Goal: Task Accomplishment & Management: Use online tool/utility

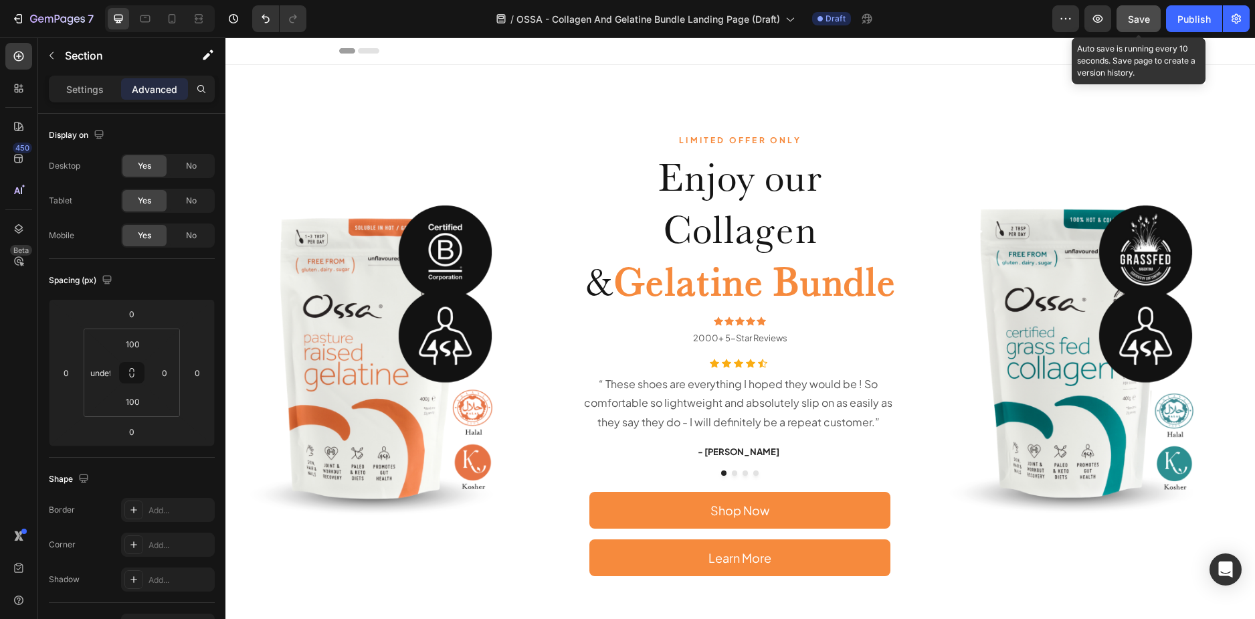
click at [1145, 25] on div "Save" at bounding box center [1139, 19] width 22 height 14
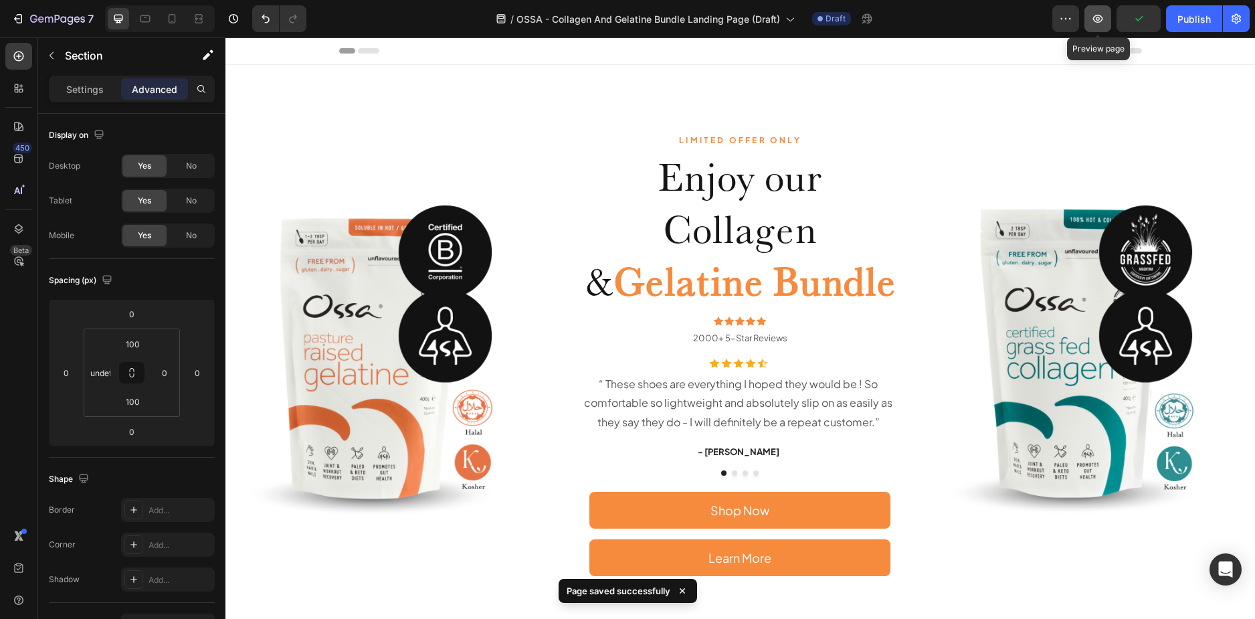
click at [1093, 17] on icon "button" at bounding box center [1097, 18] width 13 height 13
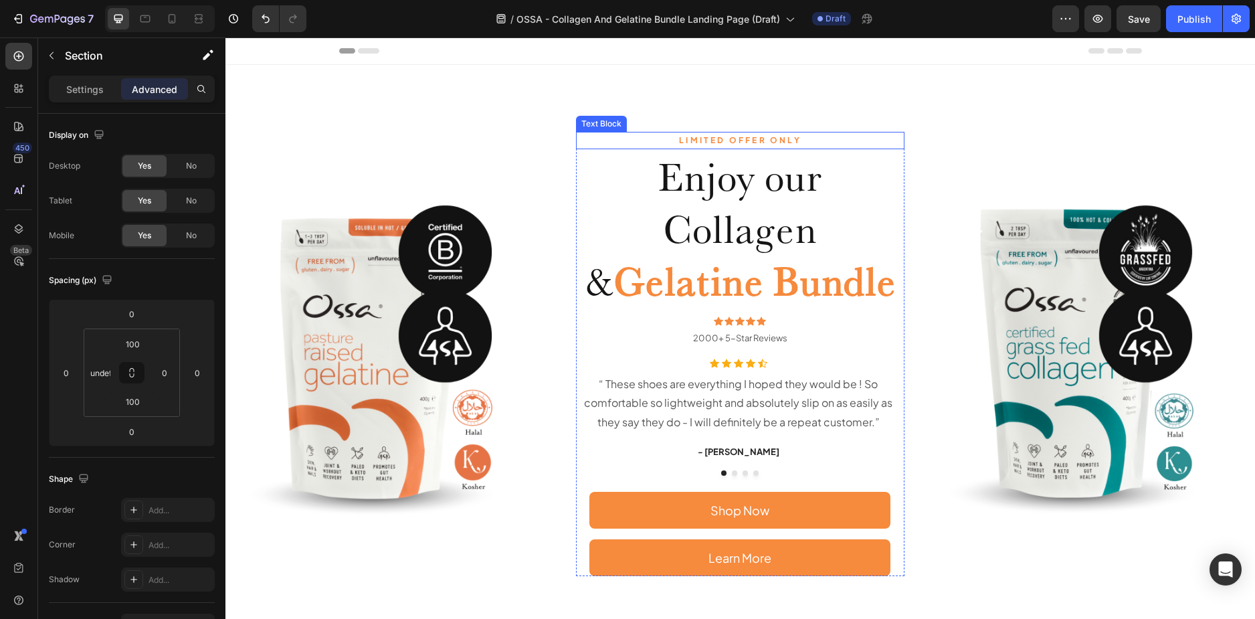
click at [731, 139] on p "LIMITED OFFER ONLY" at bounding box center [740, 140] width 327 height 15
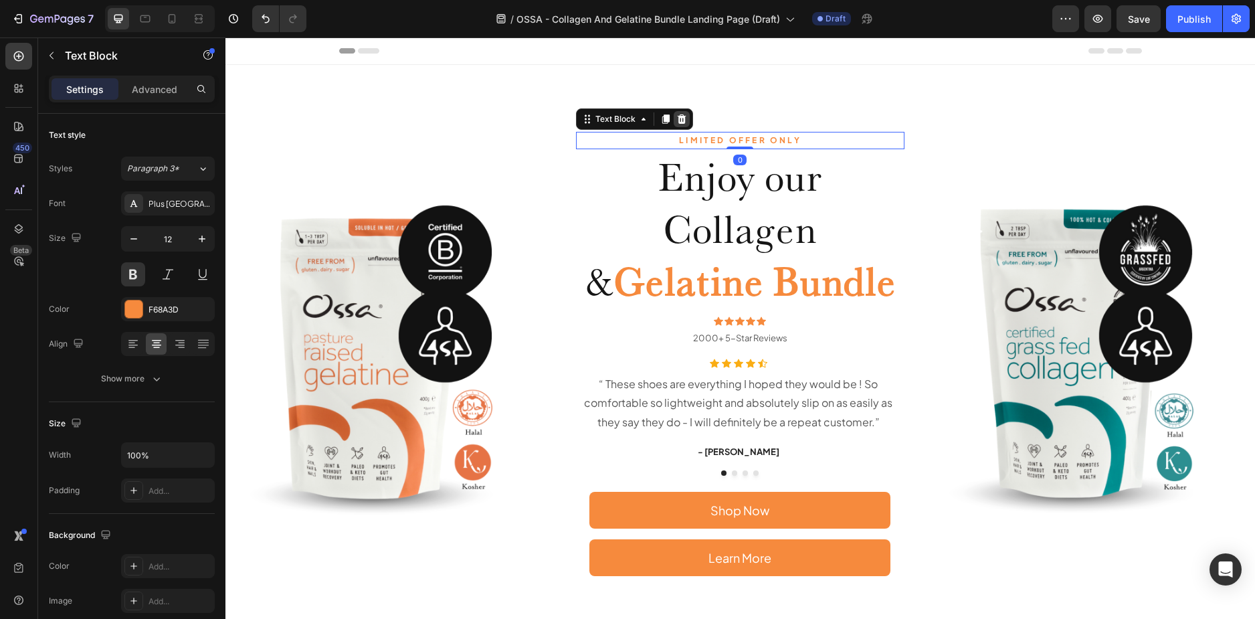
click at [678, 116] on icon at bounding box center [681, 118] width 9 height 9
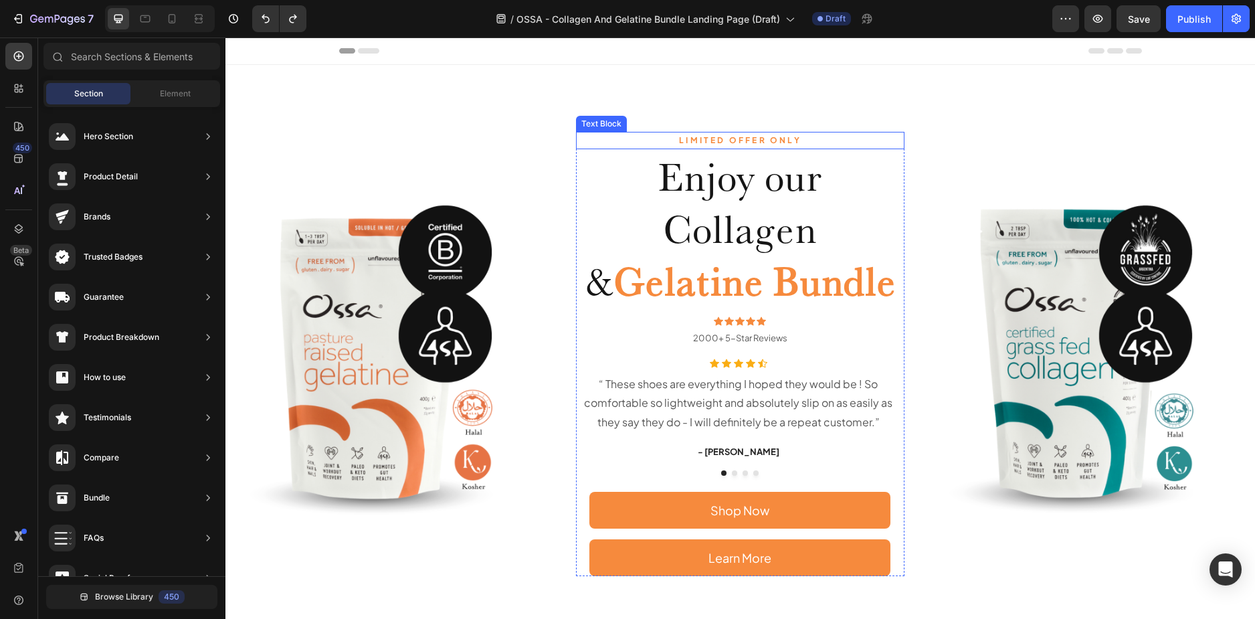
click at [730, 141] on p "LIMITED OFFER ONLY" at bounding box center [740, 140] width 327 height 15
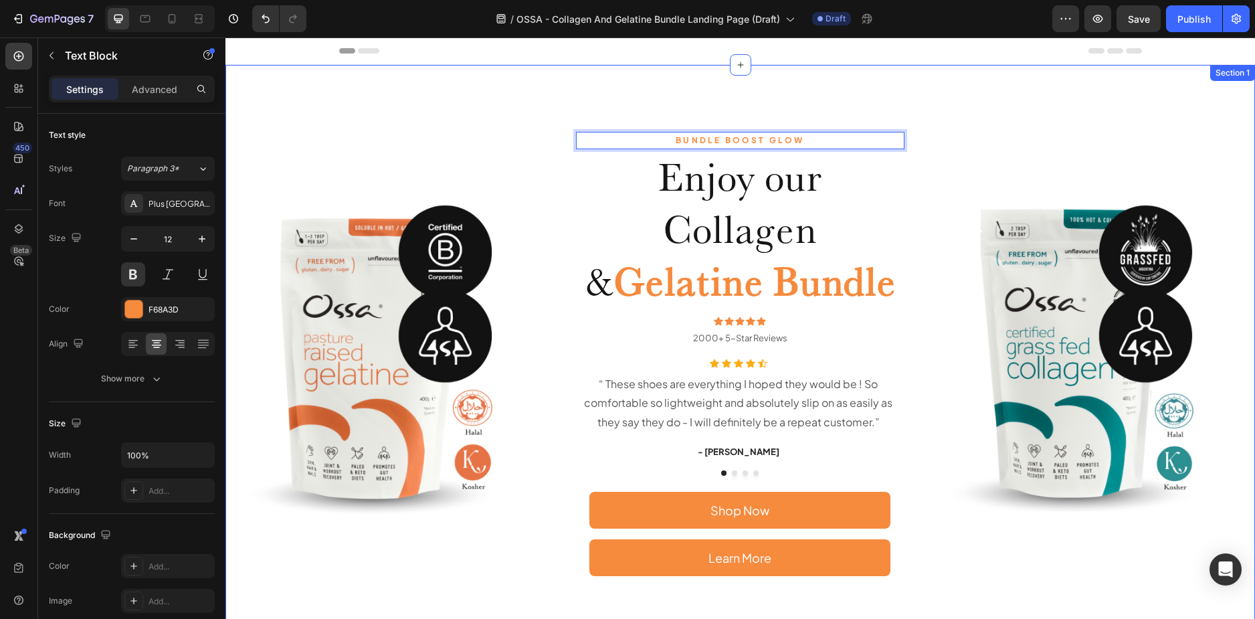
click at [487, 118] on div "BUNDLE BOOST GLOW Text Block 0 Enjoy our Collagen & Gelatine Bundle Heading Ico…" at bounding box center [740, 354] width 1030 height 578
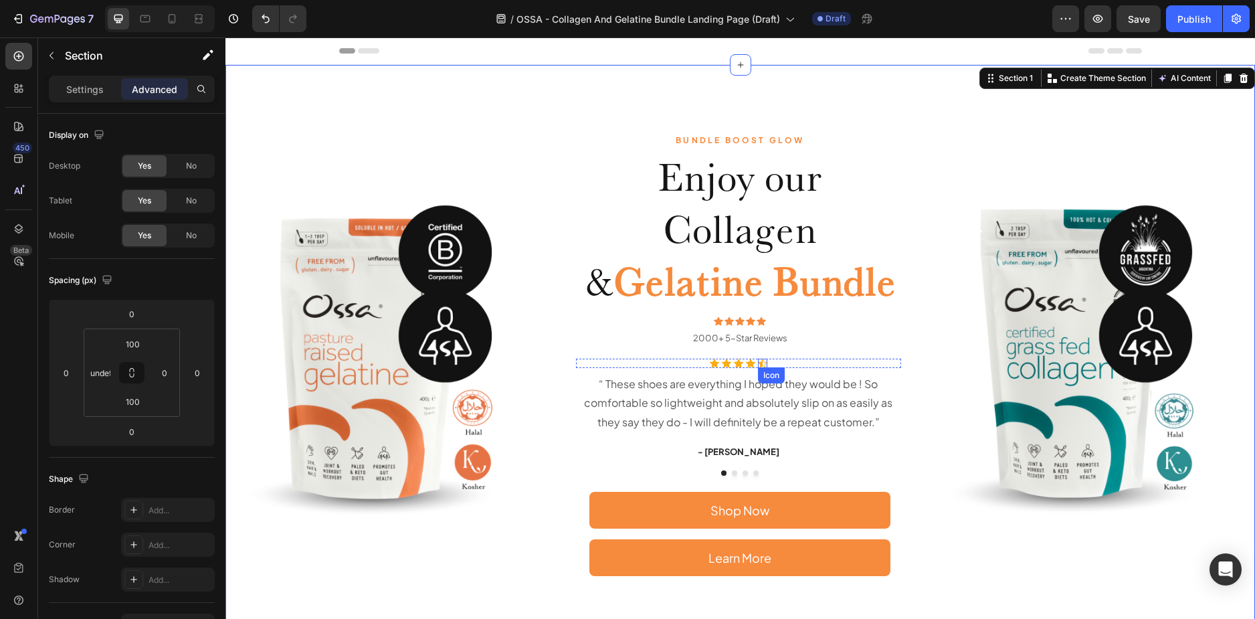
click at [784, 363] on div "Icon Icon Icon Icon Icon" at bounding box center [739, 363] width 326 height 9
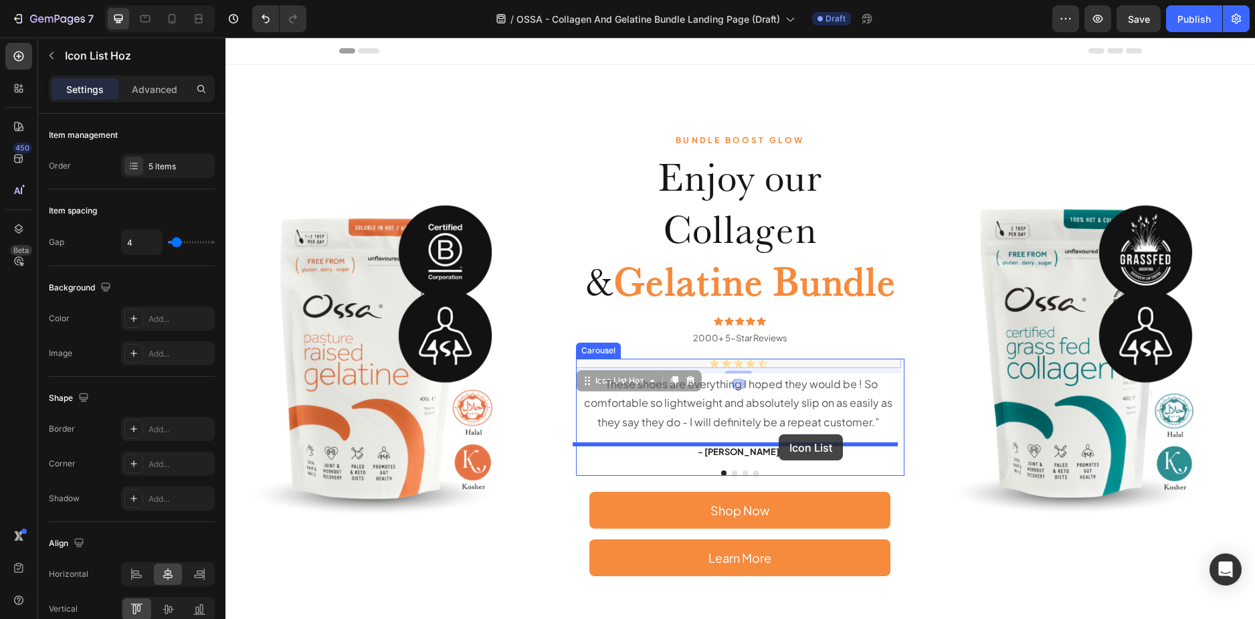
drag, startPoint x: 803, startPoint y: 365, endPoint x: 779, endPoint y: 434, distance: 73.6
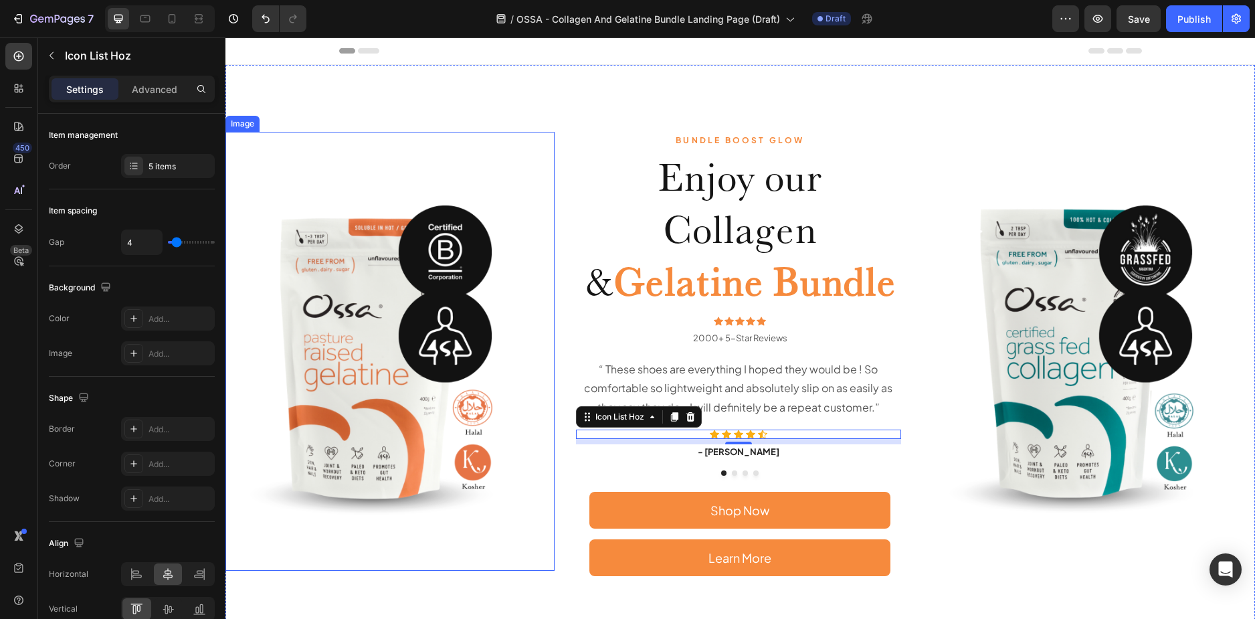
click at [484, 178] on img at bounding box center [389, 351] width 329 height 439
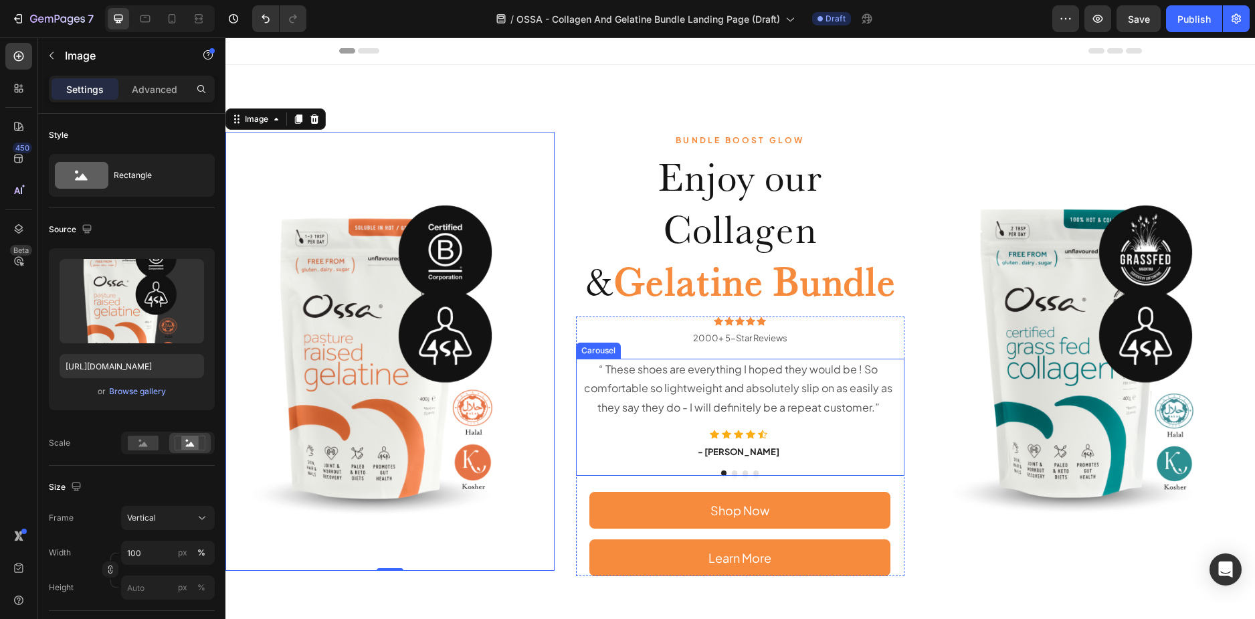
click at [732, 474] on button "Dot" at bounding box center [734, 472] width 5 height 5
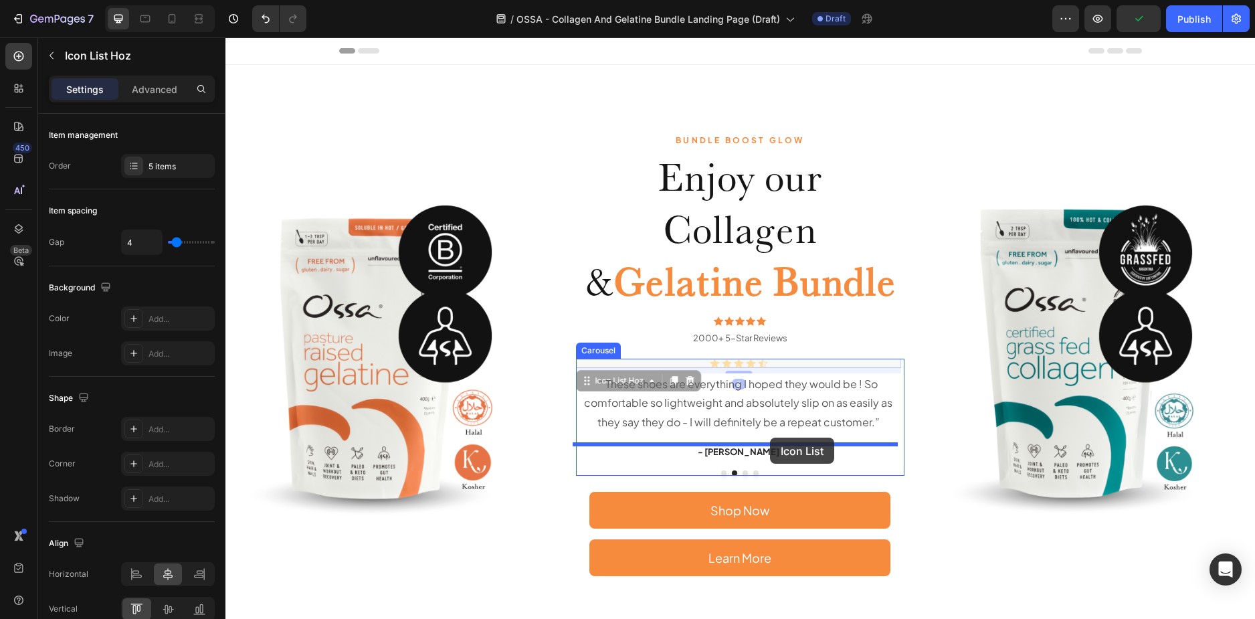
drag, startPoint x: 789, startPoint y: 365, endPoint x: 770, endPoint y: 438, distance: 74.7
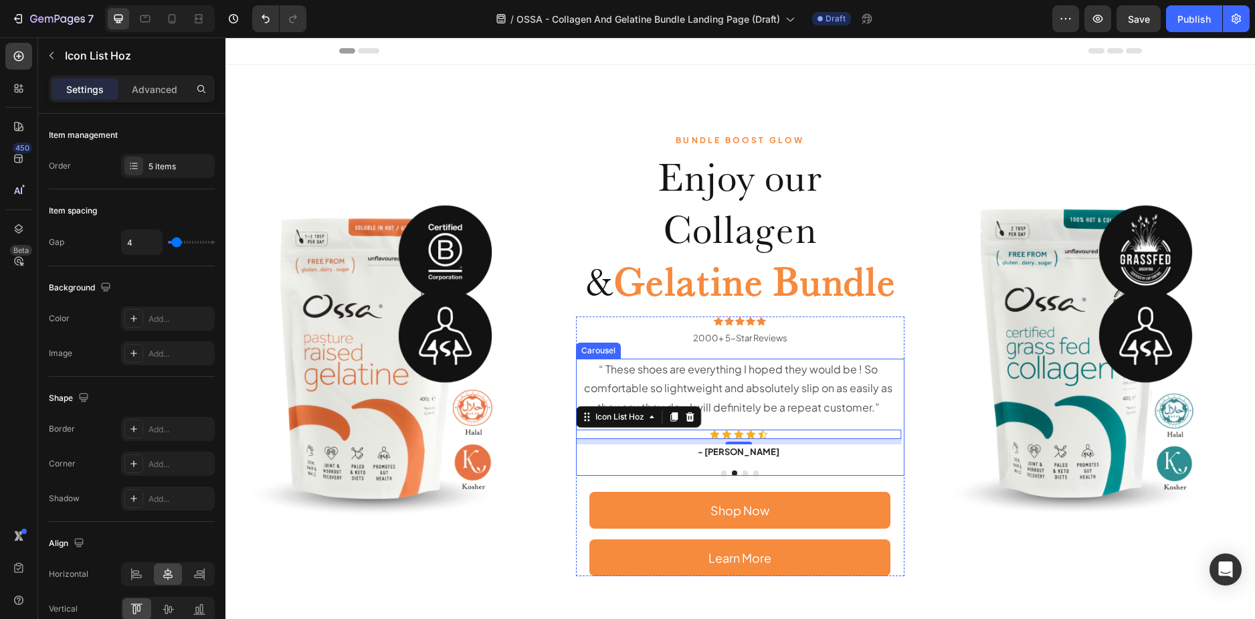
click at [743, 472] on button "Dot" at bounding box center [745, 472] width 5 height 5
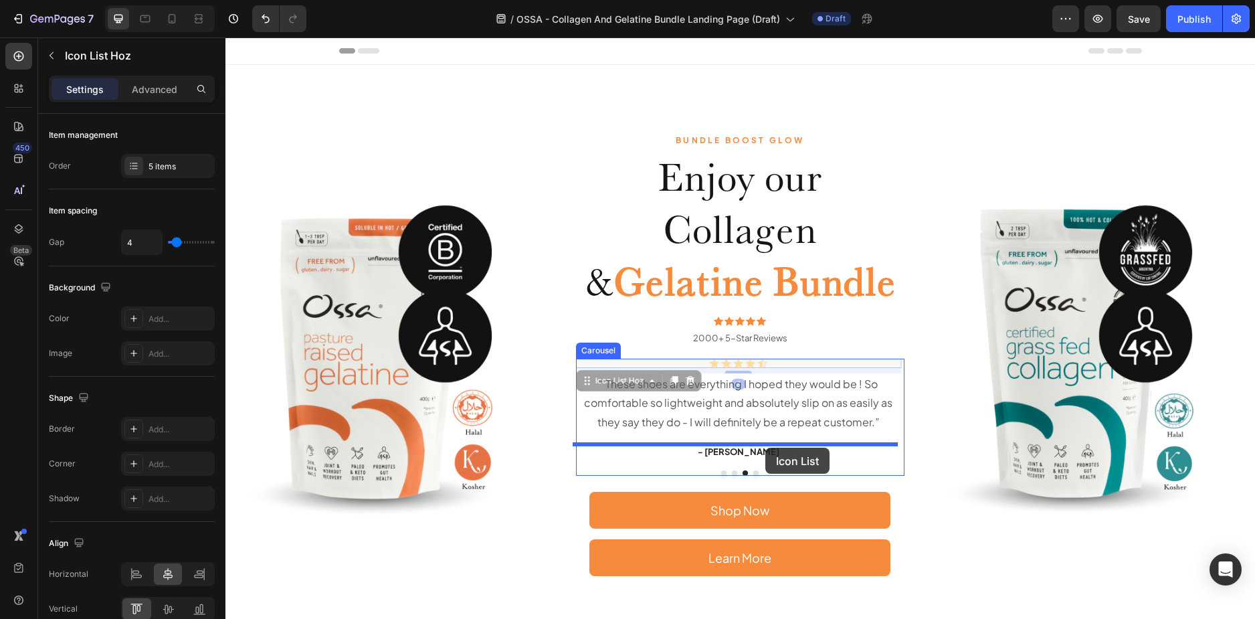
drag, startPoint x: 775, startPoint y: 365, endPoint x: 765, endPoint y: 448, distance: 83.5
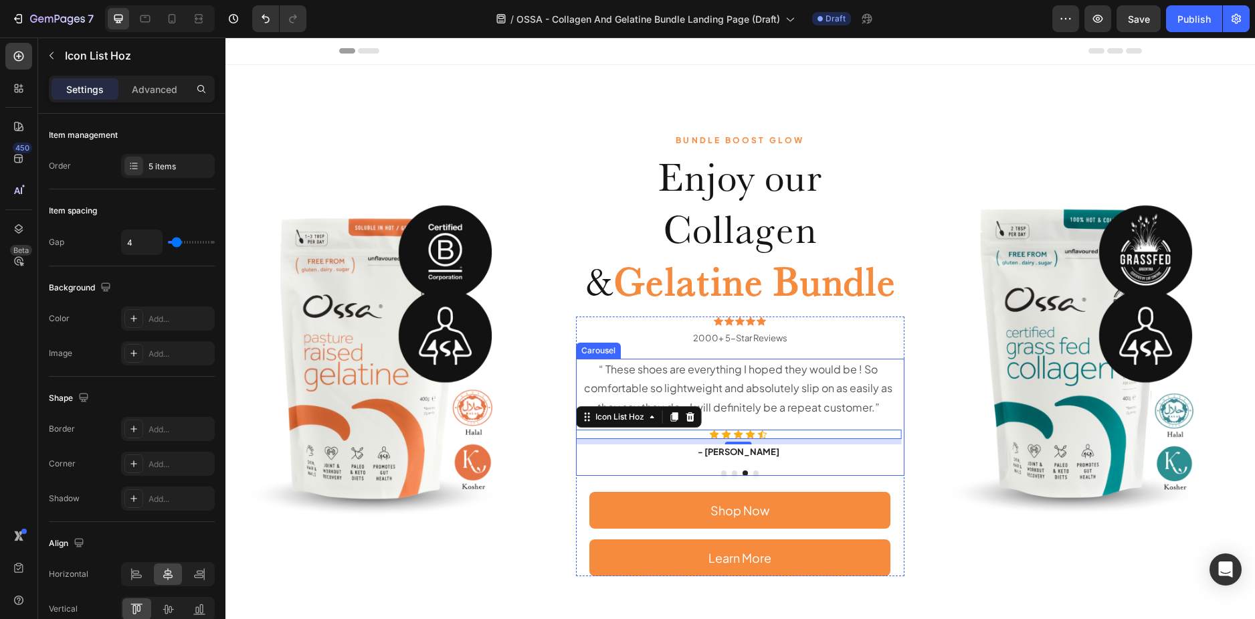
click at [753, 473] on button "Dot" at bounding box center [755, 472] width 5 height 5
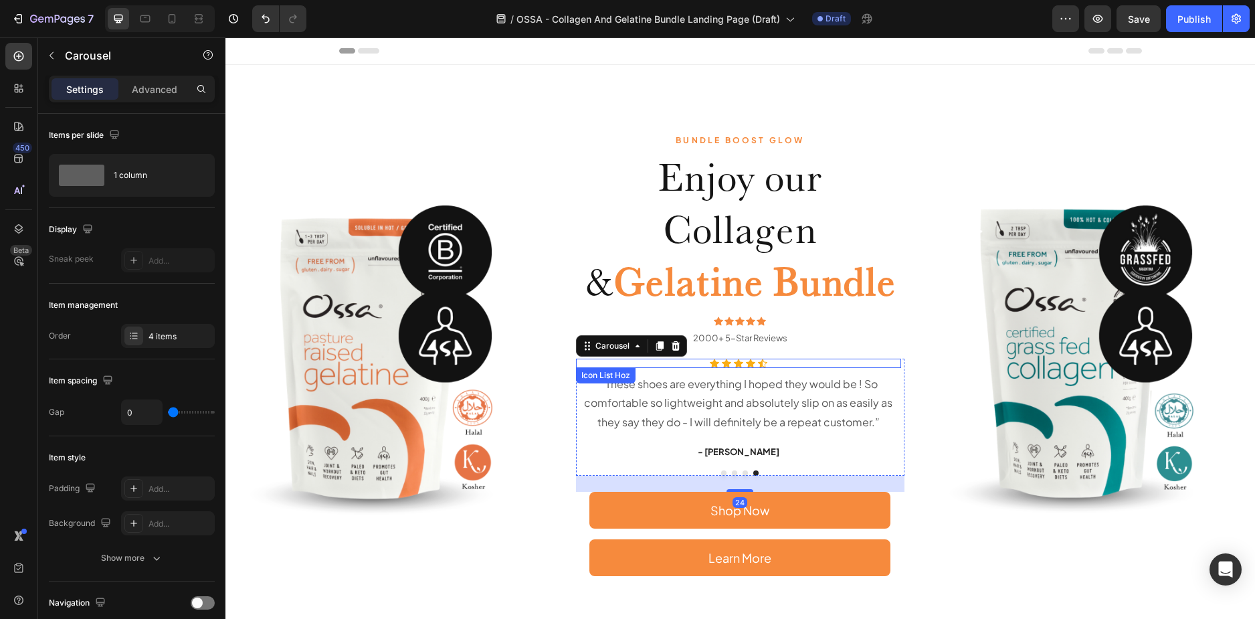
click at [777, 366] on div "Icon Icon Icon Icon Icon" at bounding box center [739, 363] width 326 height 9
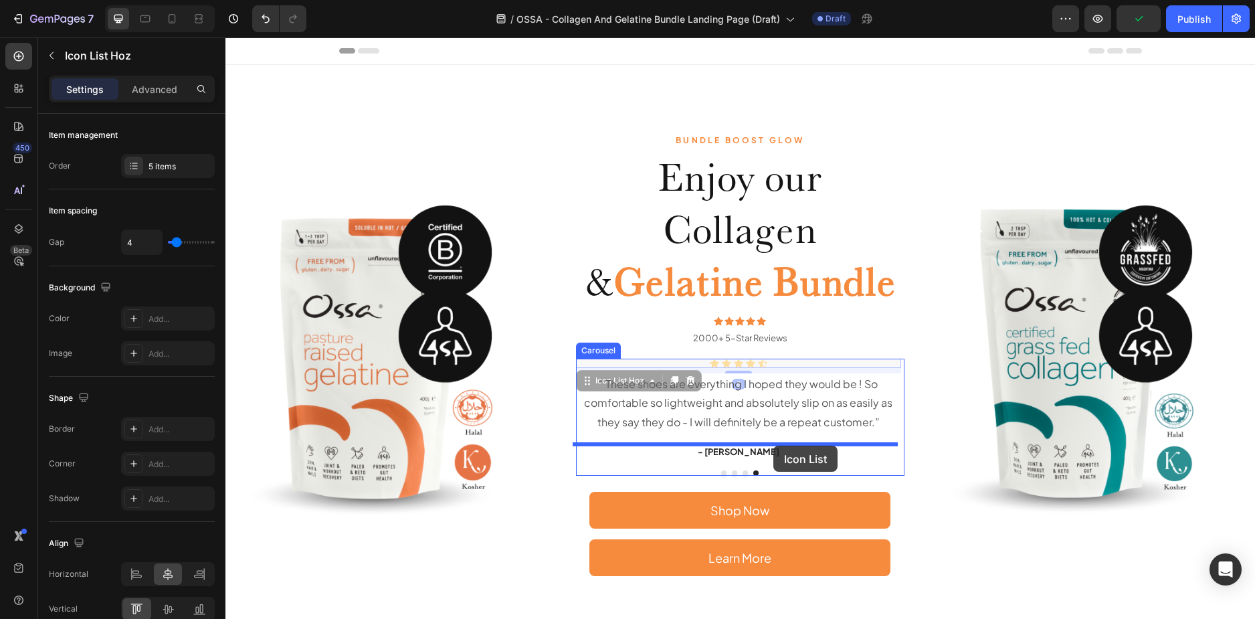
drag, startPoint x: 777, startPoint y: 363, endPoint x: 773, endPoint y: 446, distance: 83.1
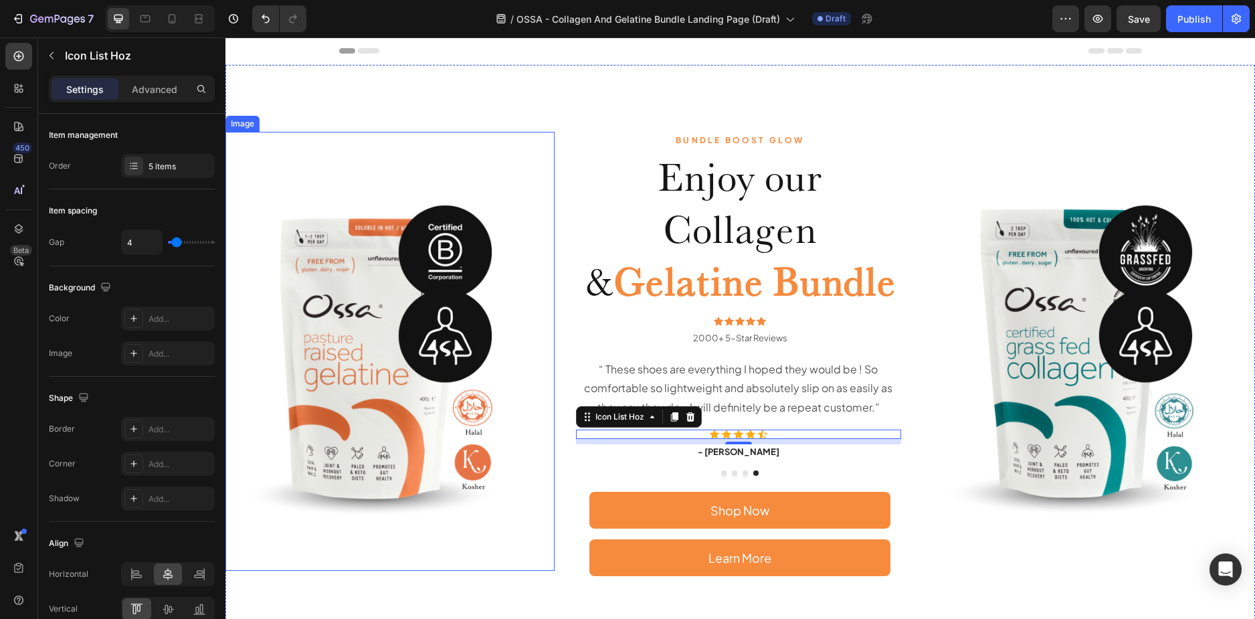
click at [541, 283] on img at bounding box center [389, 351] width 329 height 439
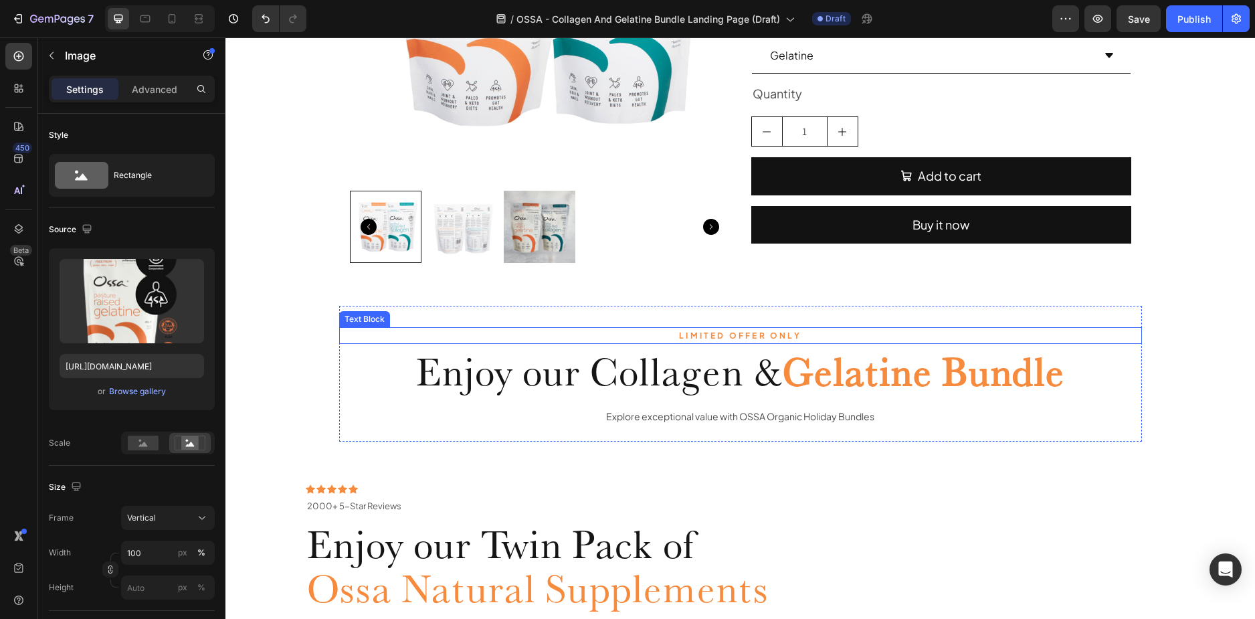
scroll to position [736, 0]
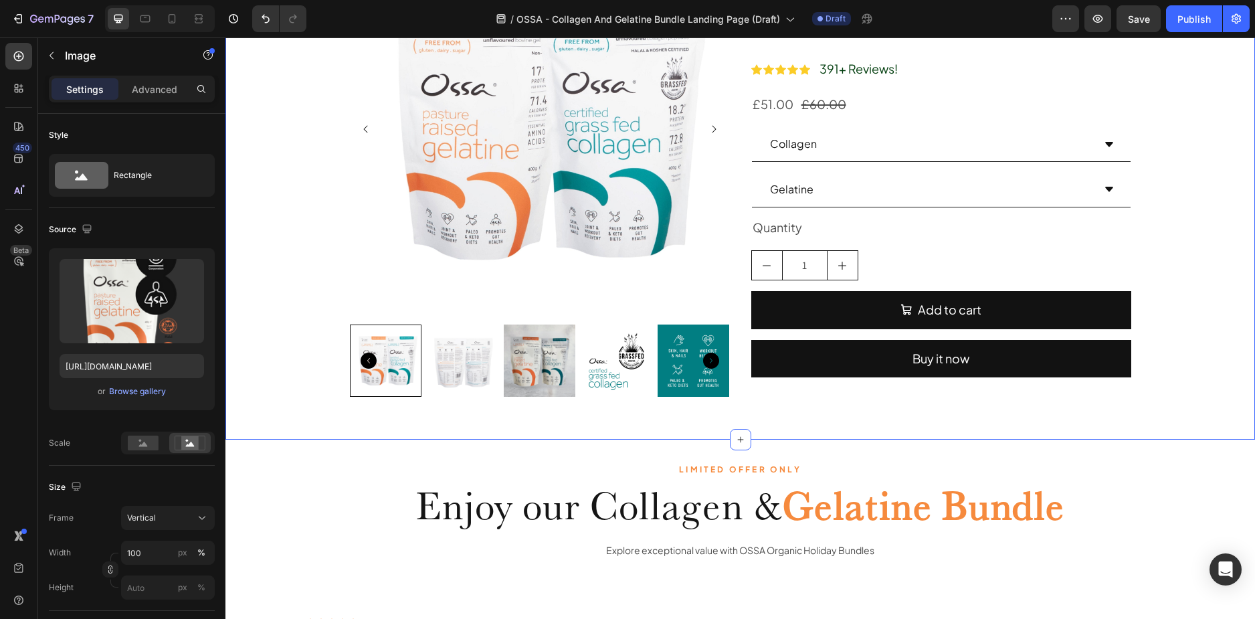
click at [249, 330] on div "Product Images Ossa Certified Grass Fed Collagen Peptides and Ossa Pasture Rais…" at bounding box center [740, 172] width 1030 height 489
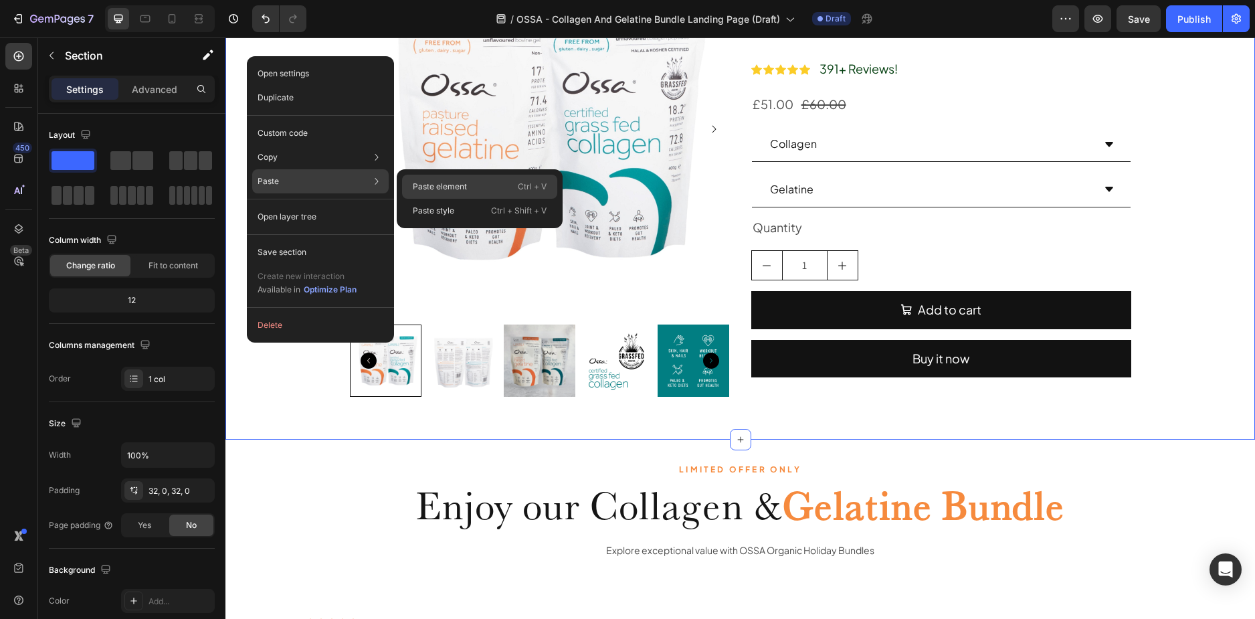
click at [445, 185] on p "Paste element" at bounding box center [440, 187] width 54 height 12
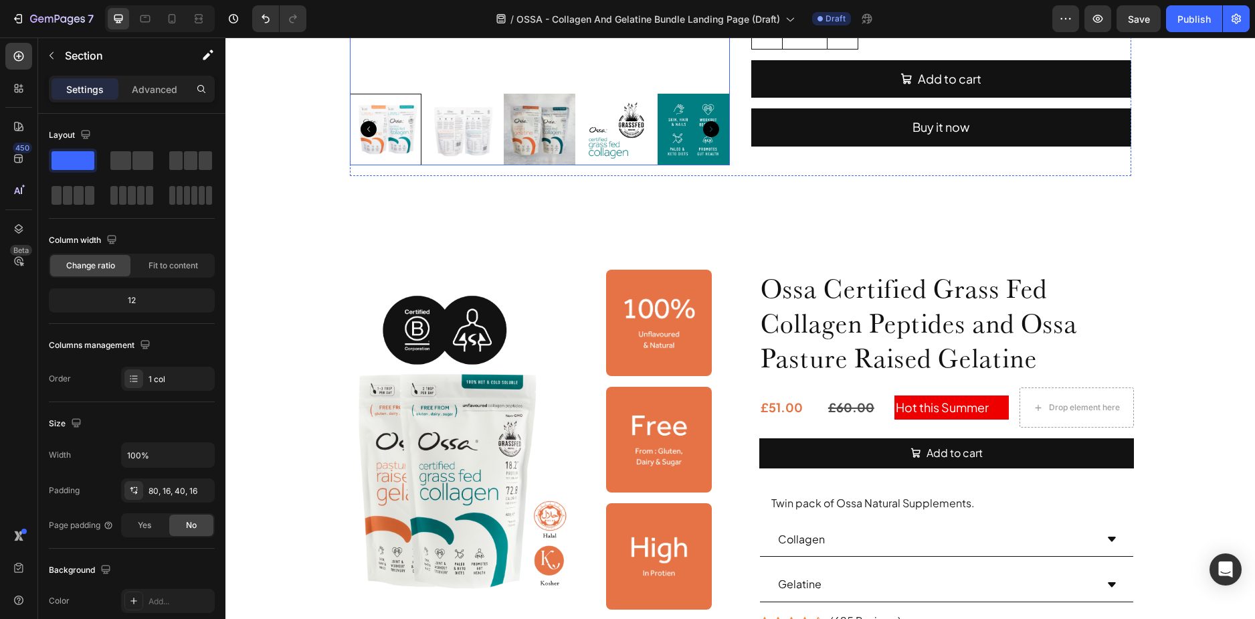
scroll to position [756, 0]
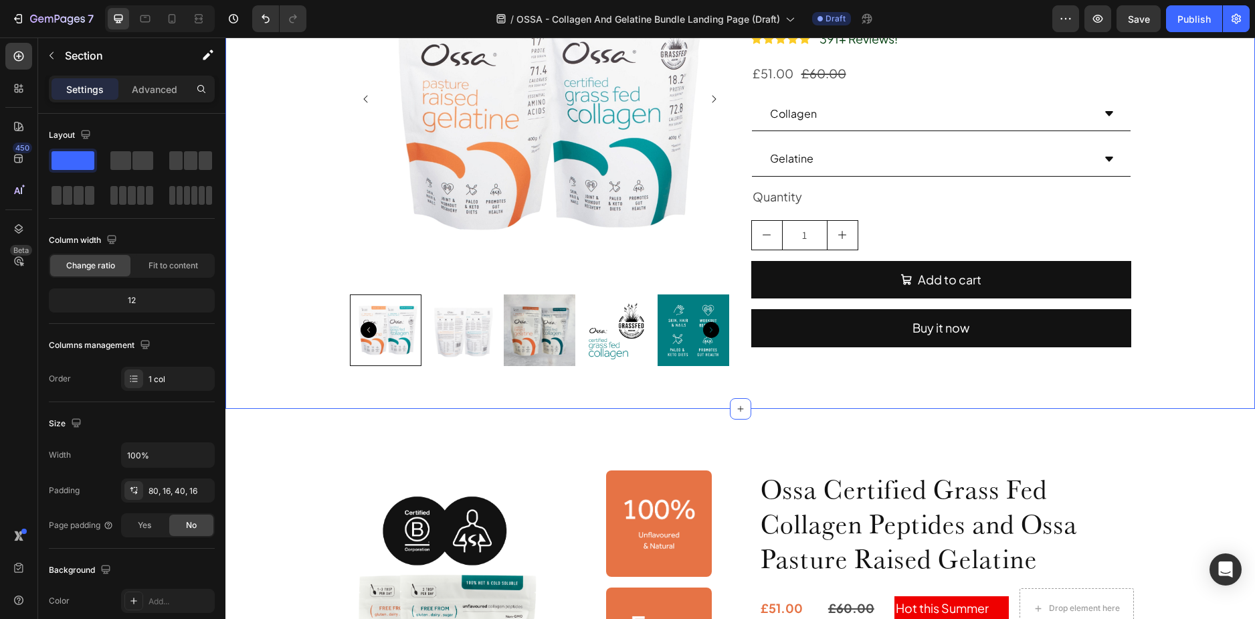
click at [267, 261] on div "Product Images Ossa Certified Grass Fed Collagen Peptides and Ossa Pasture Rais…" at bounding box center [740, 142] width 1030 height 489
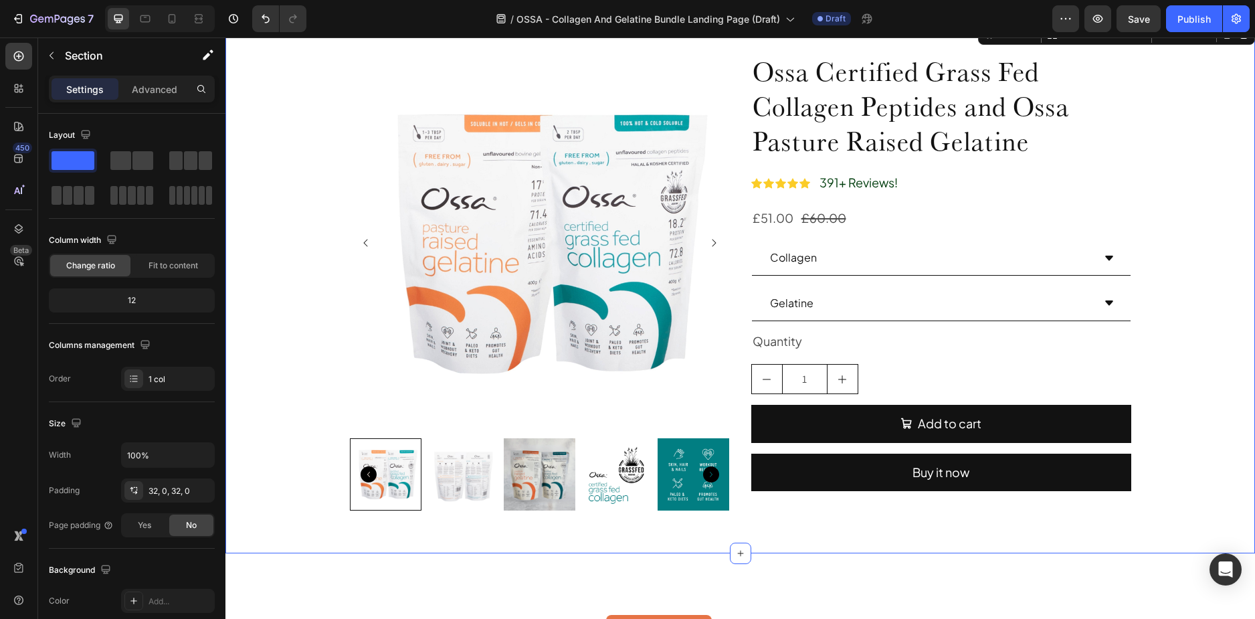
scroll to position [422, 0]
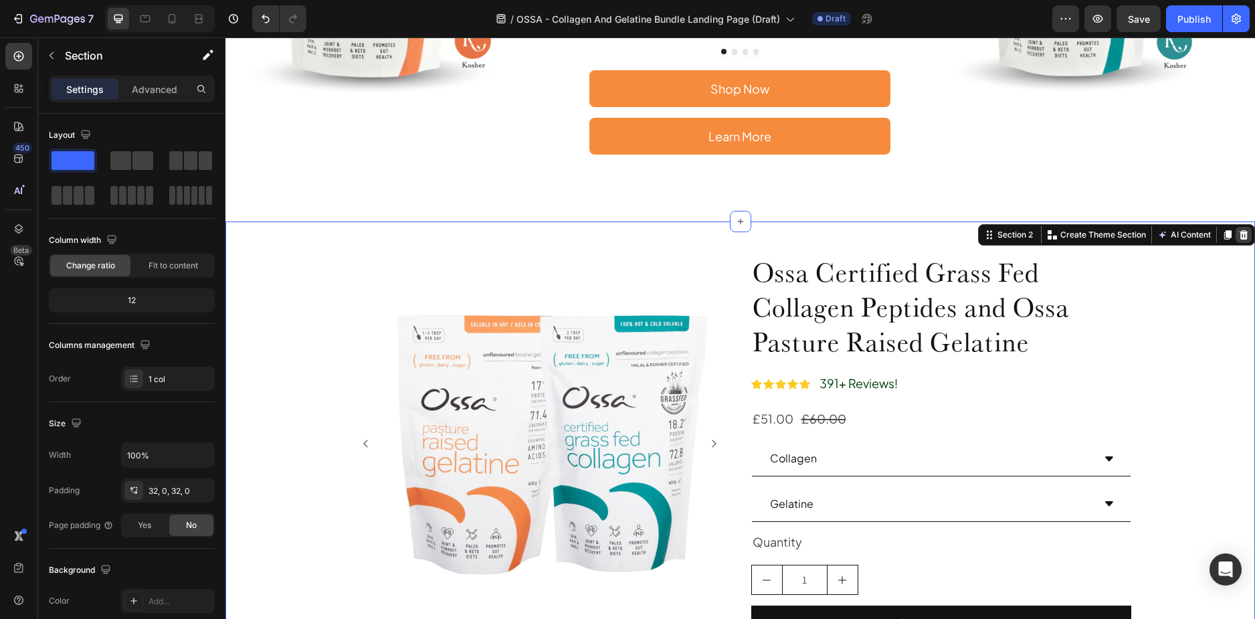
click at [1238, 236] on icon at bounding box center [1243, 234] width 11 height 11
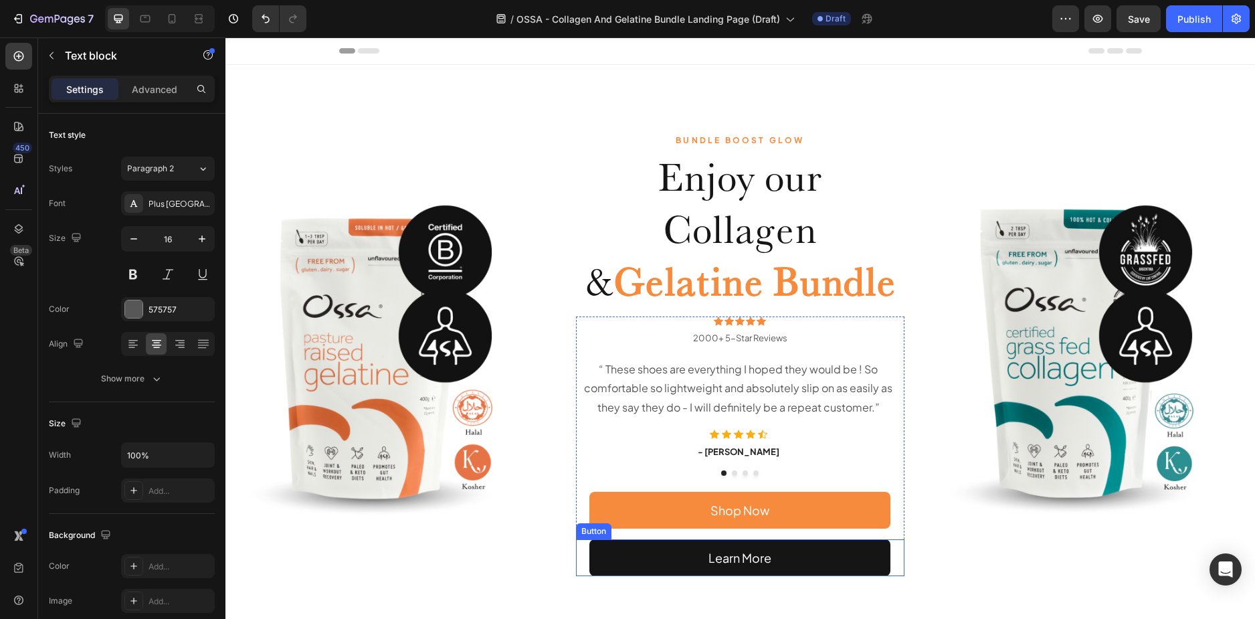
scroll to position [5, 0]
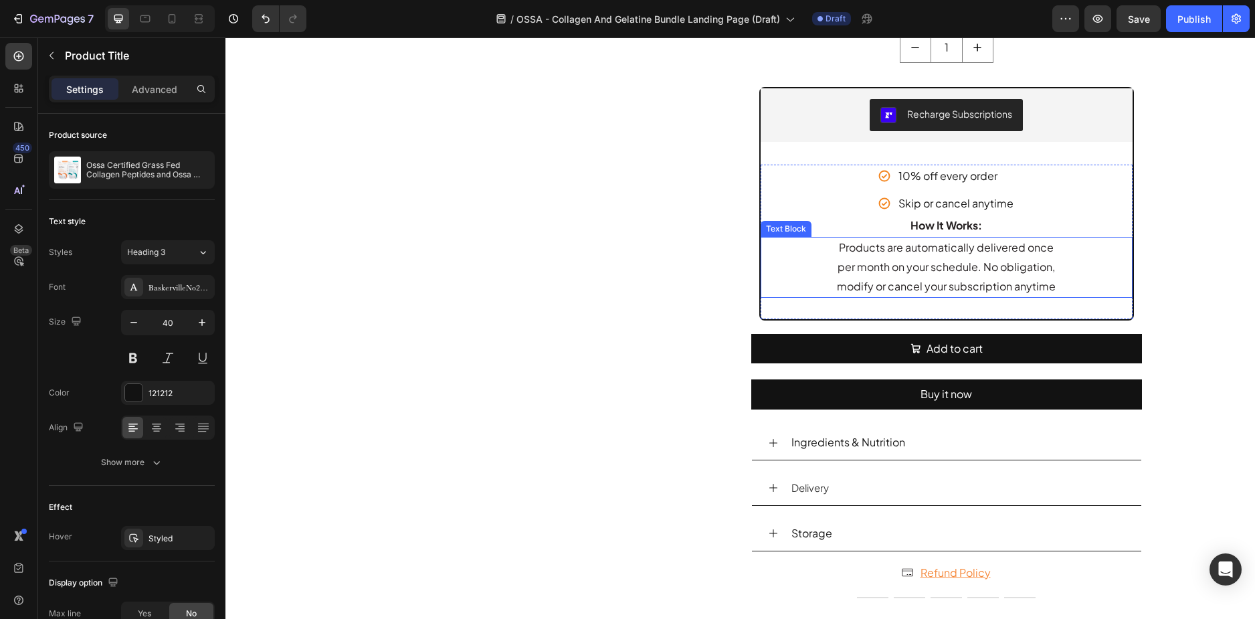
scroll to position [1204, 0]
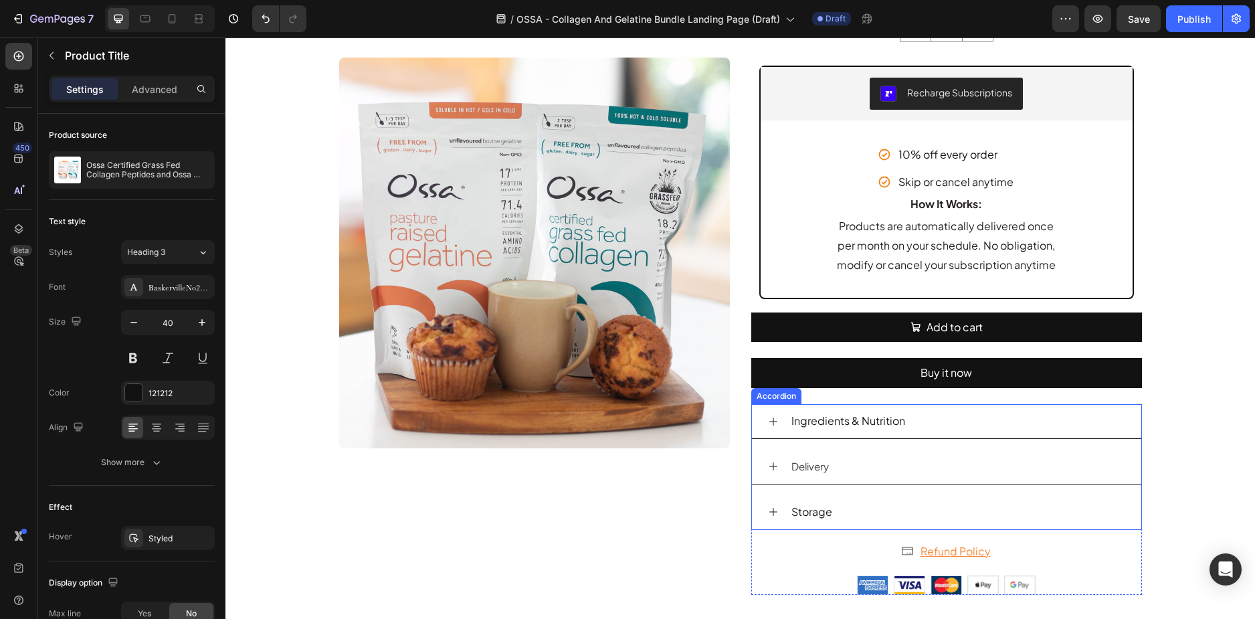
click at [893, 505] on div "Storage" at bounding box center [958, 511] width 336 height 23
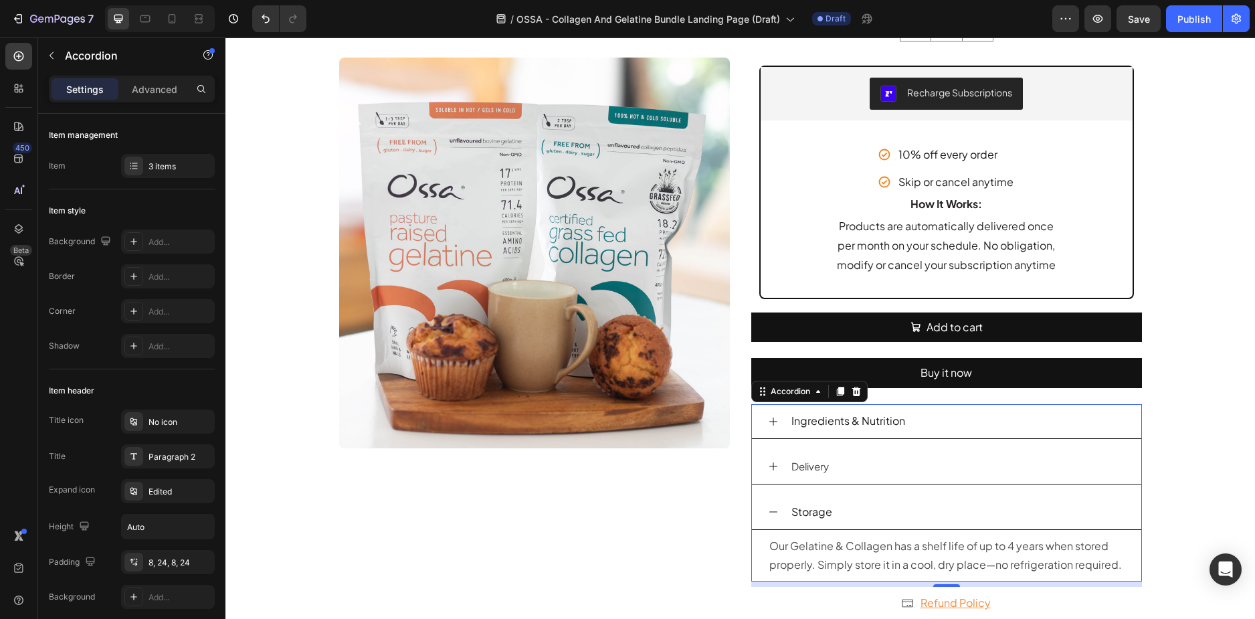
click at [771, 516] on icon at bounding box center [773, 512] width 11 height 11
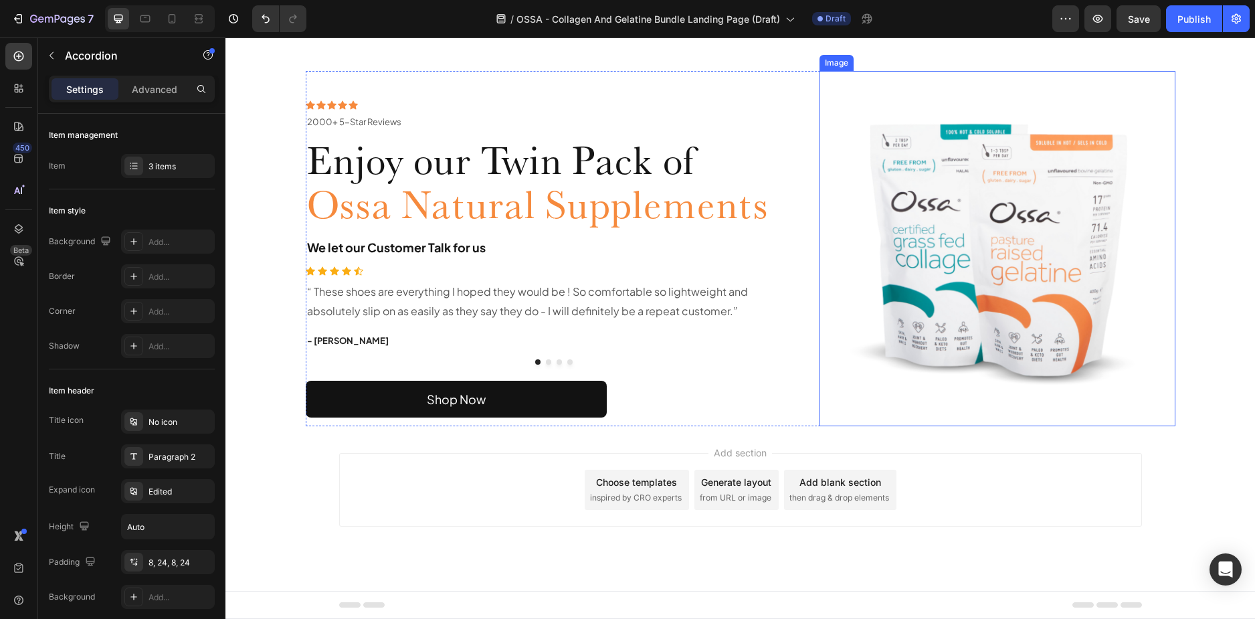
scroll to position [1801, 0]
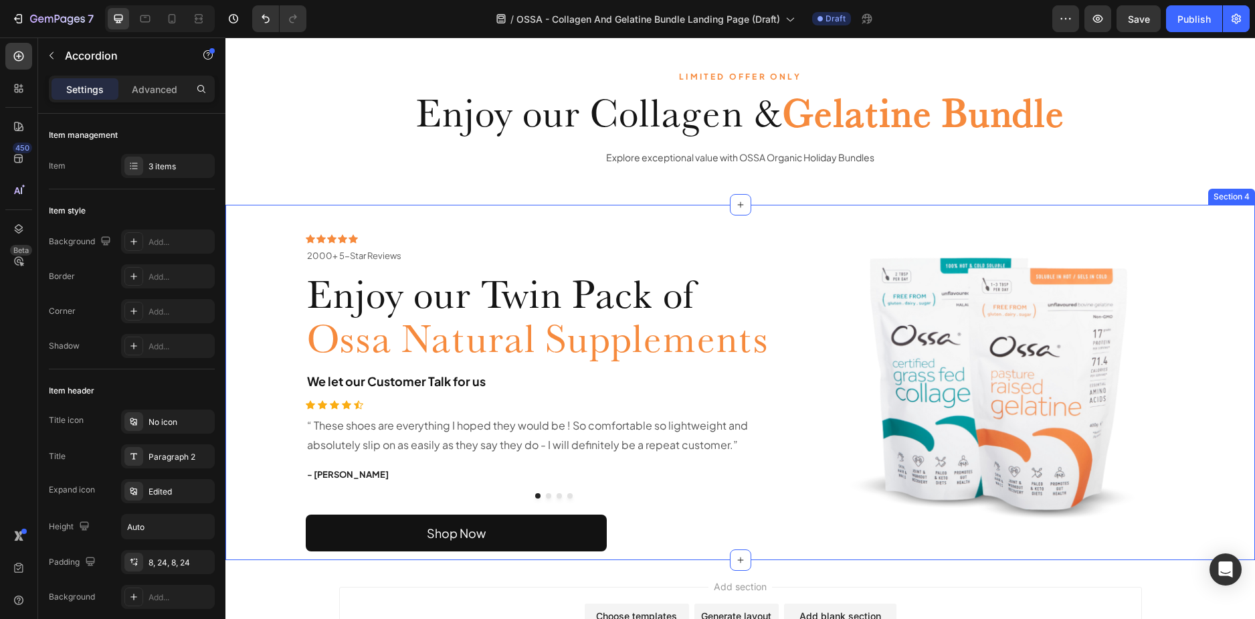
click at [247, 212] on div "Icon Icon Icon Icon Icon Icon List 2000+ 5-Star Reviews Text Block Row 2000+ 5-…" at bounding box center [741, 382] width 1010 height 355
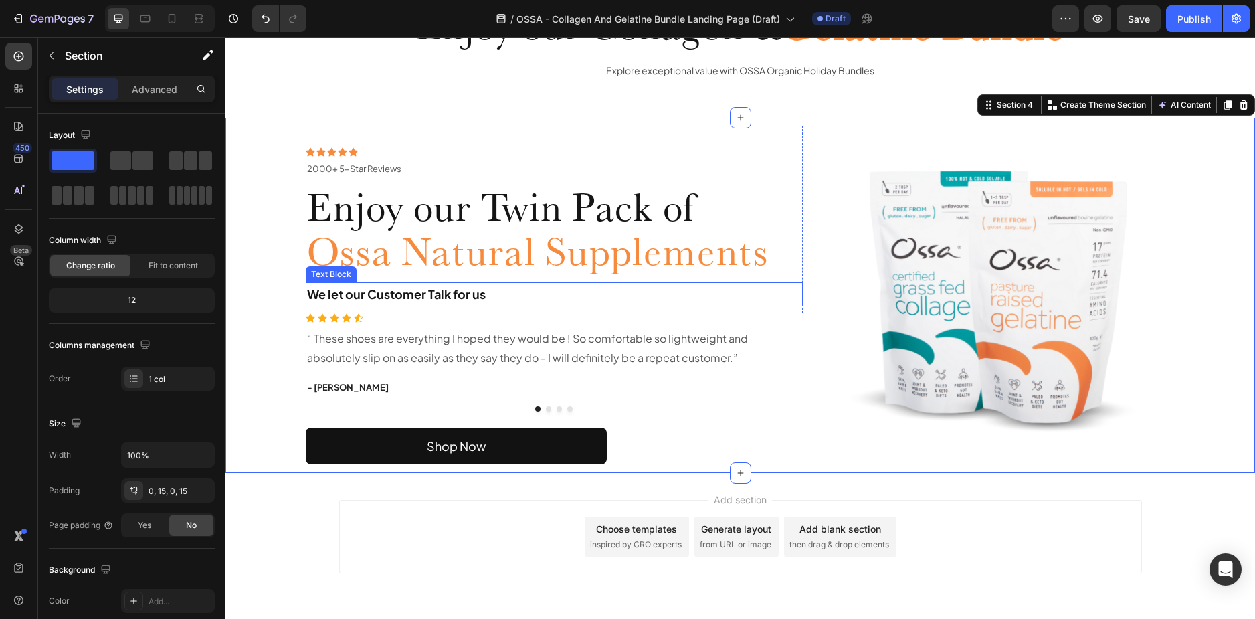
scroll to position [1466, 0]
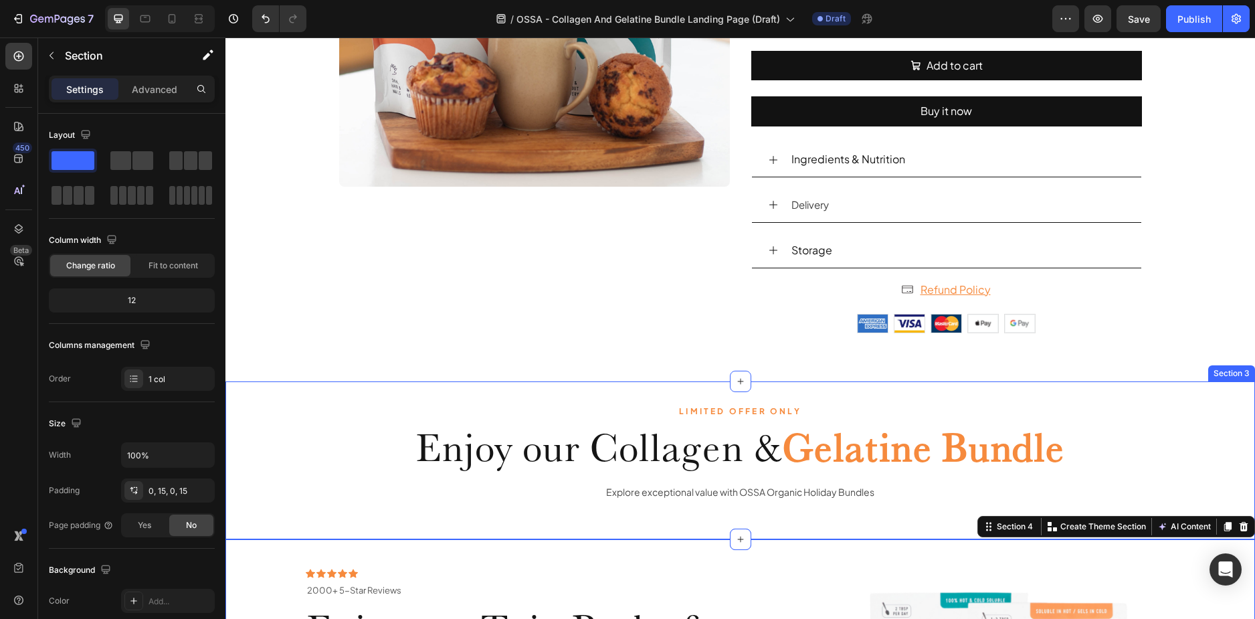
click at [287, 482] on div "LIMITED OFFER ONLY Text Block Enjoy our Collagen & Gelatine Bundle Heading Expl…" at bounding box center [740, 449] width 1030 height 136
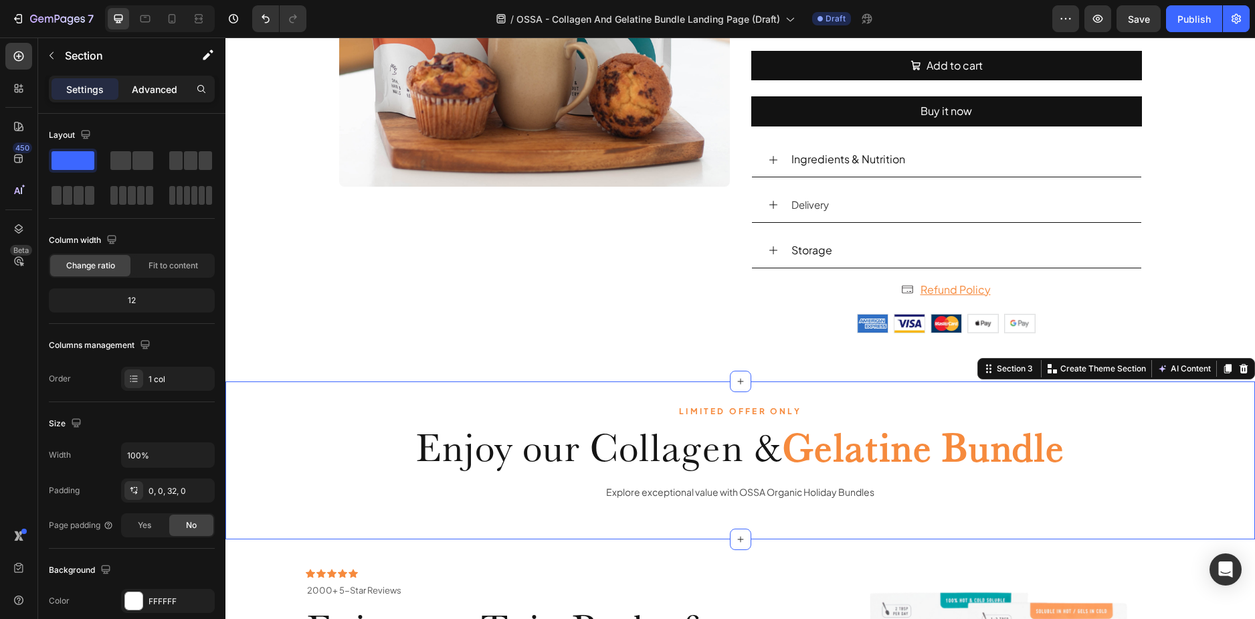
click at [165, 98] on div "Advanced" at bounding box center [154, 88] width 67 height 21
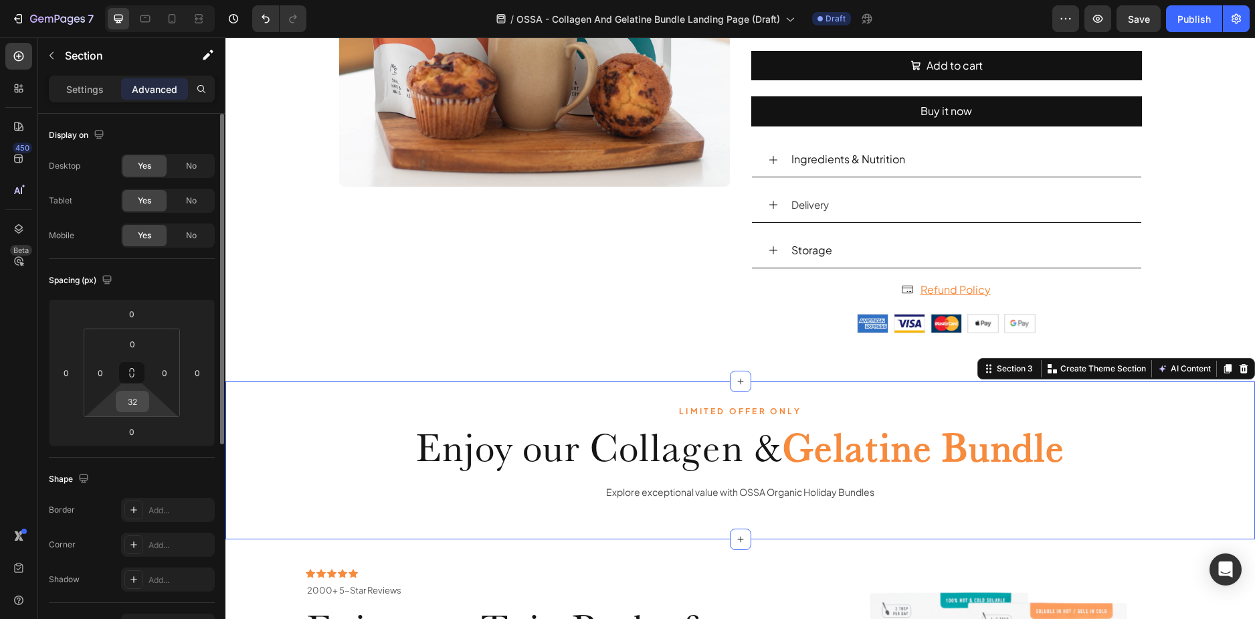
click at [139, 405] on input "32" at bounding box center [132, 401] width 27 height 20
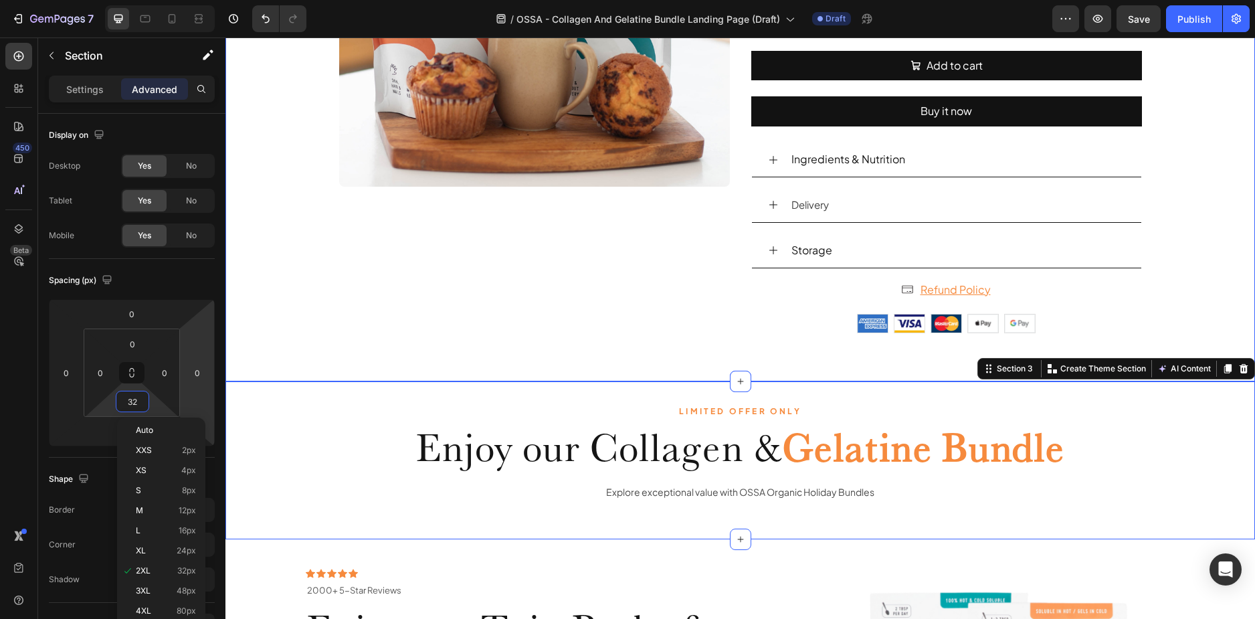
type input "0"
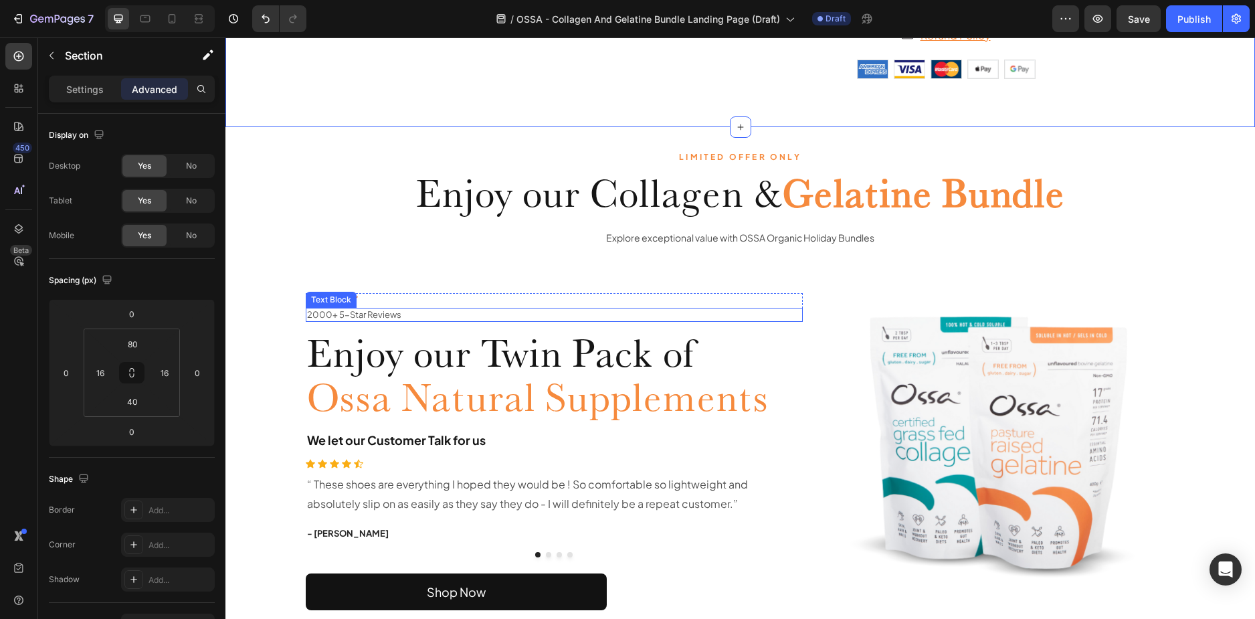
scroll to position [1734, 0]
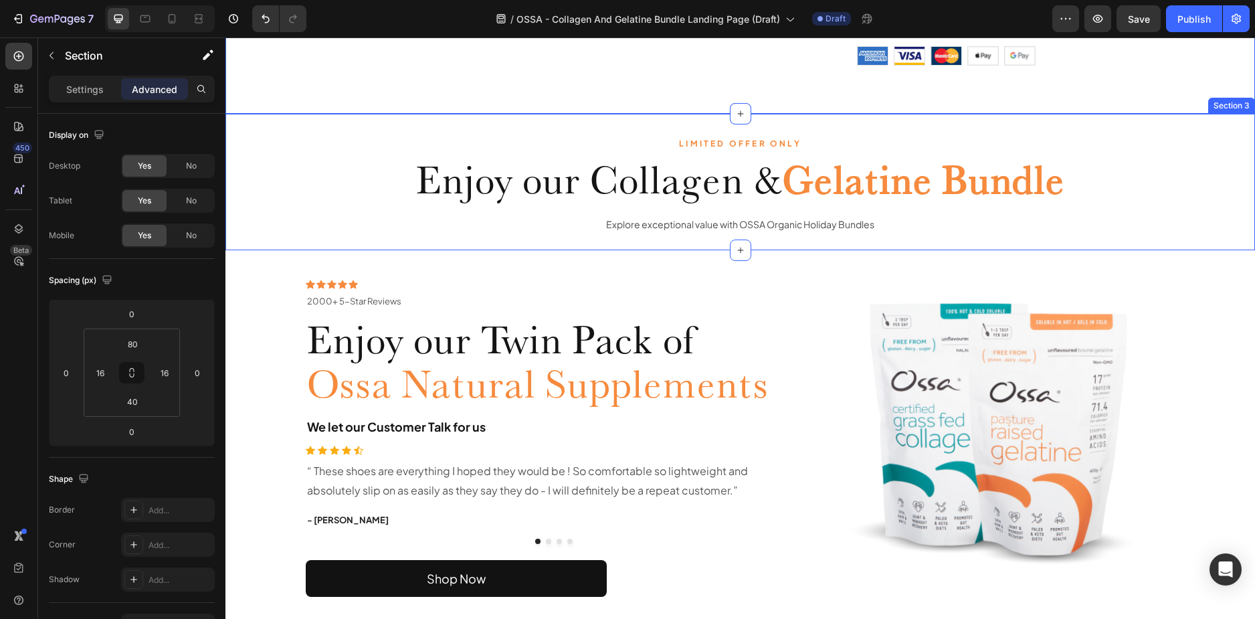
click at [276, 143] on div "LIMITED OFFER ONLY Text Block Enjoy our Collagen & Gelatine Bundle Heading Expl…" at bounding box center [740, 182] width 1030 height 136
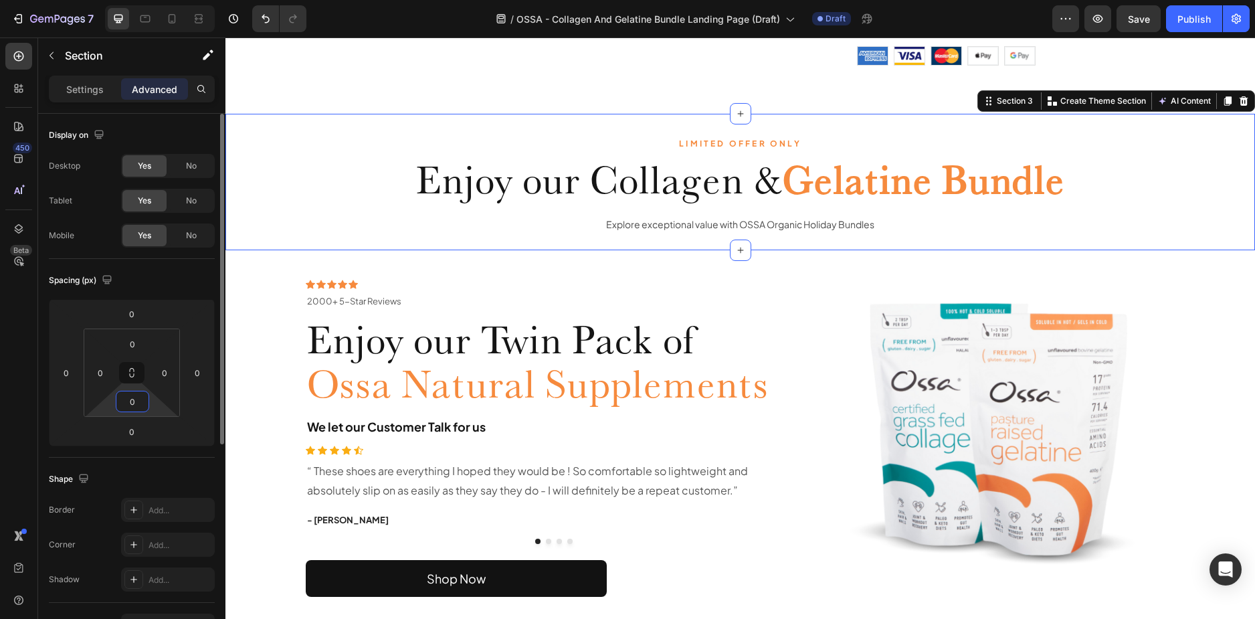
click at [135, 400] on input "0" at bounding box center [132, 401] width 27 height 20
type input "50"
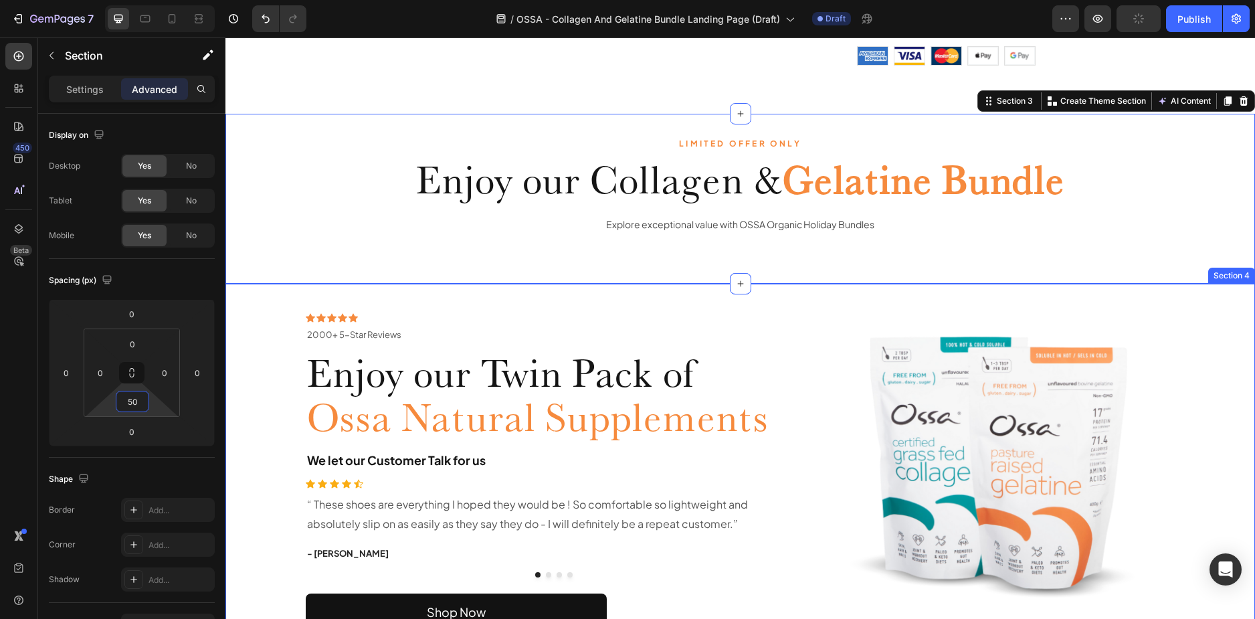
click at [250, 313] on div "Icon Icon Icon Icon Icon Icon List 2000+ 5-Star Reviews Text Block Row 2000+ 5-…" at bounding box center [741, 461] width 1010 height 355
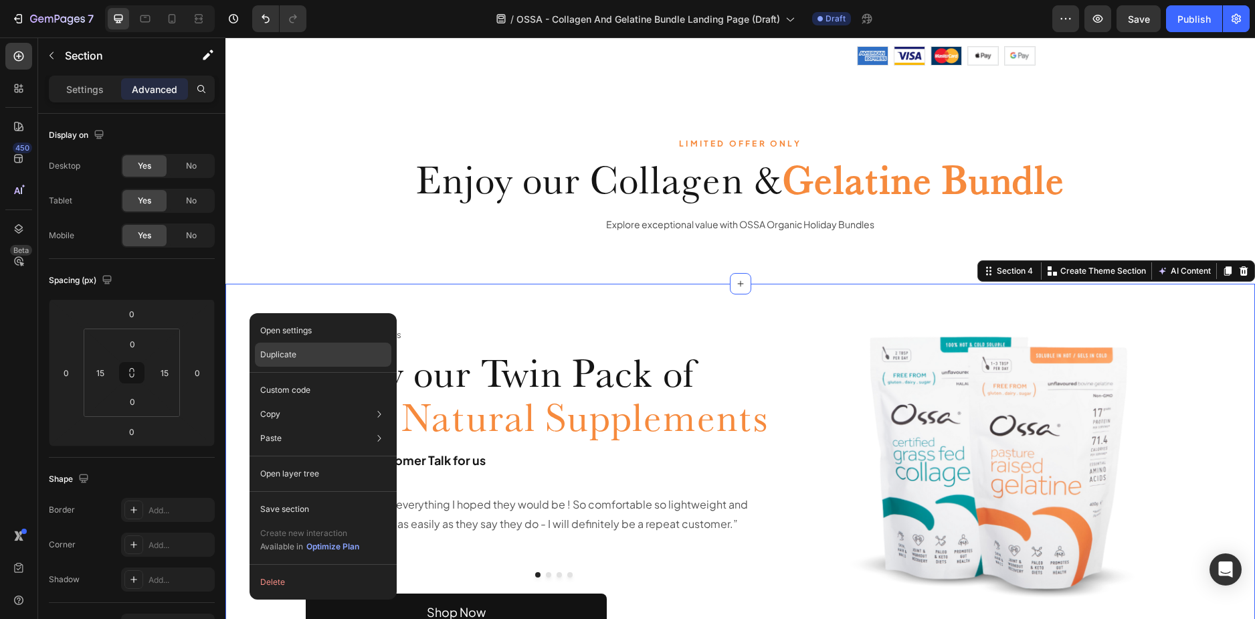
drag, startPoint x: 291, startPoint y: 359, endPoint x: 67, endPoint y: 322, distance: 227.3
click at [291, 359] on p "Duplicate" at bounding box center [278, 355] width 36 height 12
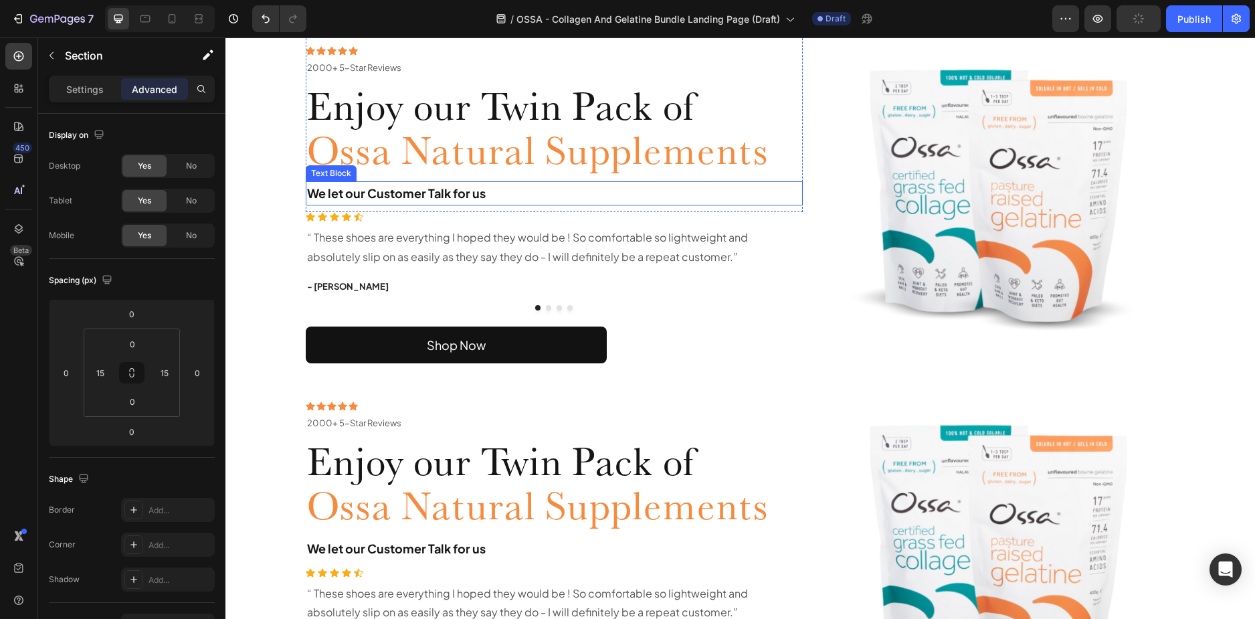
scroll to position [1886, 0]
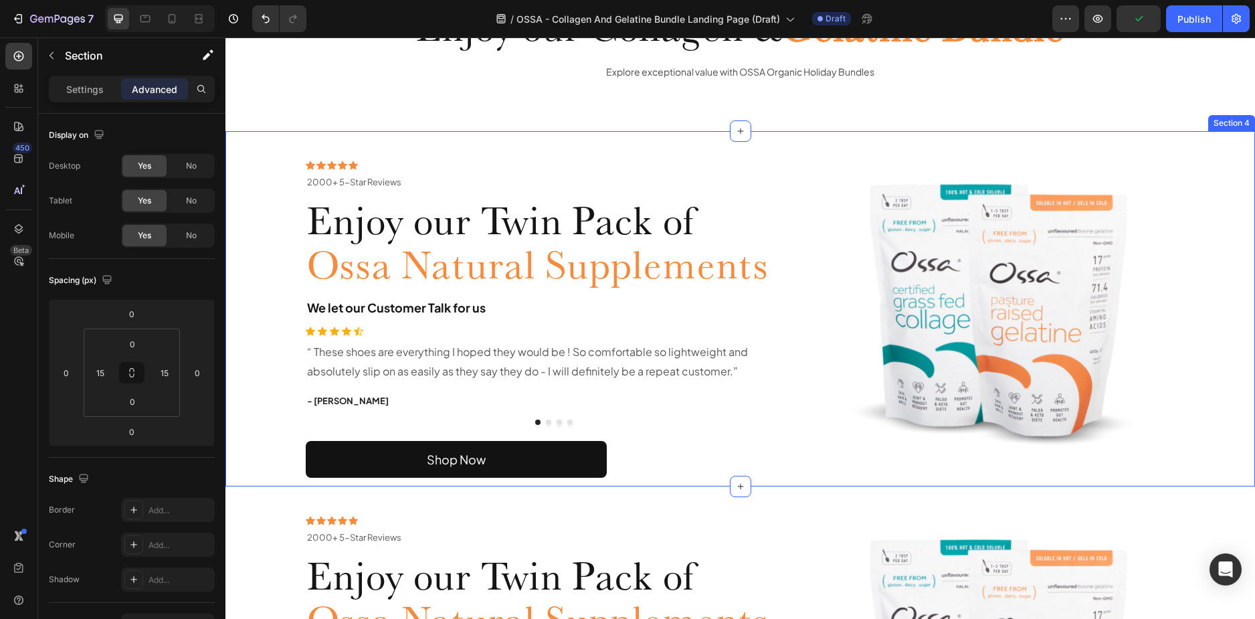
click at [267, 161] on div "Icon Icon Icon Icon Icon Icon List 2000+ 5-Star Reviews Text Block Row 2000+ 5-…" at bounding box center [741, 308] width 1010 height 355
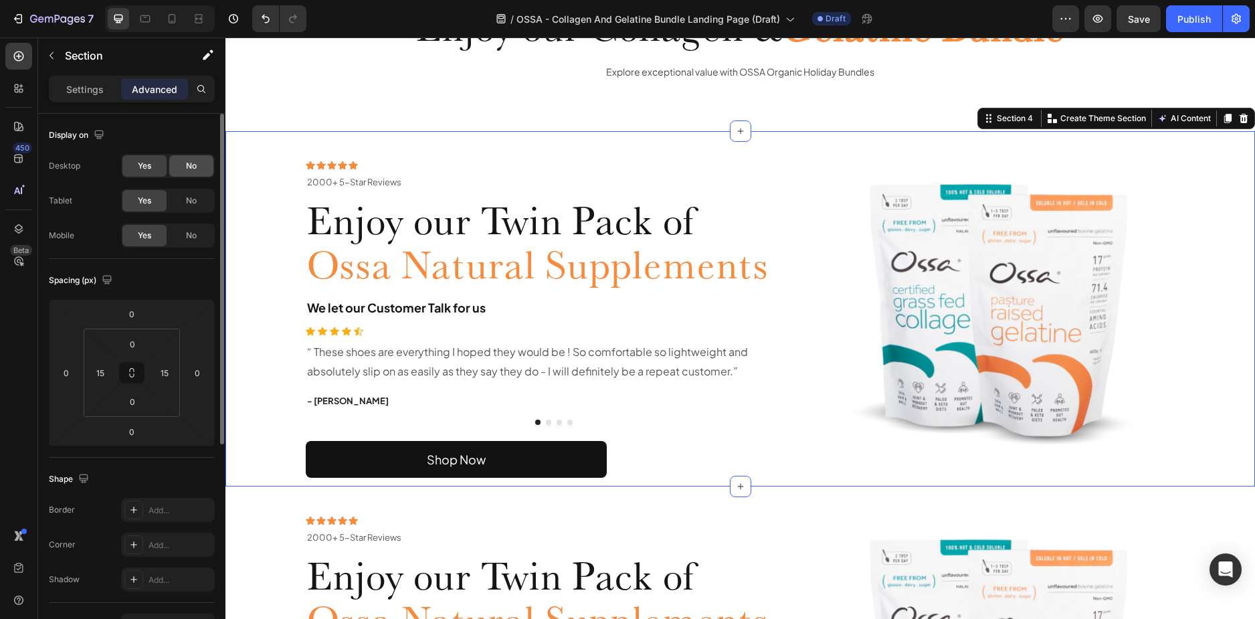
click at [186, 161] on span "No" at bounding box center [191, 166] width 11 height 12
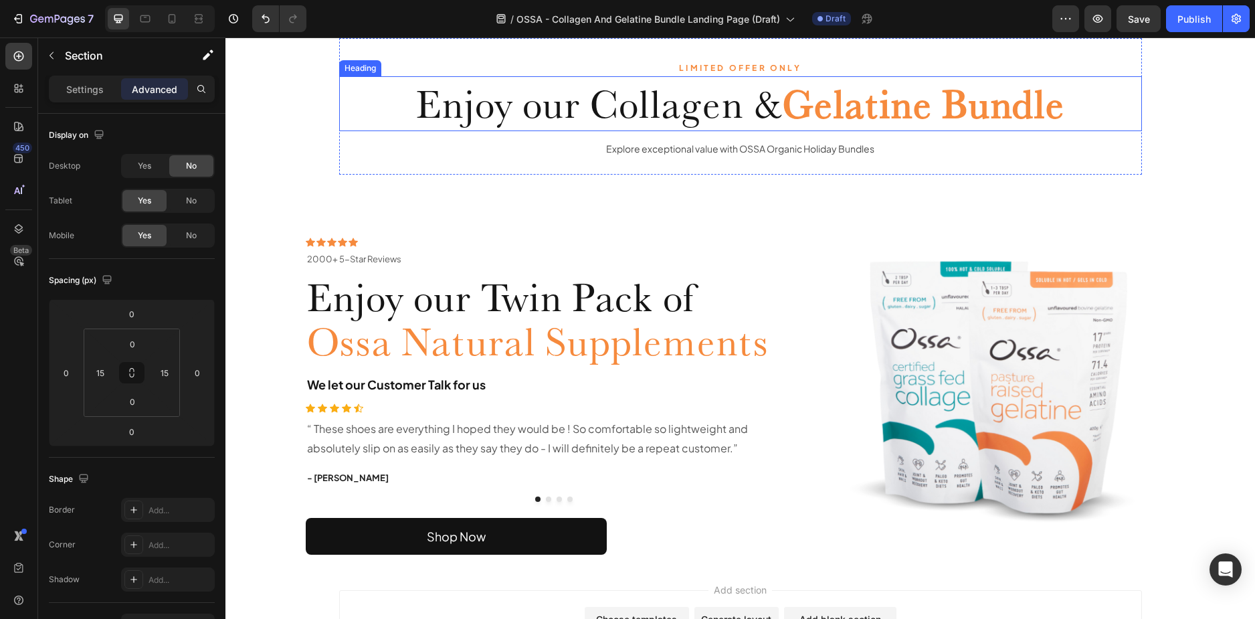
scroll to position [1685, 0]
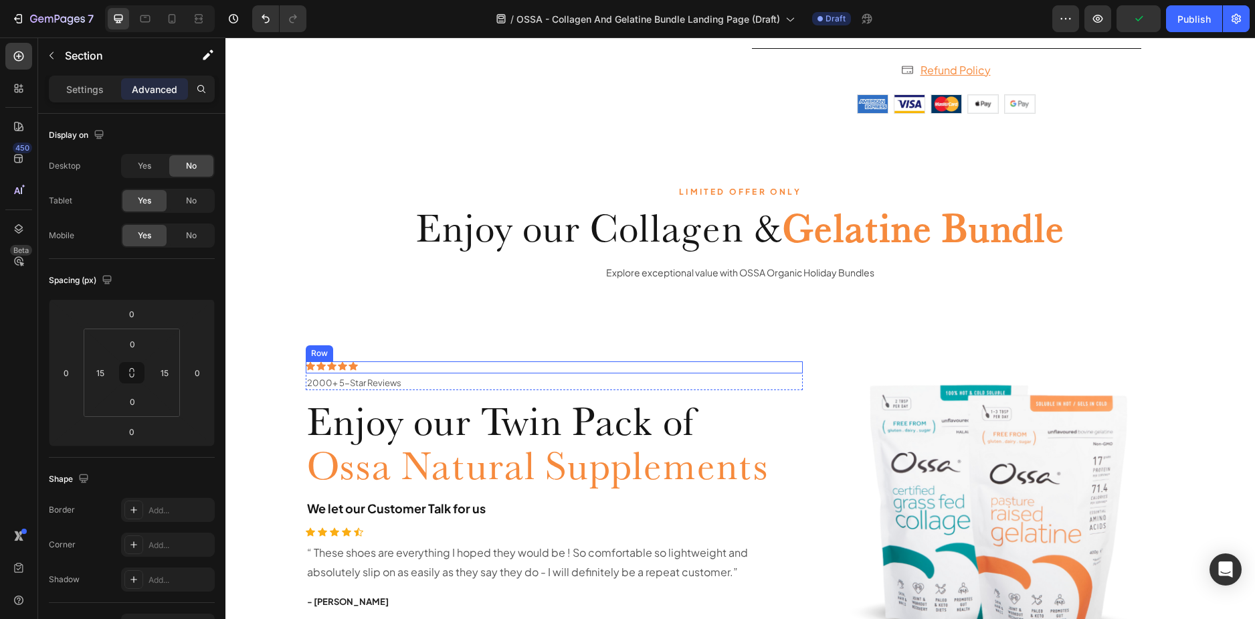
click at [397, 367] on div "Icon Icon Icon Icon Icon Icon List 2000+ 5-Star Reviews Text Block Row" at bounding box center [555, 367] width 498 height 12
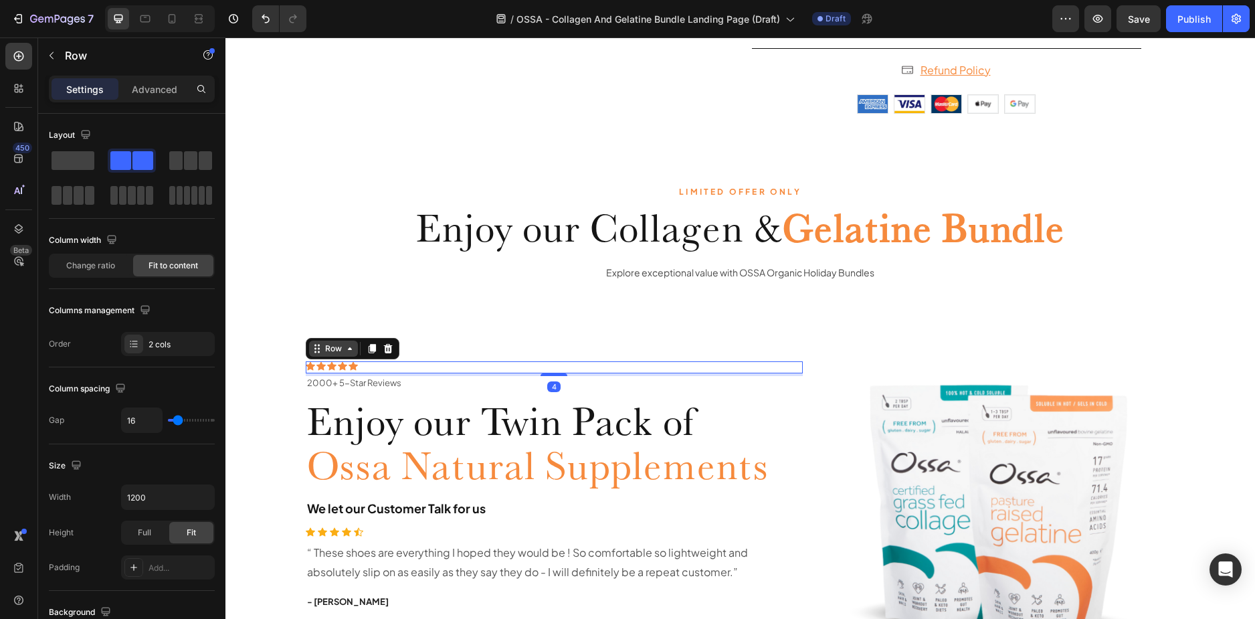
click at [345, 351] on icon at bounding box center [350, 348] width 11 height 11
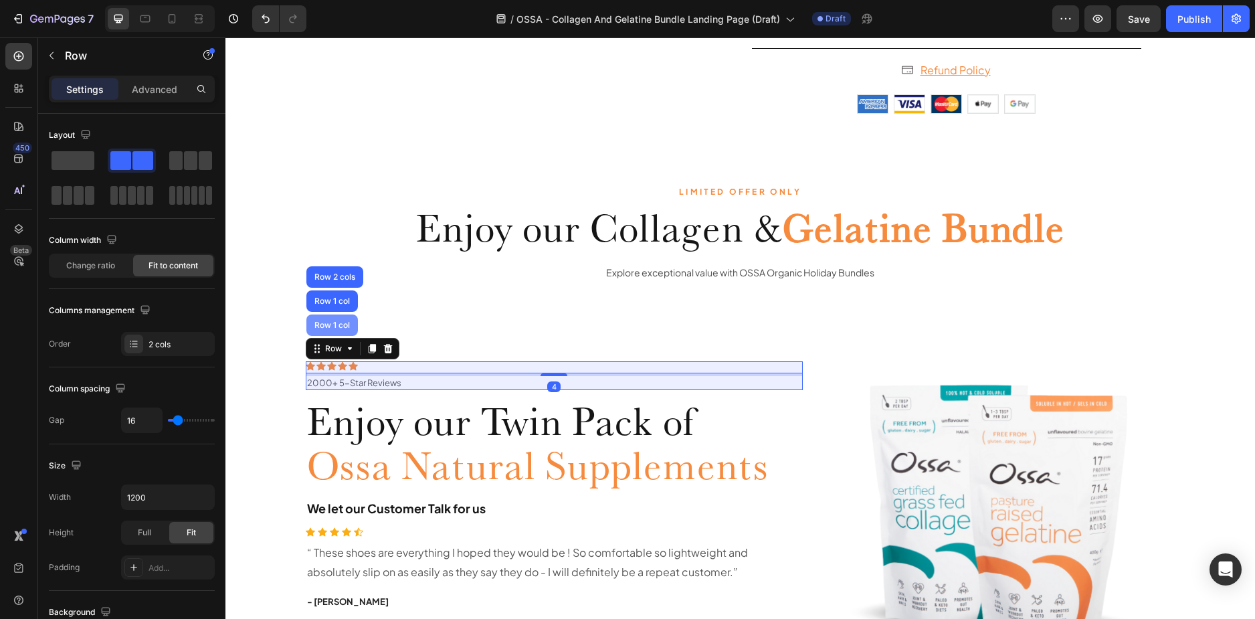
click at [325, 327] on div "Row 1 col" at bounding box center [332, 325] width 41 height 8
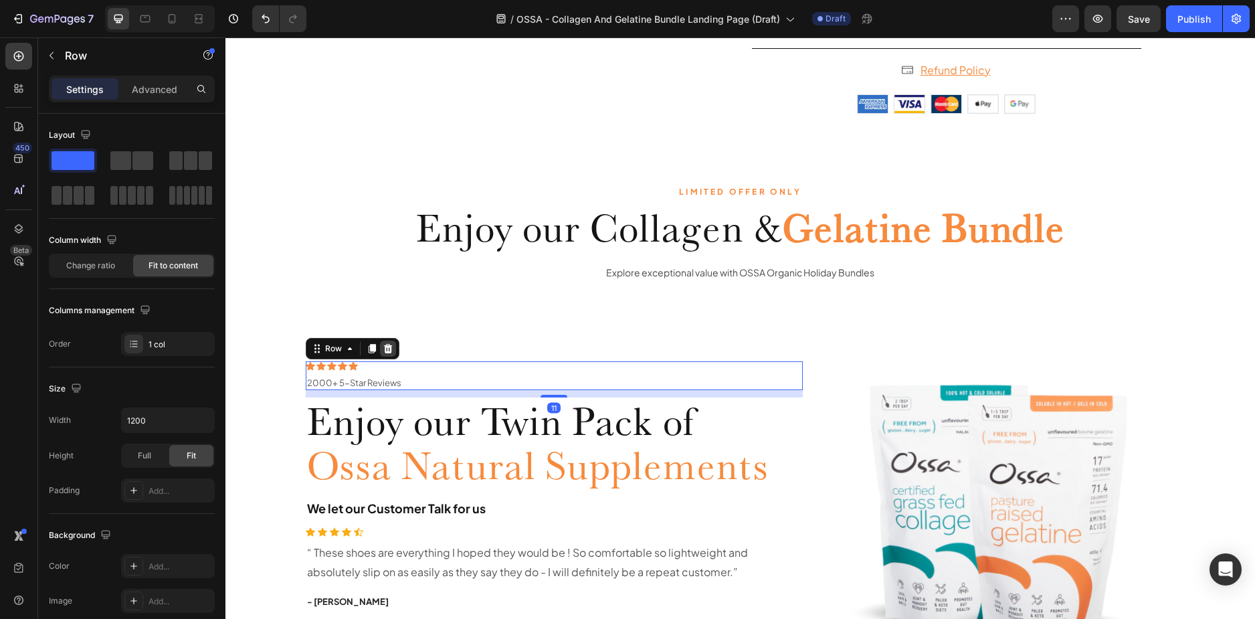
click at [386, 348] on icon at bounding box center [388, 348] width 11 height 11
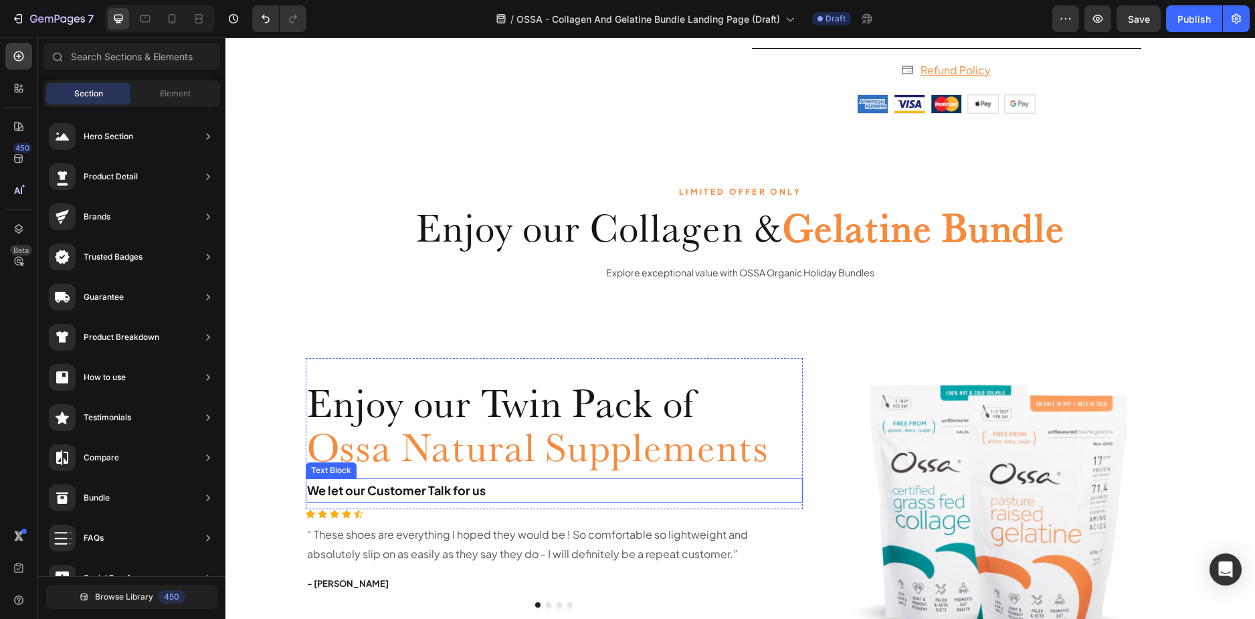
click at [395, 493] on strong "We let our Customer Talk for us" at bounding box center [396, 489] width 179 height 15
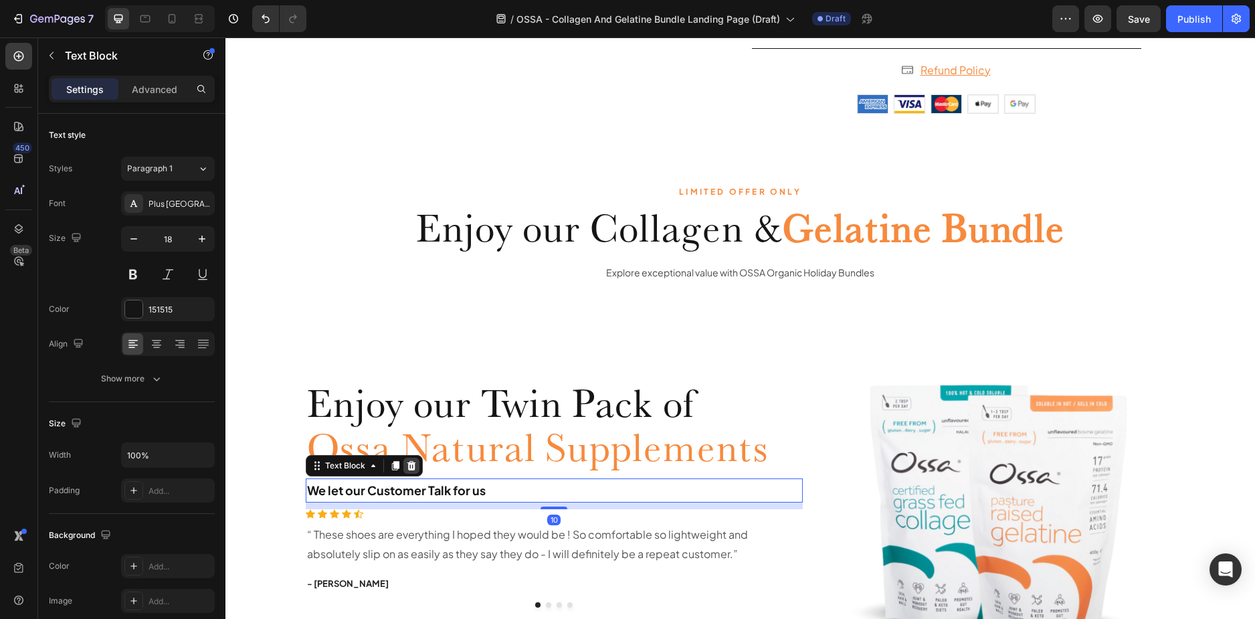
click at [407, 466] on icon at bounding box center [411, 465] width 9 height 9
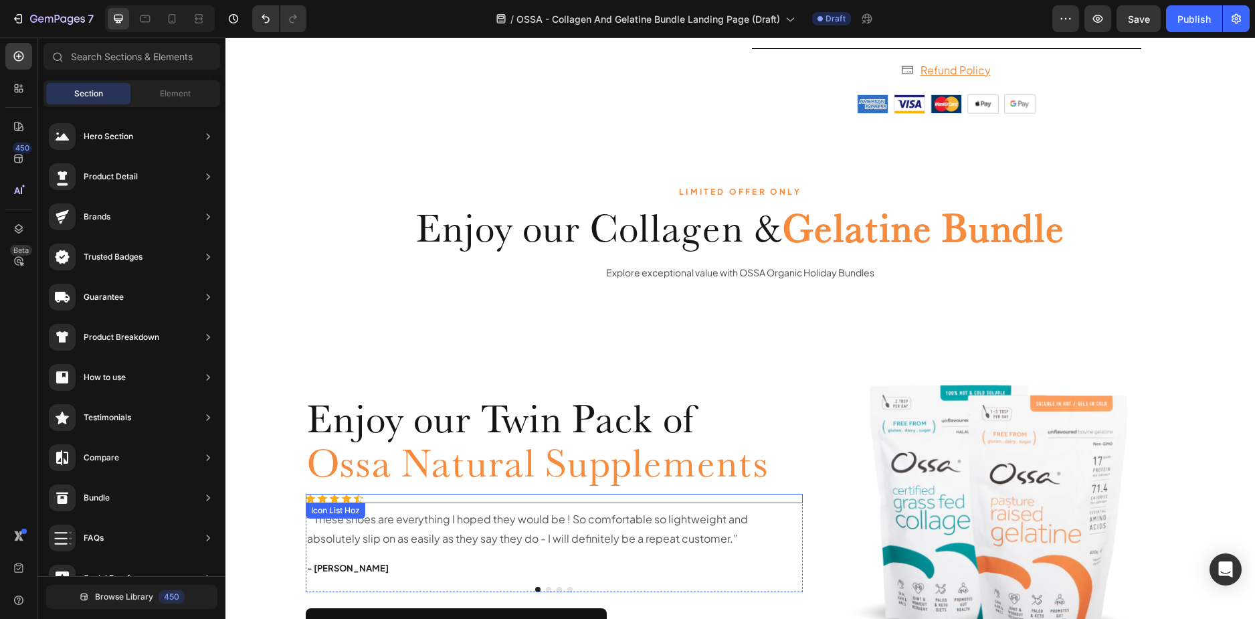
click at [430, 501] on div "Icon Icon Icon Icon Icon" at bounding box center [555, 498] width 498 height 9
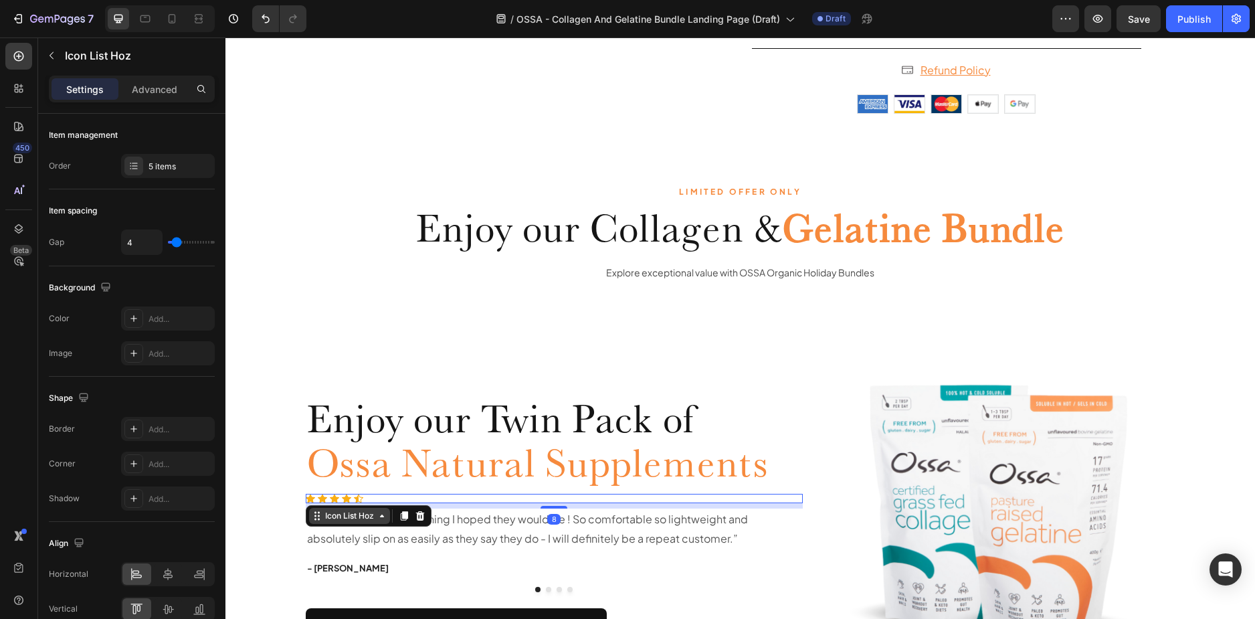
click at [340, 514] on div "Icon List Hoz" at bounding box center [350, 516] width 54 height 12
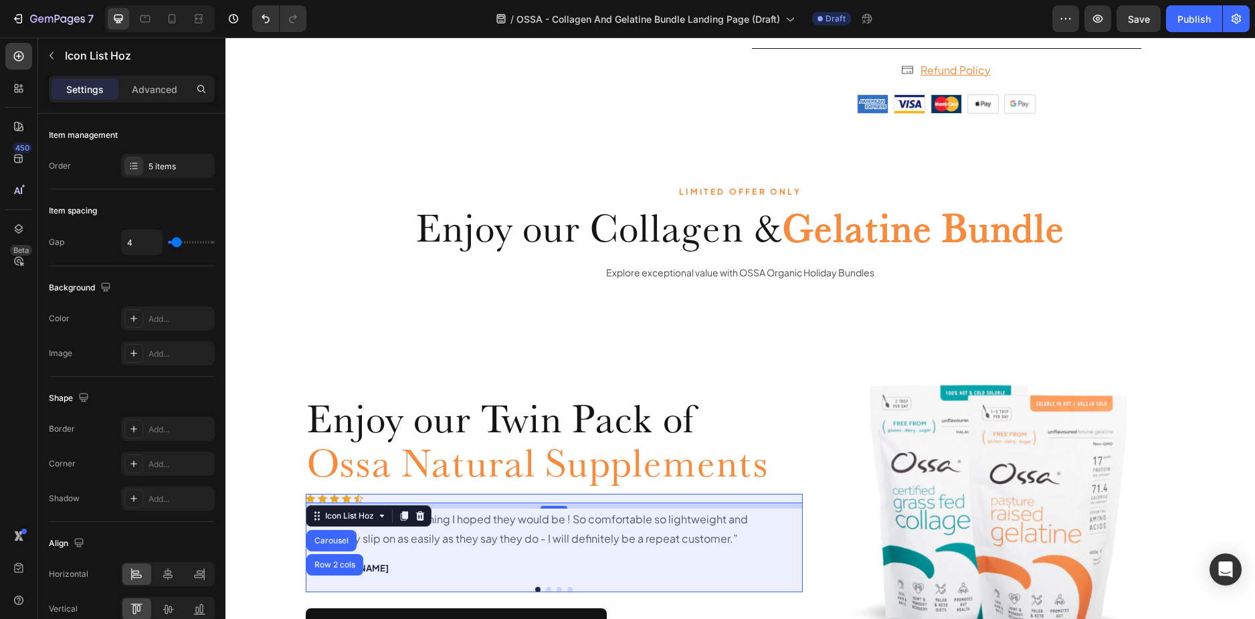
click at [332, 542] on div "Carousel" at bounding box center [331, 541] width 39 height 8
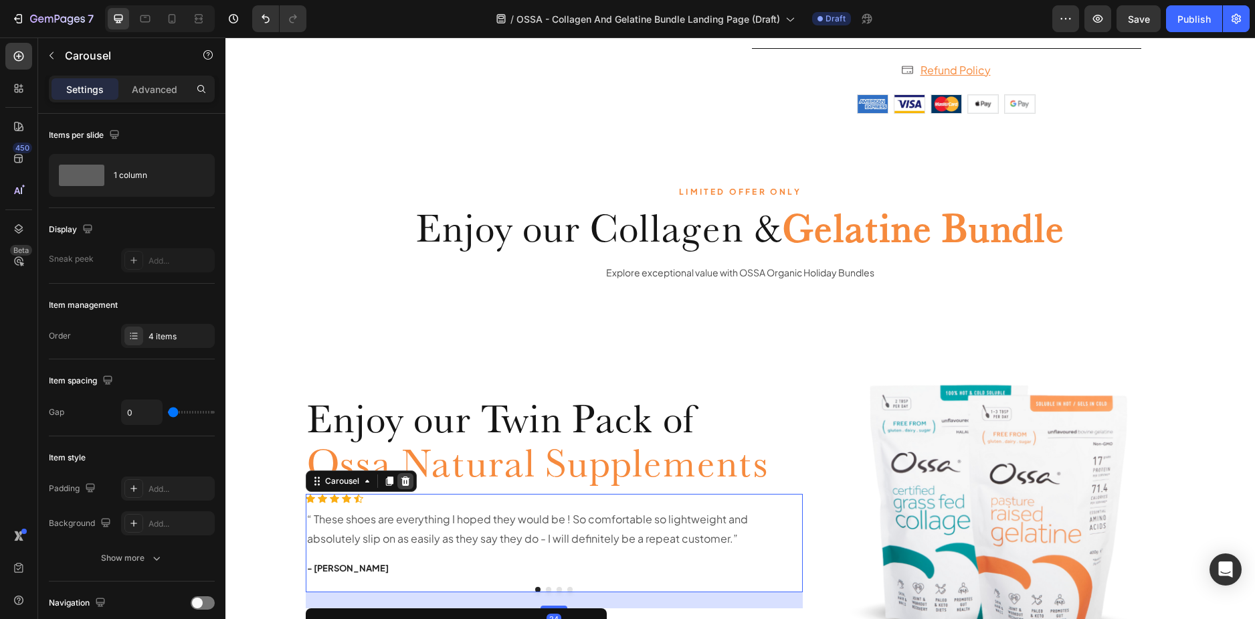
click at [401, 488] on div at bounding box center [405, 481] width 16 height 16
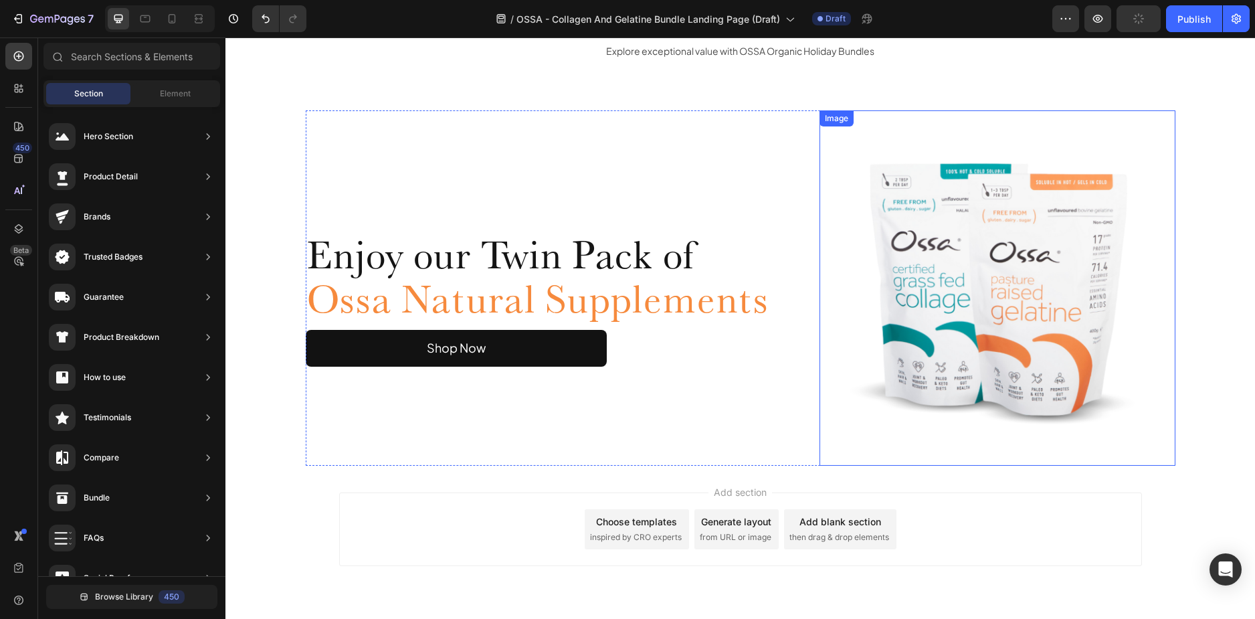
scroll to position [1813, 0]
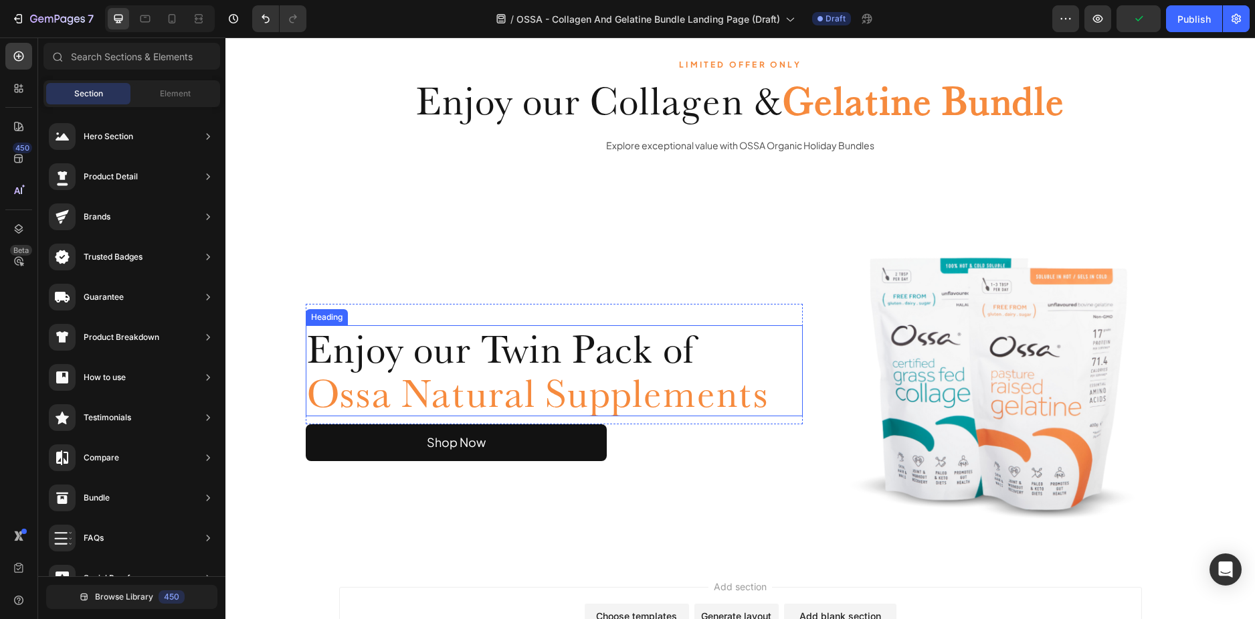
click at [525, 353] on span "Enjoy our Twin Pack of" at bounding box center [501, 349] width 389 height 48
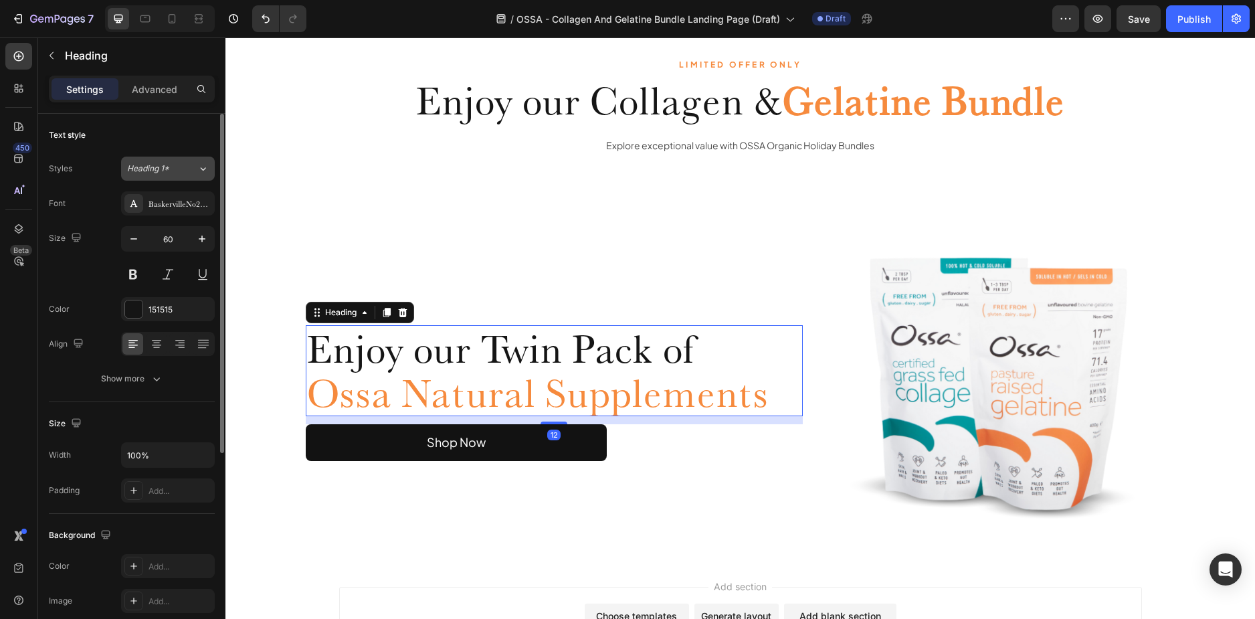
click at [155, 164] on span "Heading 1*" at bounding box center [148, 169] width 42 height 12
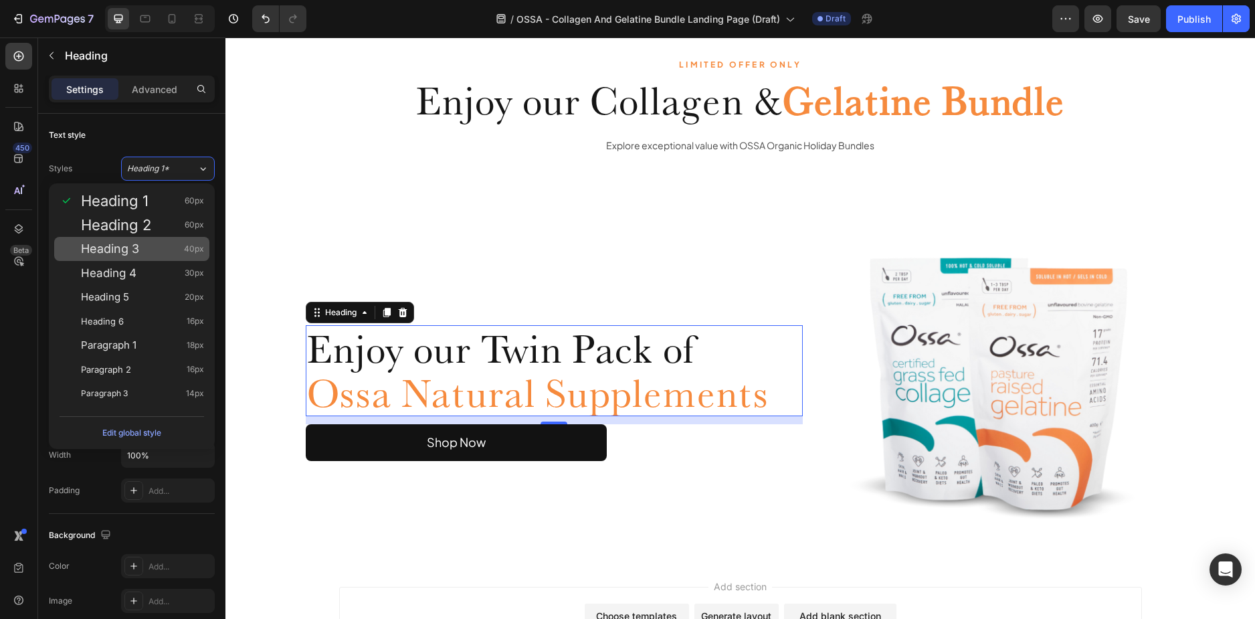
click at [129, 248] on span "Heading 3" at bounding box center [110, 248] width 58 height 13
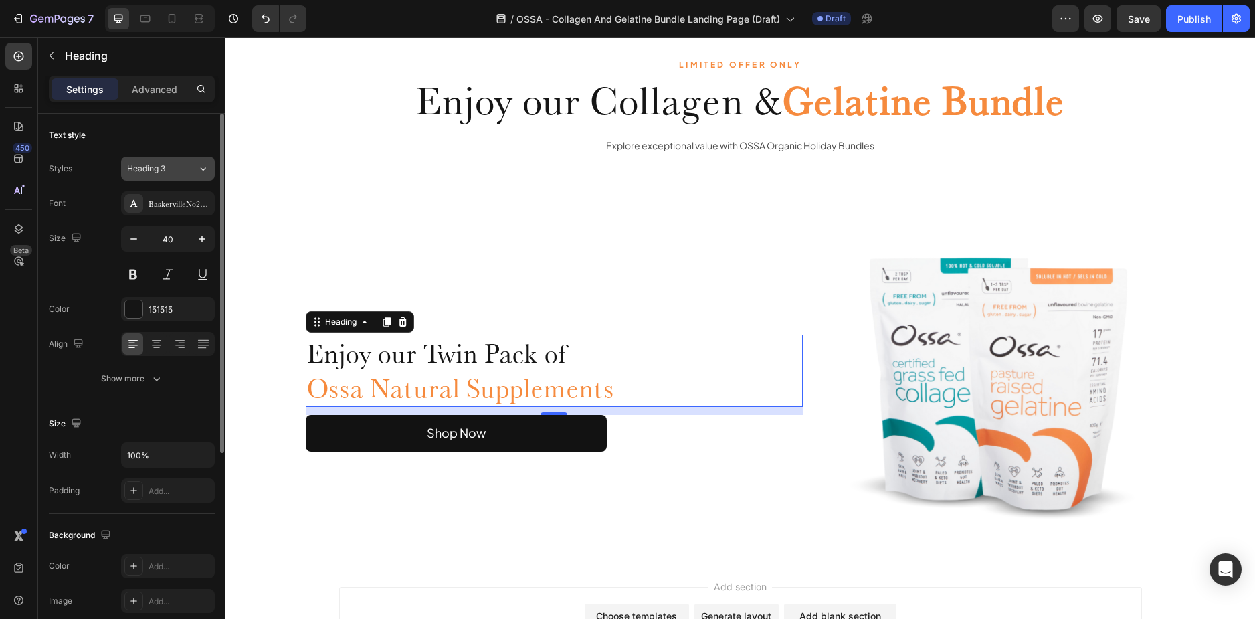
click at [178, 169] on div "Heading 3" at bounding box center [154, 169] width 54 height 12
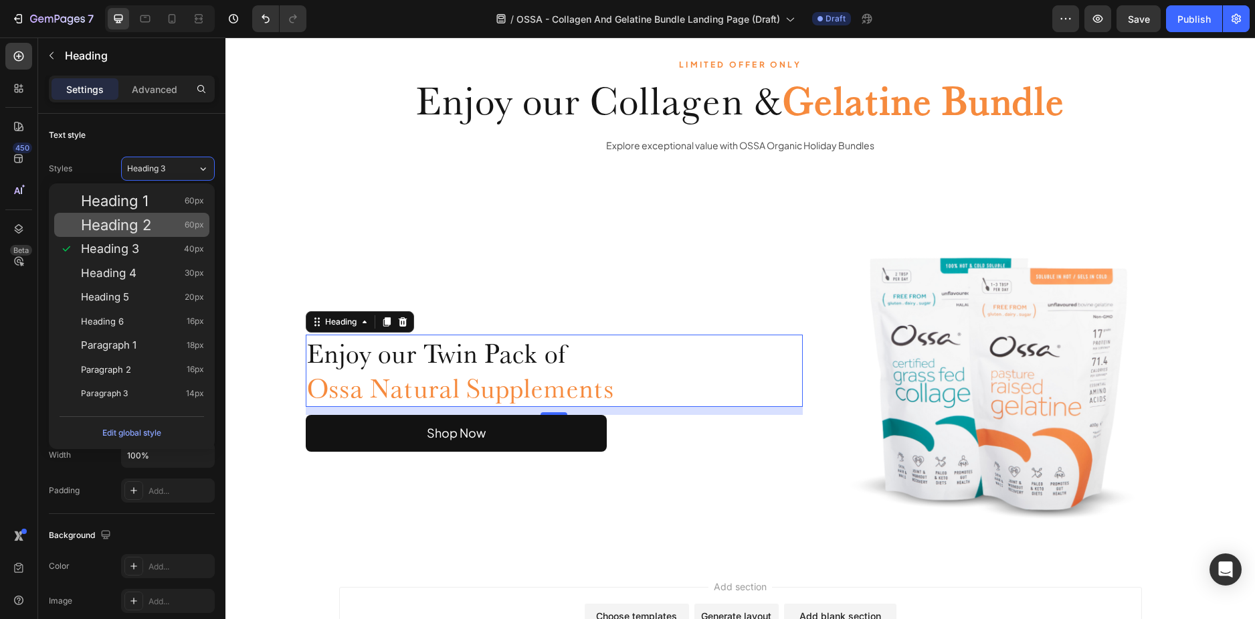
click at [141, 232] on span "Heading 2" at bounding box center [116, 224] width 70 height 13
type input "60"
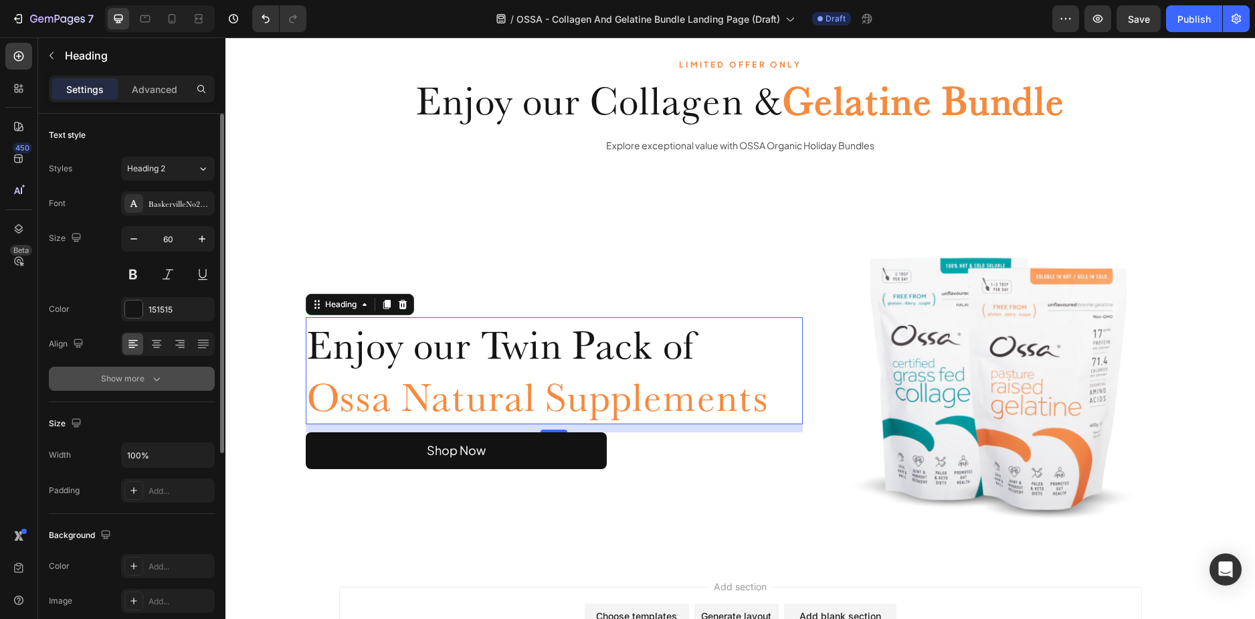
click at [130, 379] on div "Show more" at bounding box center [132, 378] width 62 height 13
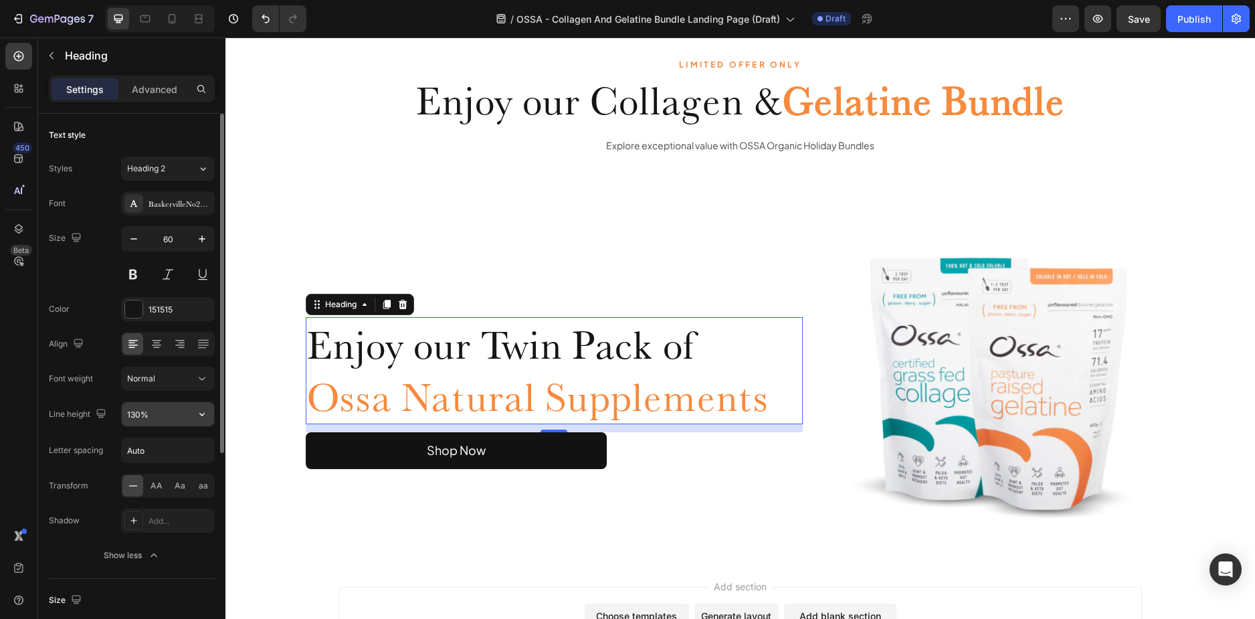
scroll to position [67, 0]
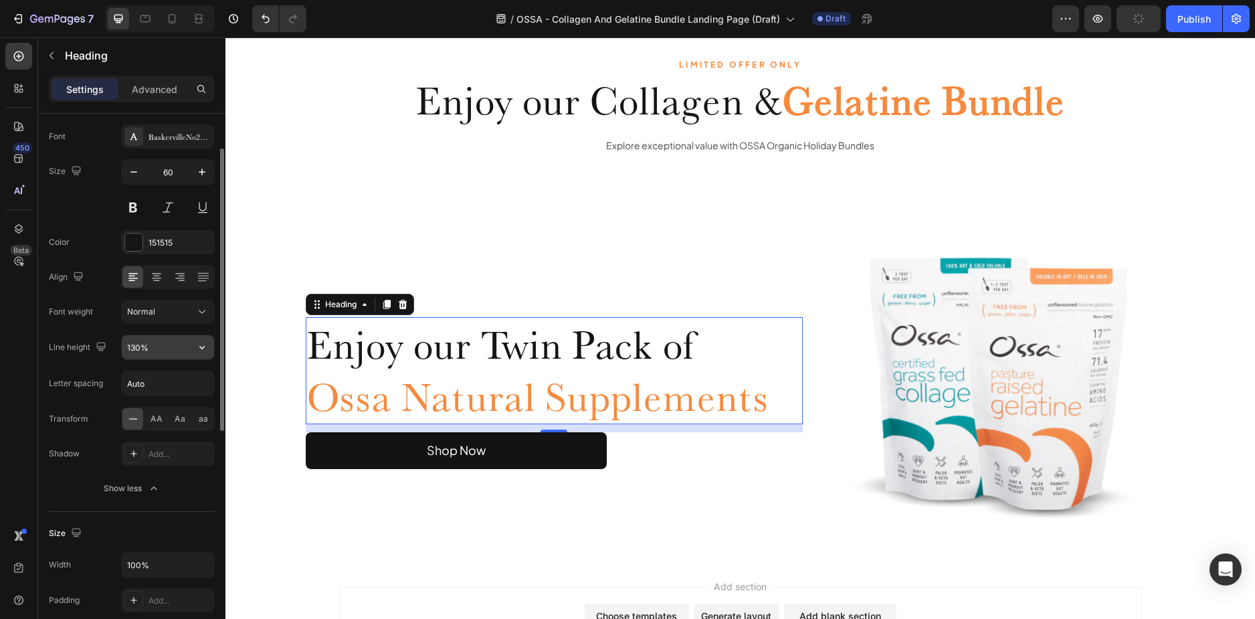
click at [163, 346] on input "130%" at bounding box center [168, 347] width 92 height 24
type input "110%"
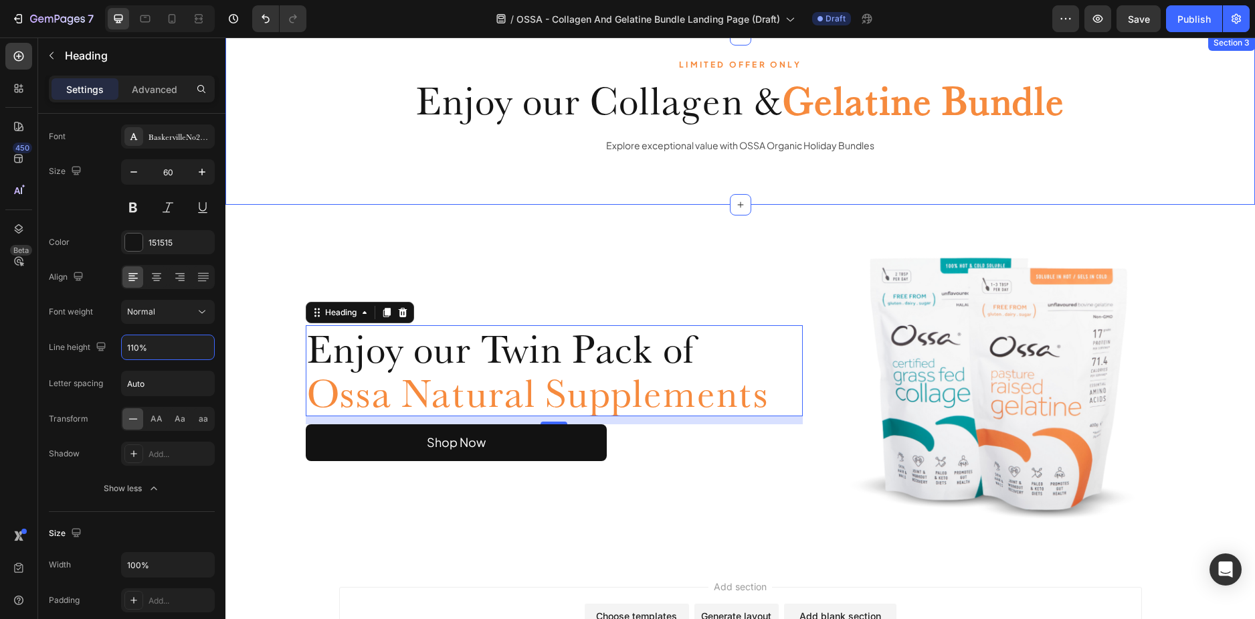
click at [649, 207] on div "Enjoy our Twin Pack of Ossa Natural Supplements Heading 12 Row Shop Now Button" at bounding box center [555, 382] width 498 height 355
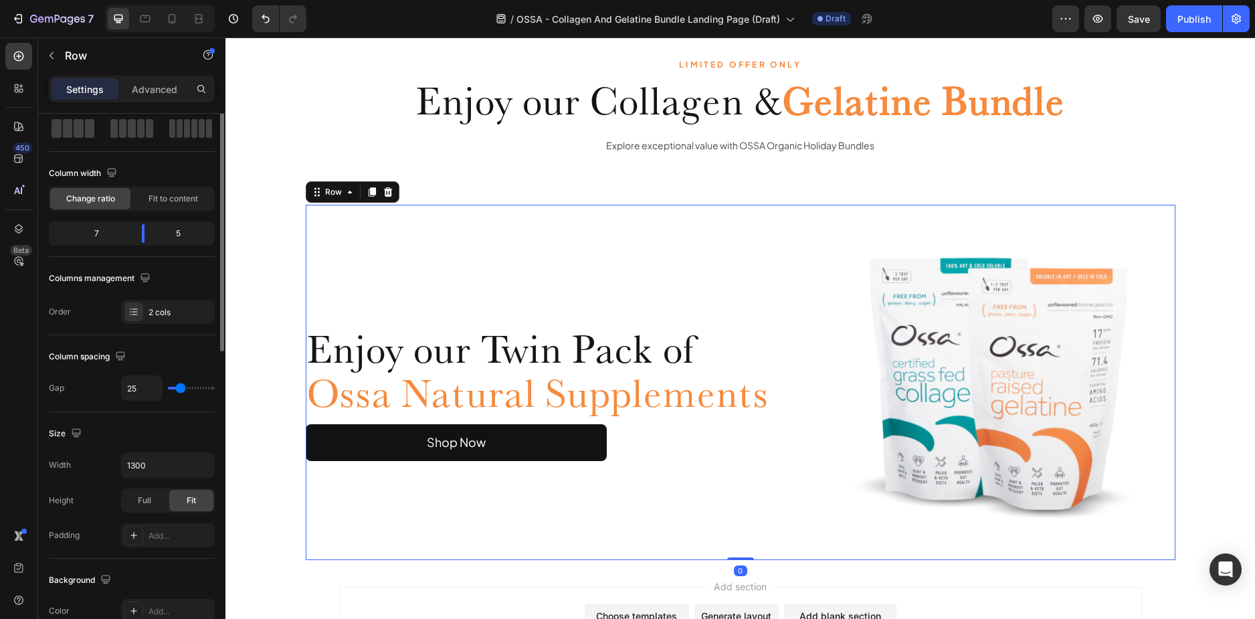
scroll to position [0, 0]
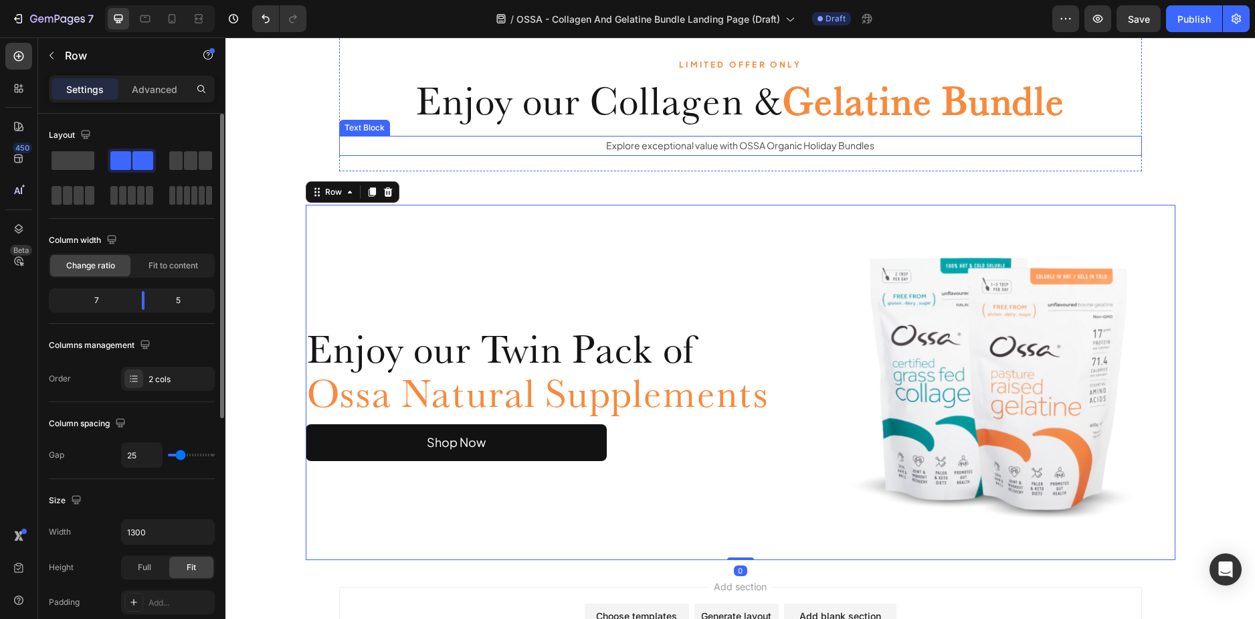
click at [653, 149] on p "Explore exceptional value with OSSA Organic Holiday Bundles" at bounding box center [741, 145] width 800 height 17
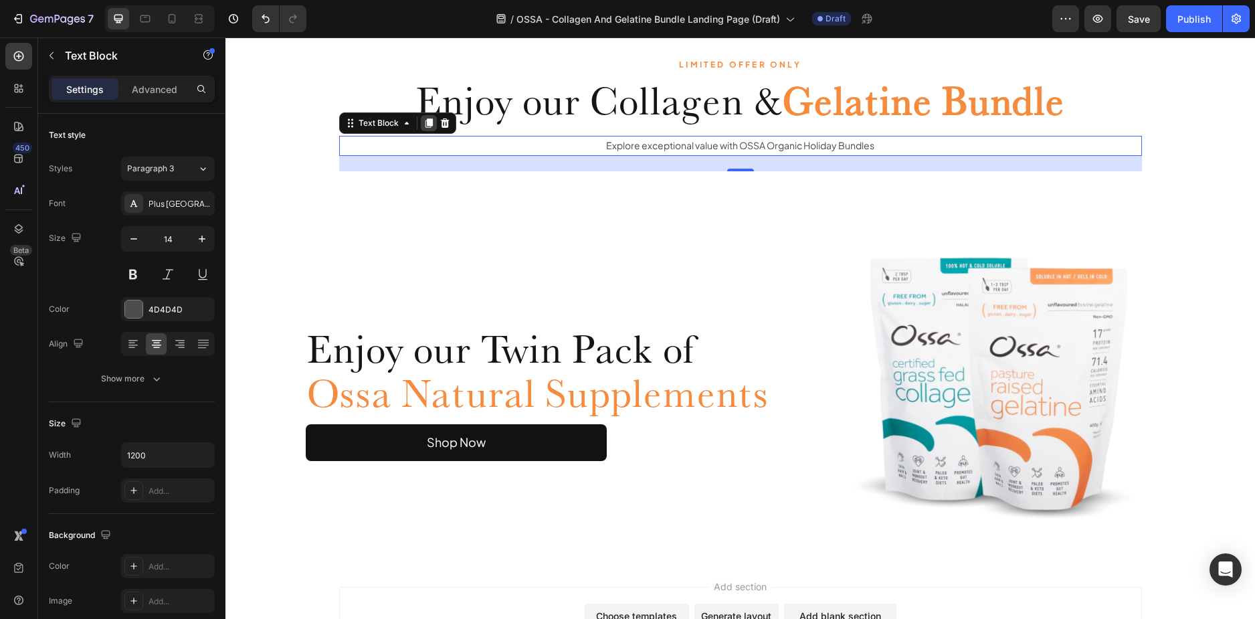
click at [430, 123] on div at bounding box center [429, 123] width 16 height 16
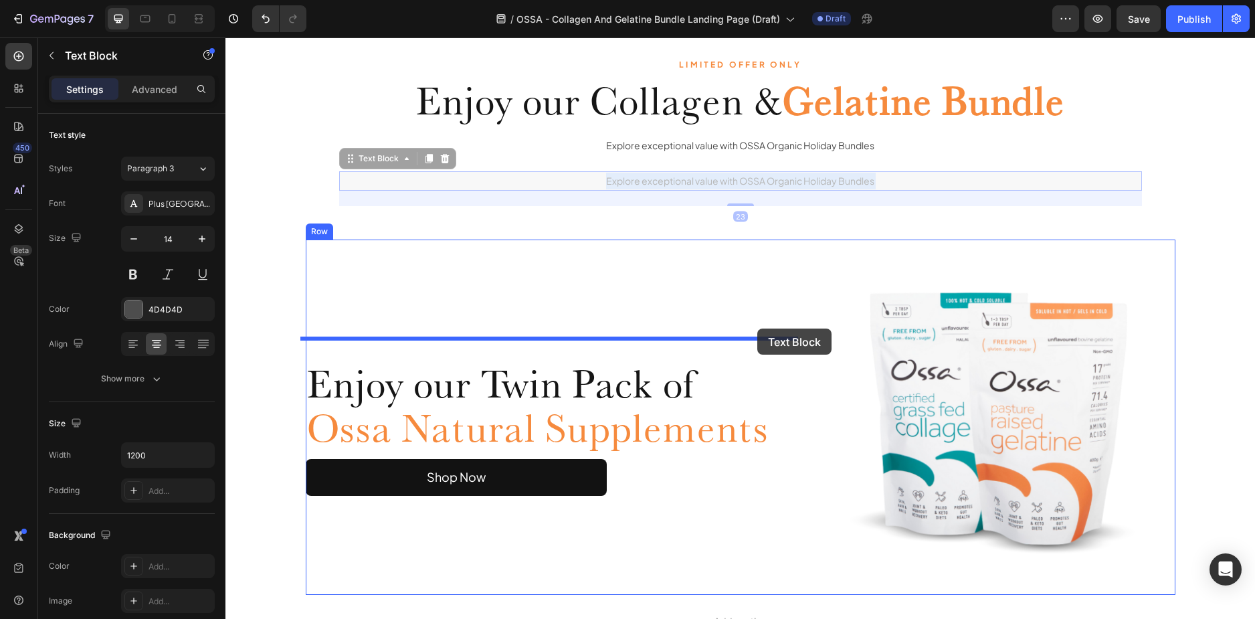
drag, startPoint x: 735, startPoint y: 177, endPoint x: 757, endPoint y: 329, distance: 154.2
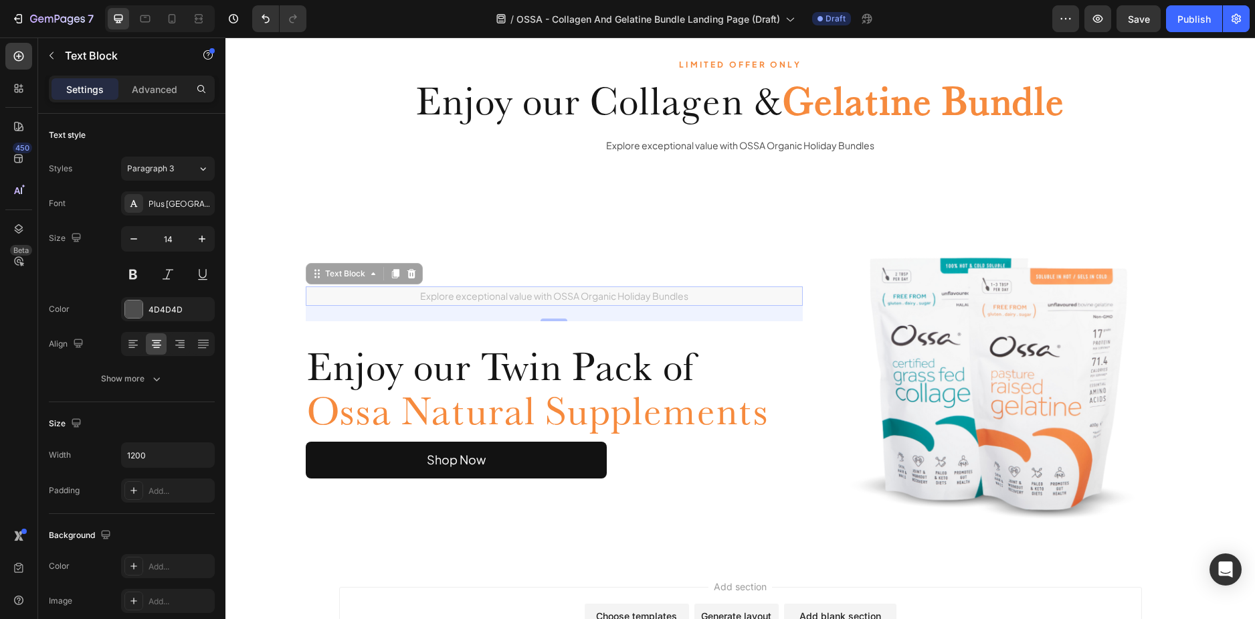
scroll to position [1795, 0]
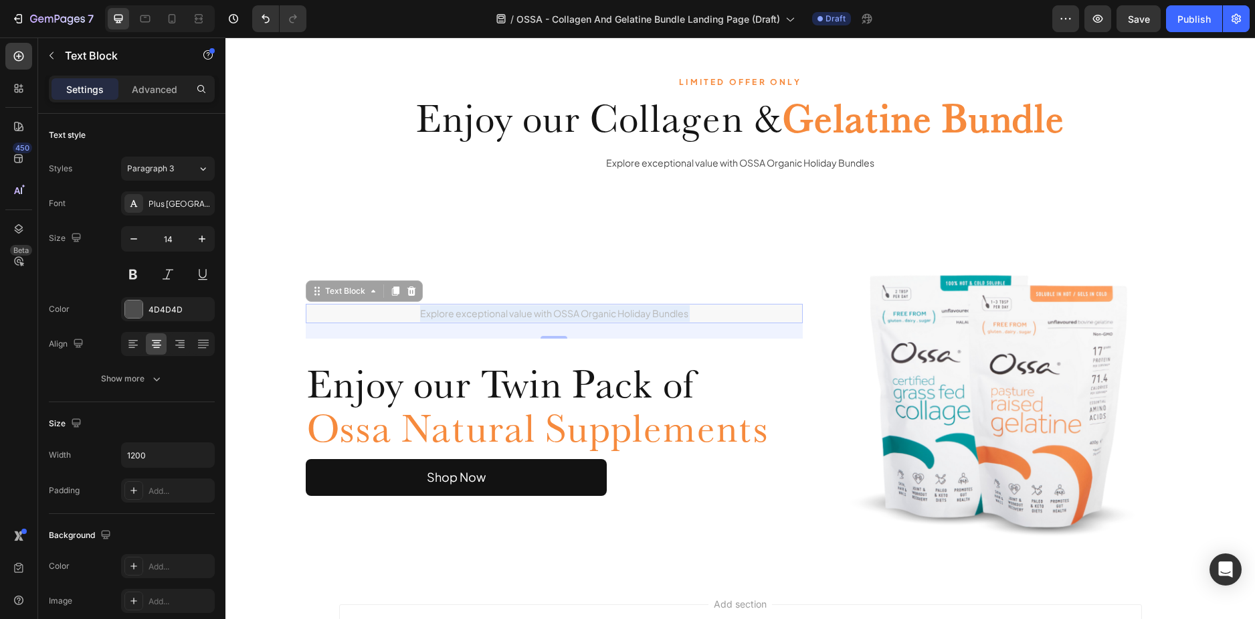
drag, startPoint x: 705, startPoint y: 296, endPoint x: 633, endPoint y: 452, distance: 171.6
click at [633, 452] on div "Explore exceptional value with OSSA Organic Holiday Bundles Text Block 23 Explo…" at bounding box center [555, 399] width 498 height 355
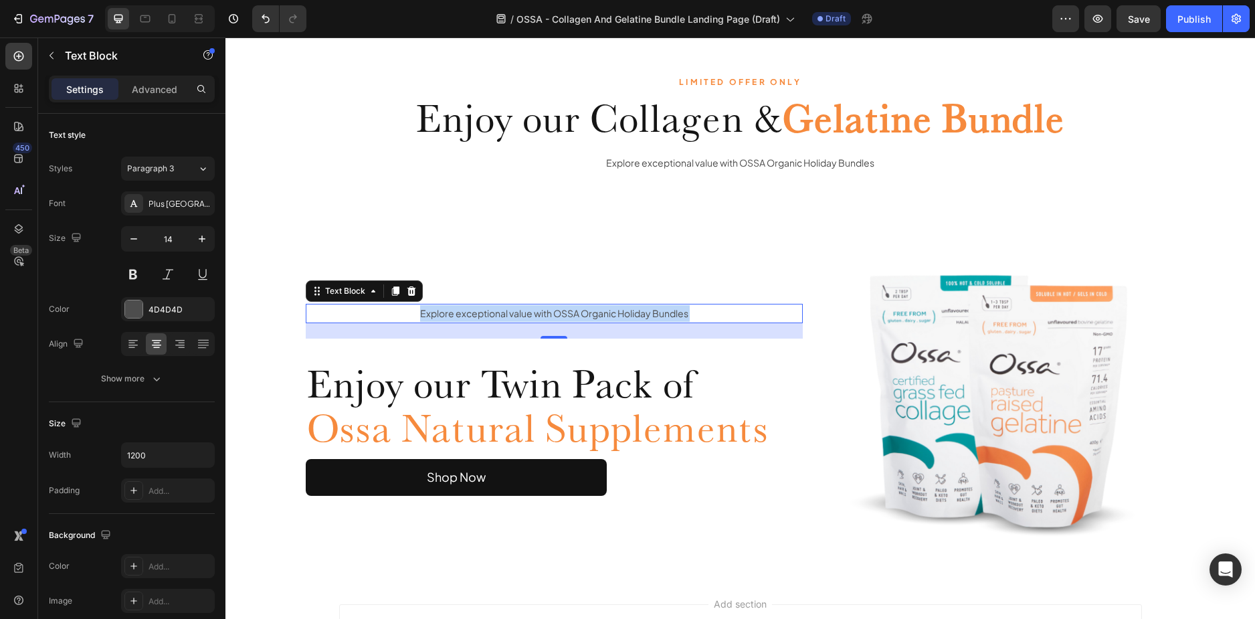
click at [782, 363] on h2 "Enjoy our Twin Pack of Ossa Natural Supplements" at bounding box center [555, 405] width 498 height 91
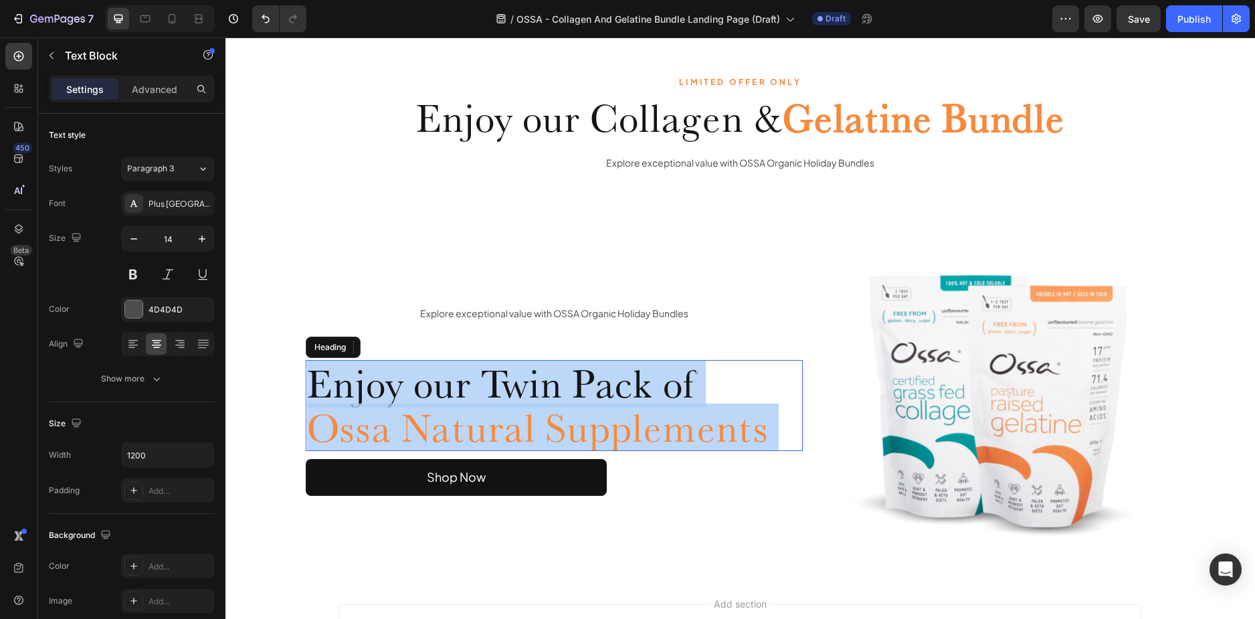
click at [782, 363] on p "Enjoy our Twin Pack of Ossa Natural Supplements" at bounding box center [554, 405] width 495 height 88
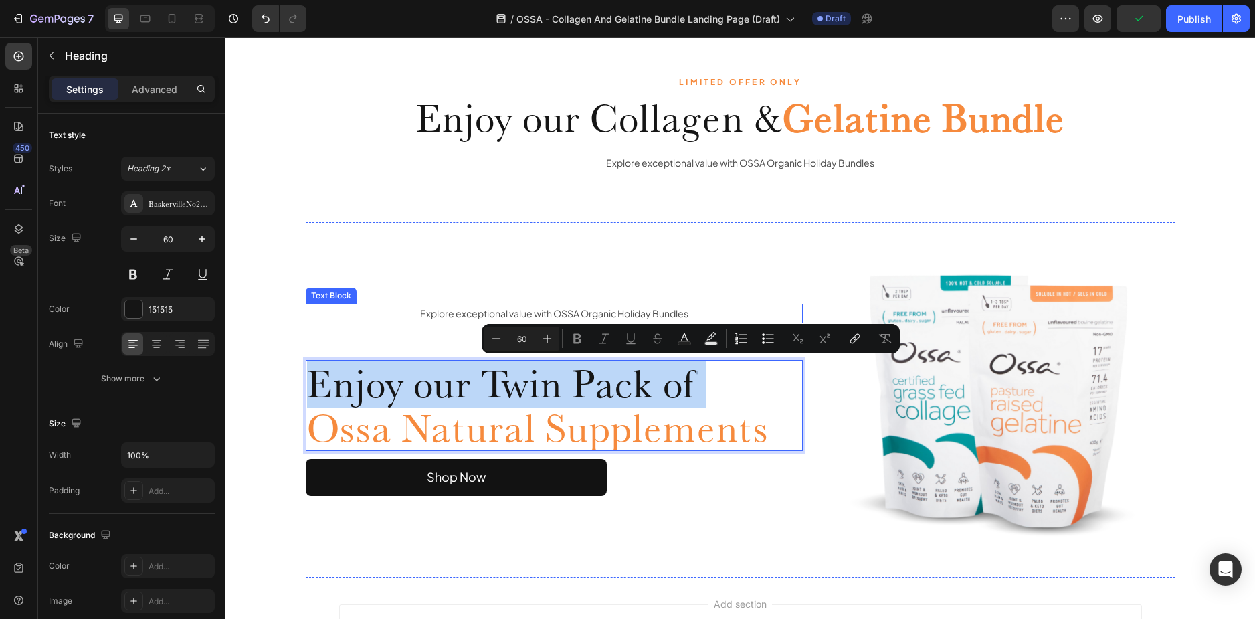
click at [695, 308] on p "Explore exceptional value with OSSA Organic Holiday Bundles" at bounding box center [554, 313] width 495 height 17
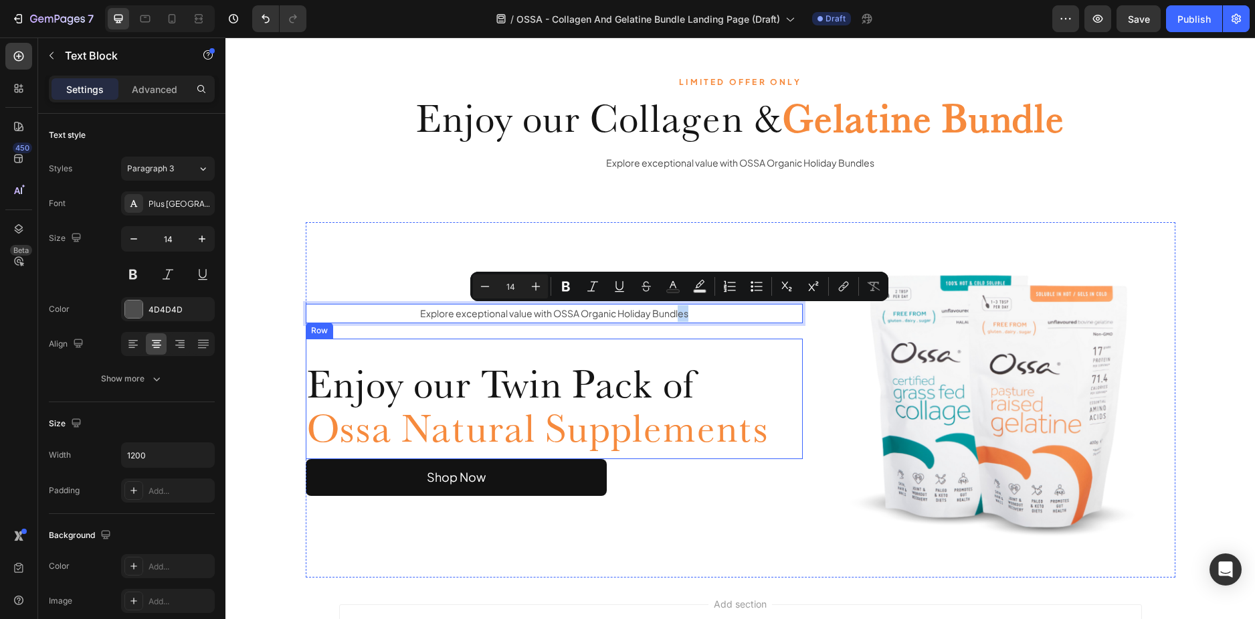
drag, startPoint x: 717, startPoint y: 313, endPoint x: 674, endPoint y: 454, distance: 147.5
click at [713, 483] on div "Shop Now Button" at bounding box center [555, 477] width 498 height 37
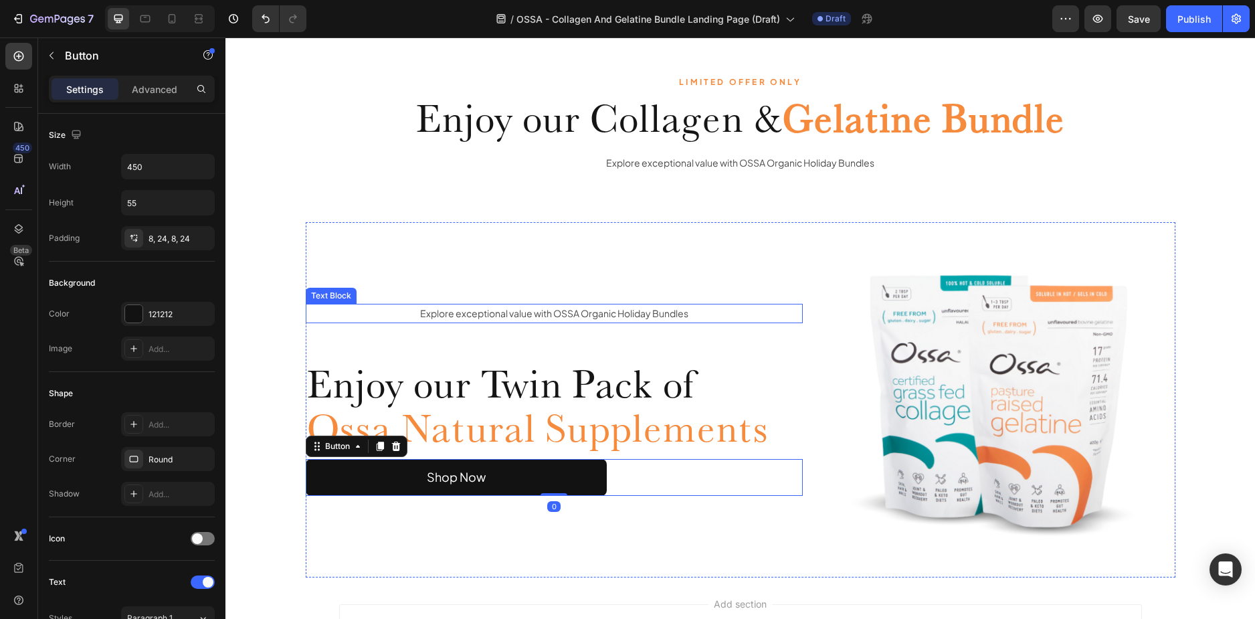
click at [345, 310] on p "Explore exceptional value with OSSA Organic Holiday Bundles" at bounding box center [554, 313] width 495 height 17
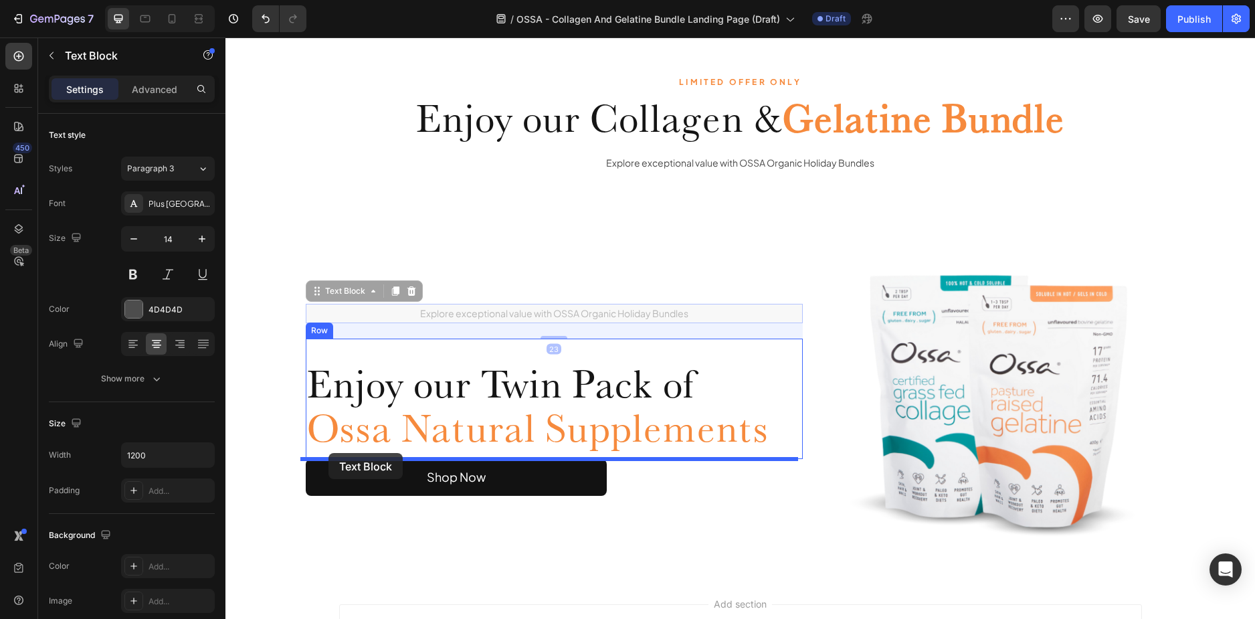
drag, startPoint x: 314, startPoint y: 294, endPoint x: 329, endPoint y: 453, distance: 159.3
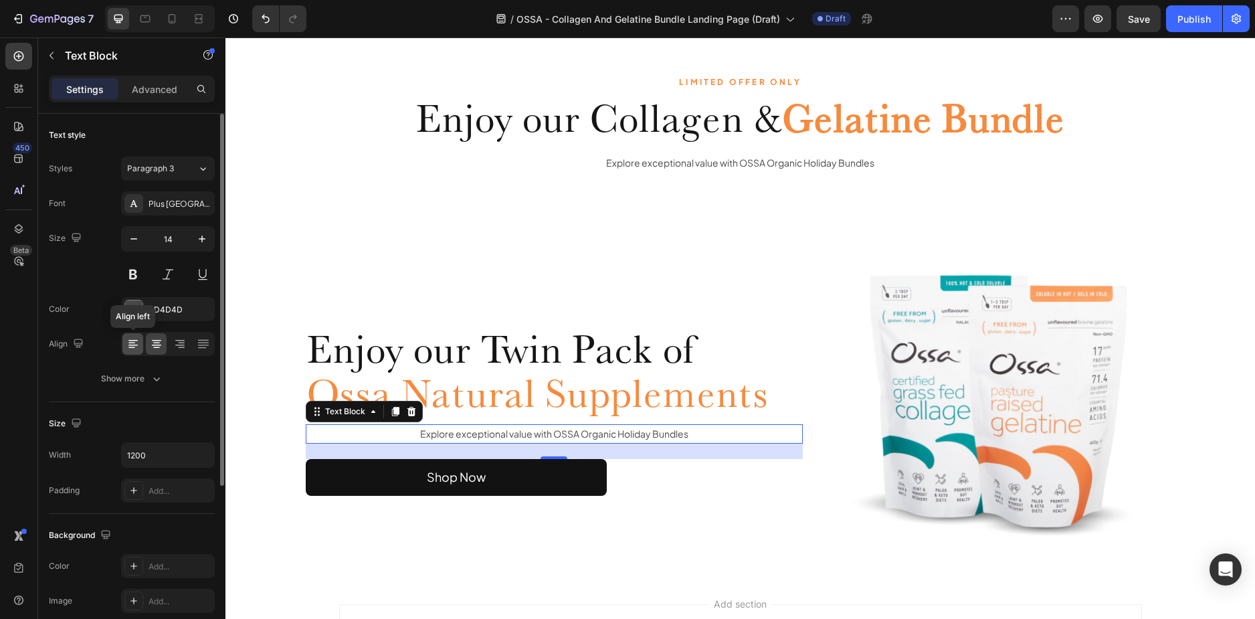
click at [126, 345] on icon at bounding box center [132, 343] width 13 height 13
click at [157, 163] on span "Paragraph 3" at bounding box center [150, 169] width 47 height 12
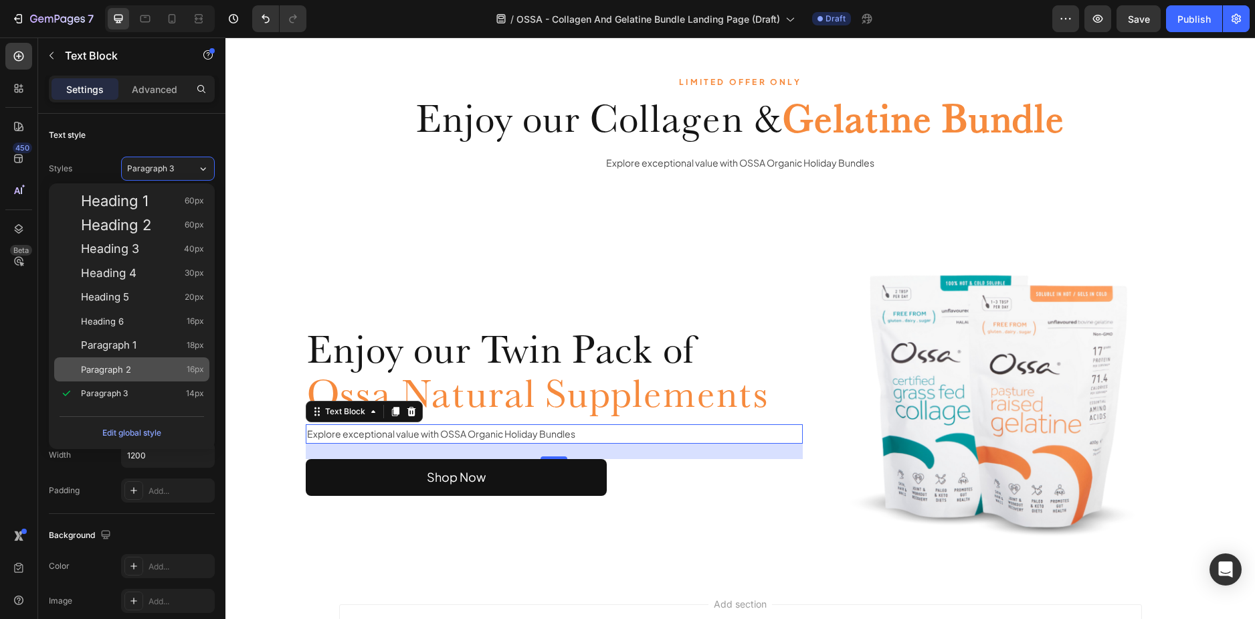
click at [134, 360] on div "Paragraph 2 16px" at bounding box center [131, 369] width 155 height 24
type input "16"
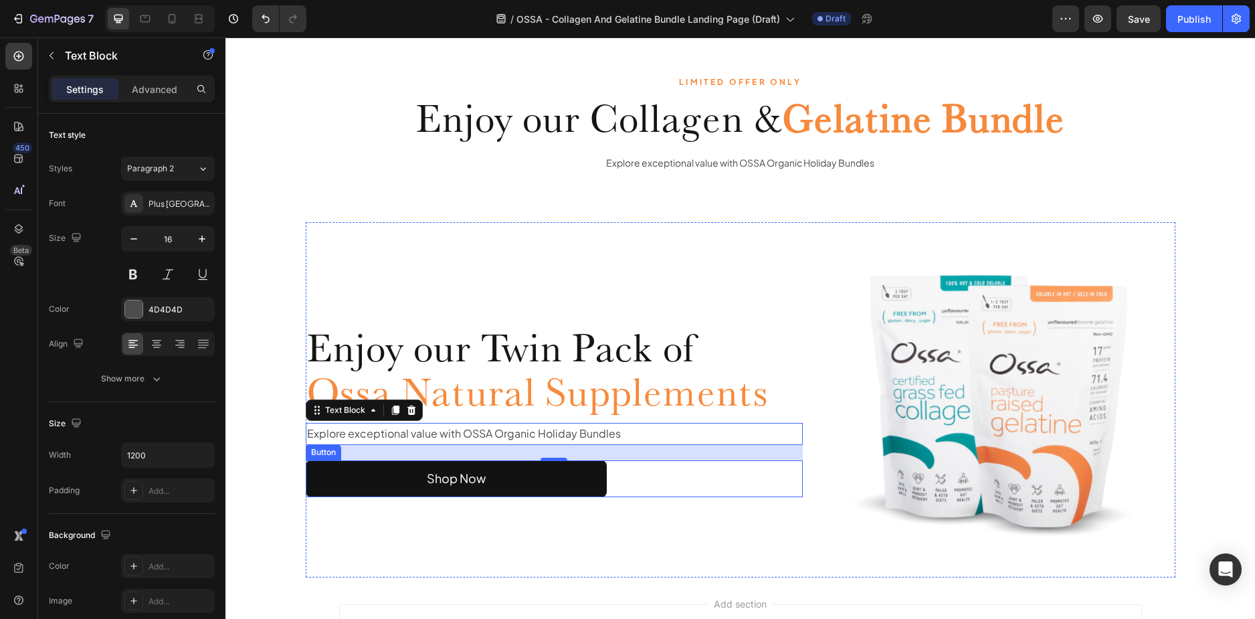
click at [671, 482] on div "Shop Now Button" at bounding box center [555, 478] width 498 height 37
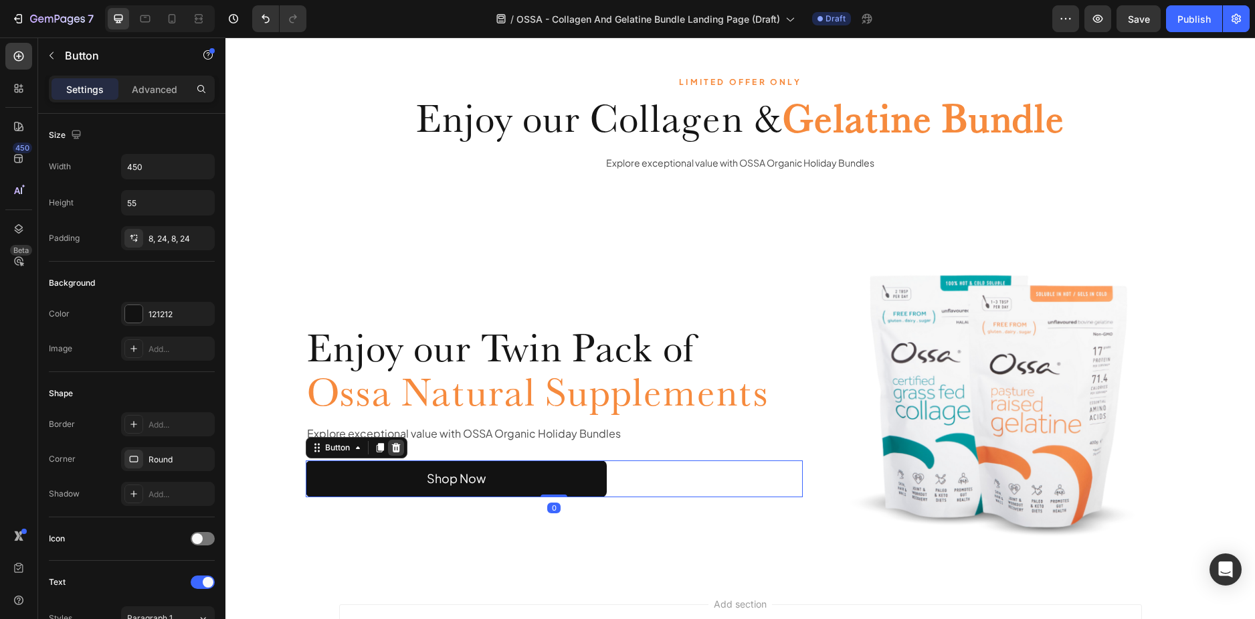
click at [391, 442] on icon at bounding box center [396, 447] width 11 height 11
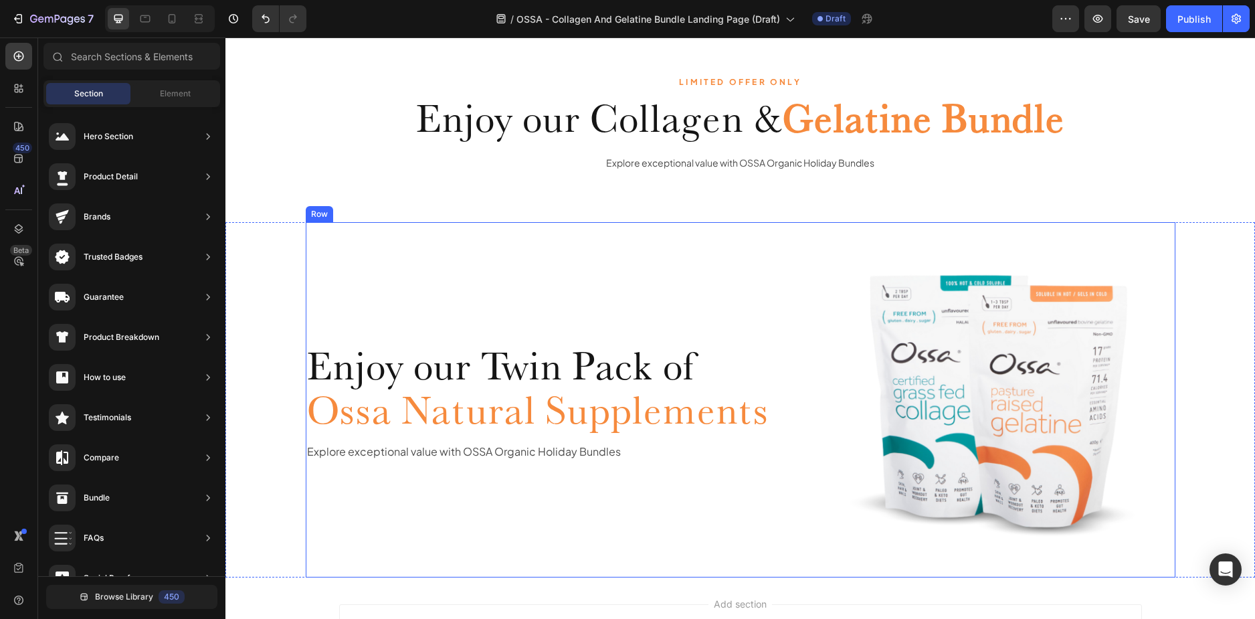
click at [964, 343] on img at bounding box center [997, 399] width 355 height 355
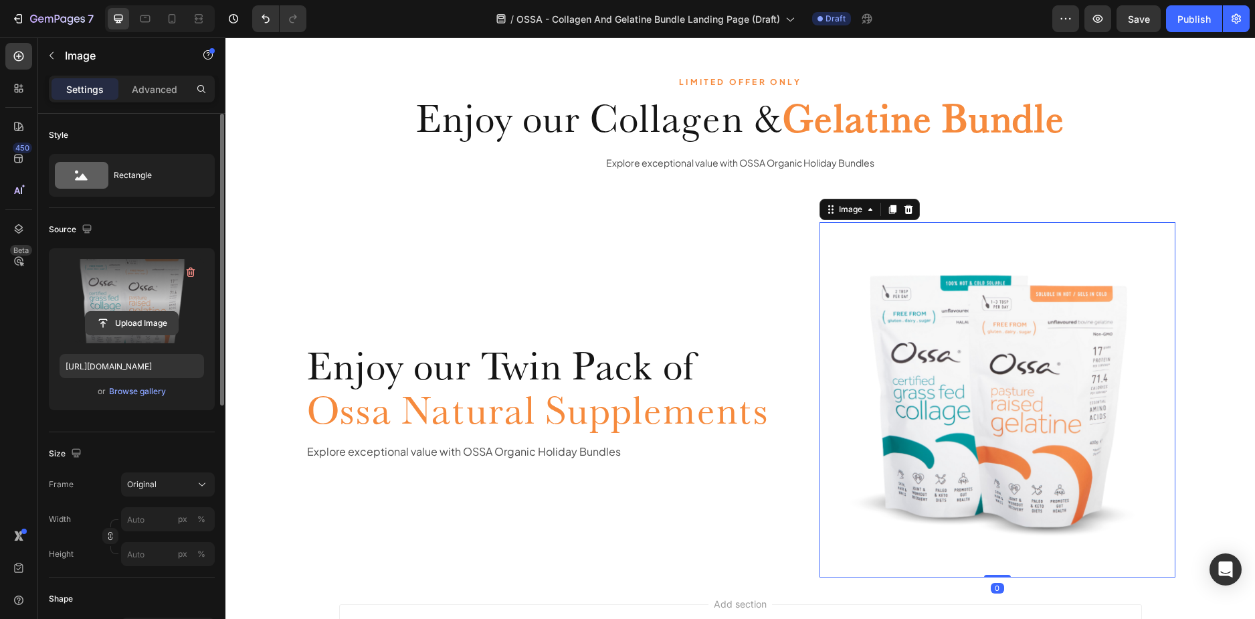
click at [145, 323] on input "file" at bounding box center [132, 323] width 92 height 23
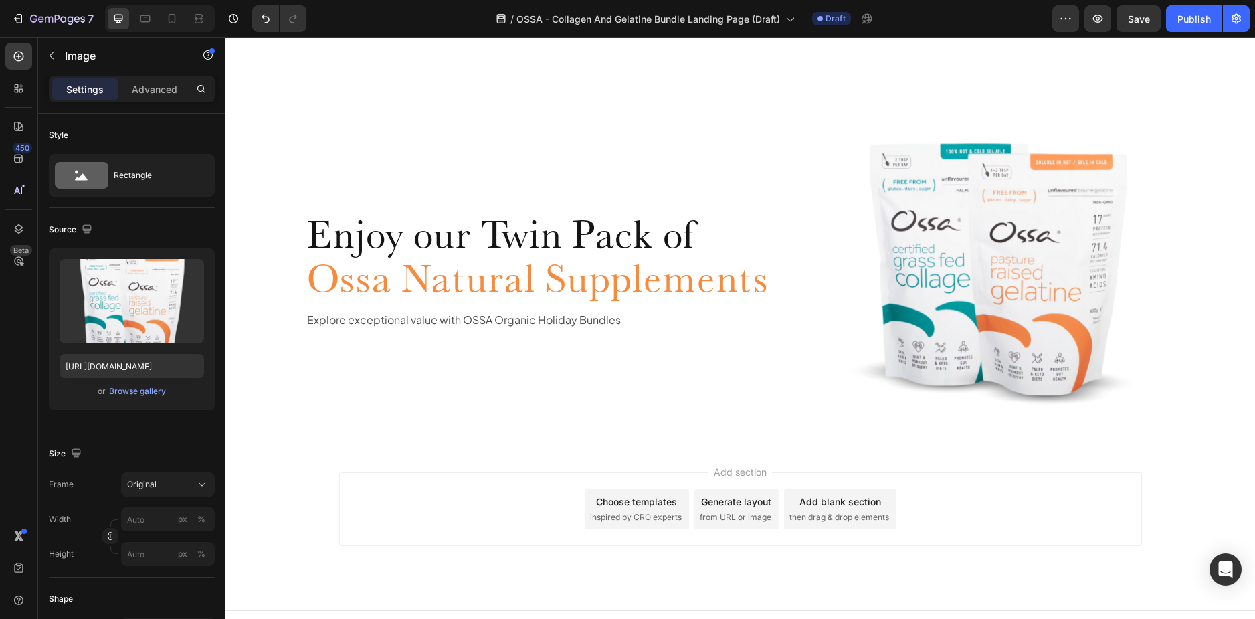
scroll to position [1929, 0]
click at [959, 237] on img at bounding box center [997, 265] width 355 height 355
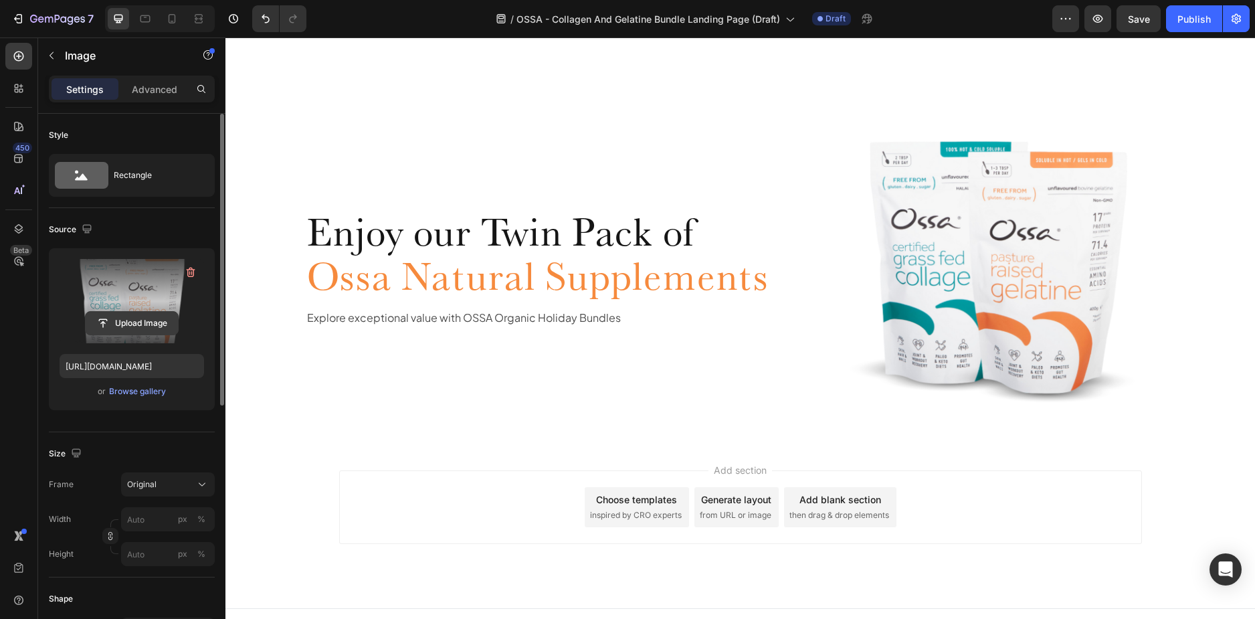
click at [136, 330] on input "file" at bounding box center [132, 323] width 92 height 23
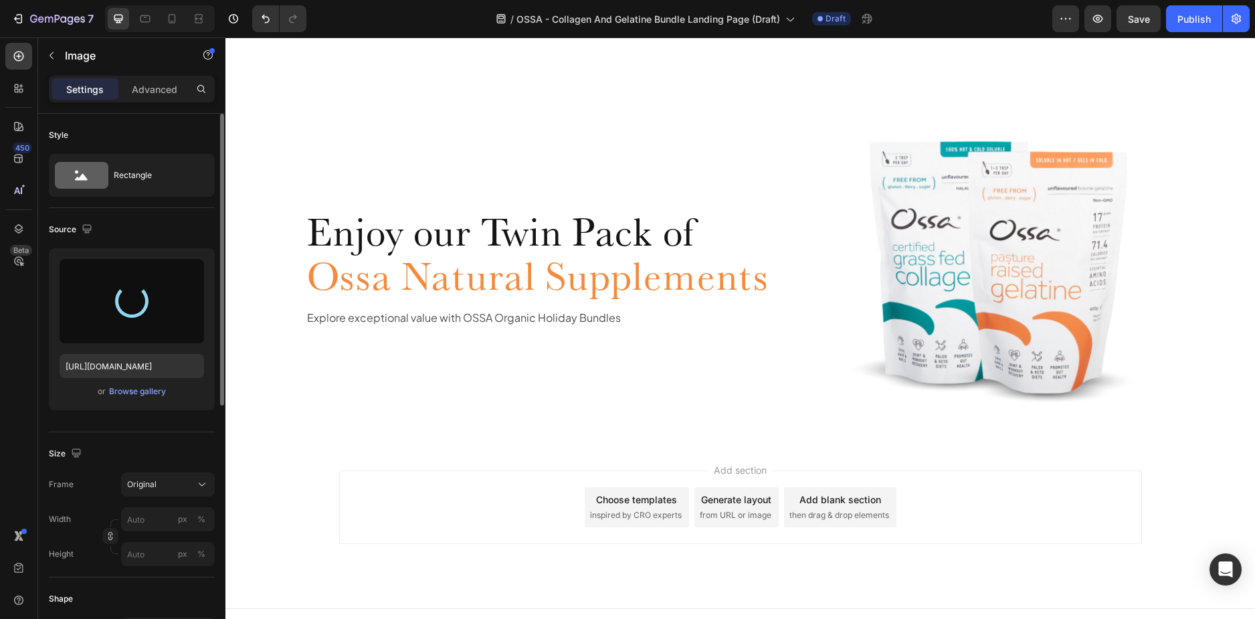
type input "[URL][DOMAIN_NAME]"
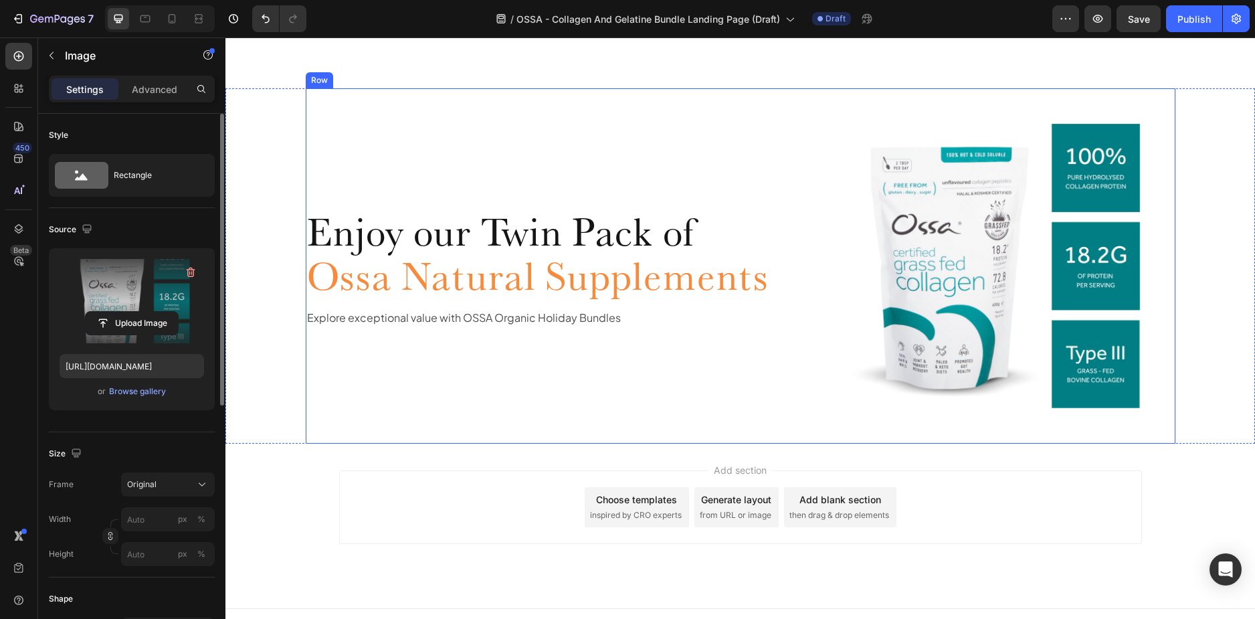
scroll to position [1887, 0]
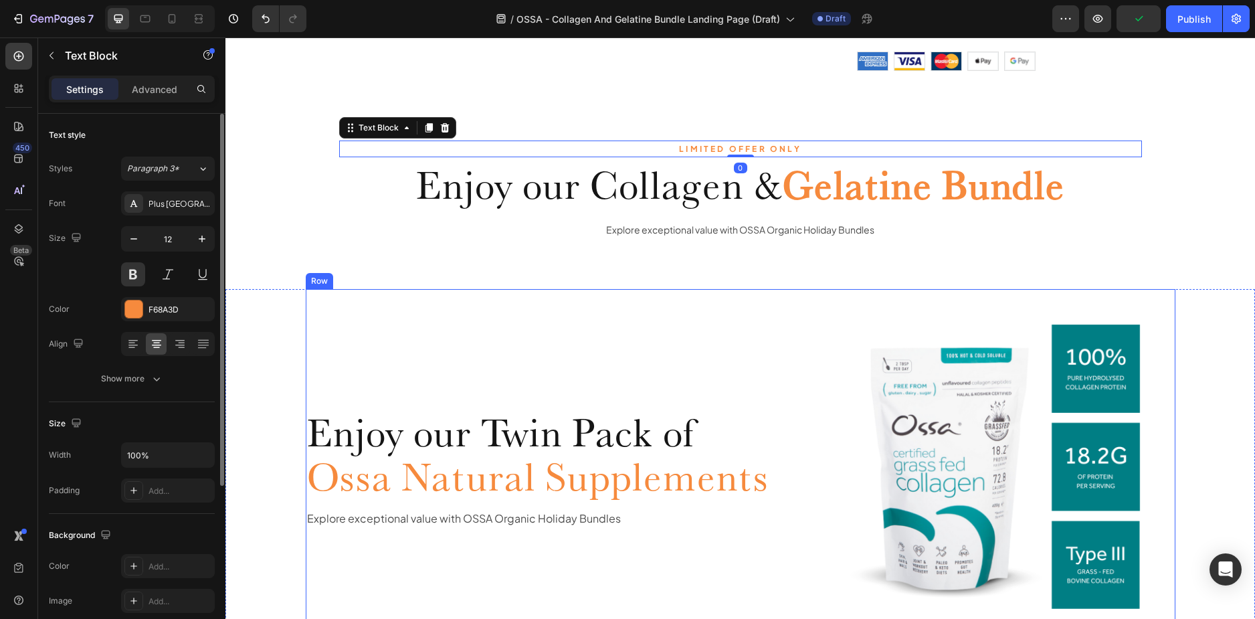
click at [340, 316] on div "Enjoy our Twin Pack of Ossa Natural Supplements Heading Explore exceptional val…" at bounding box center [555, 466] width 498 height 355
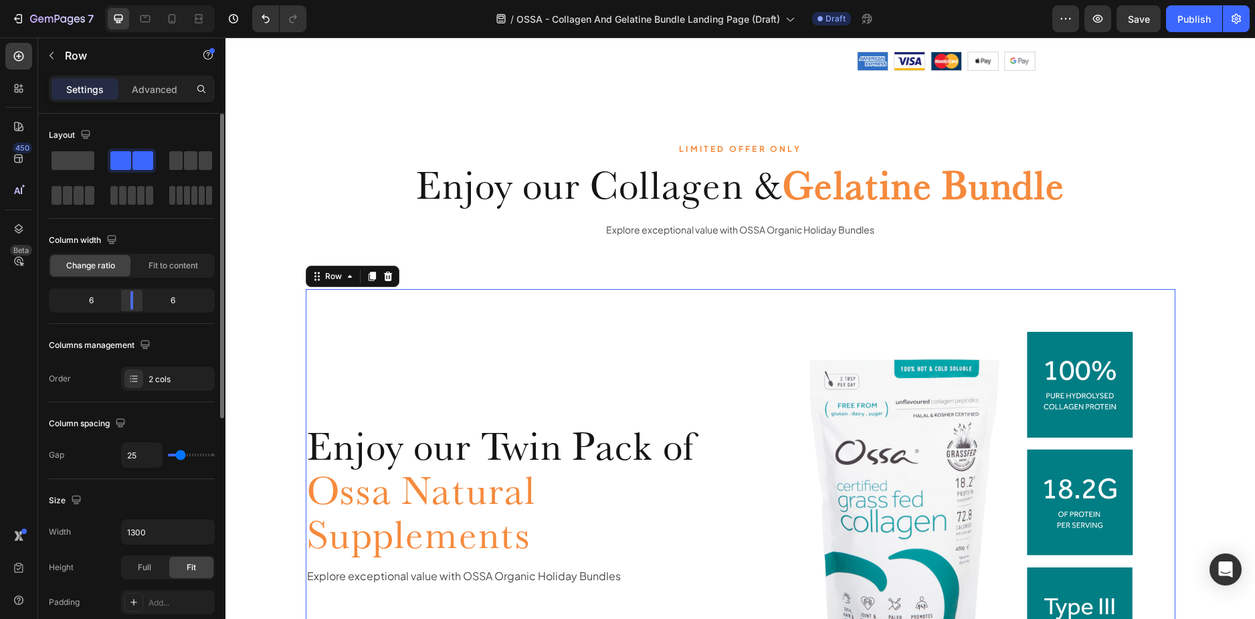
drag, startPoint x: 145, startPoint y: 302, endPoint x: 129, endPoint y: 306, distance: 16.4
click at [129, 306] on div at bounding box center [132, 300] width 24 height 19
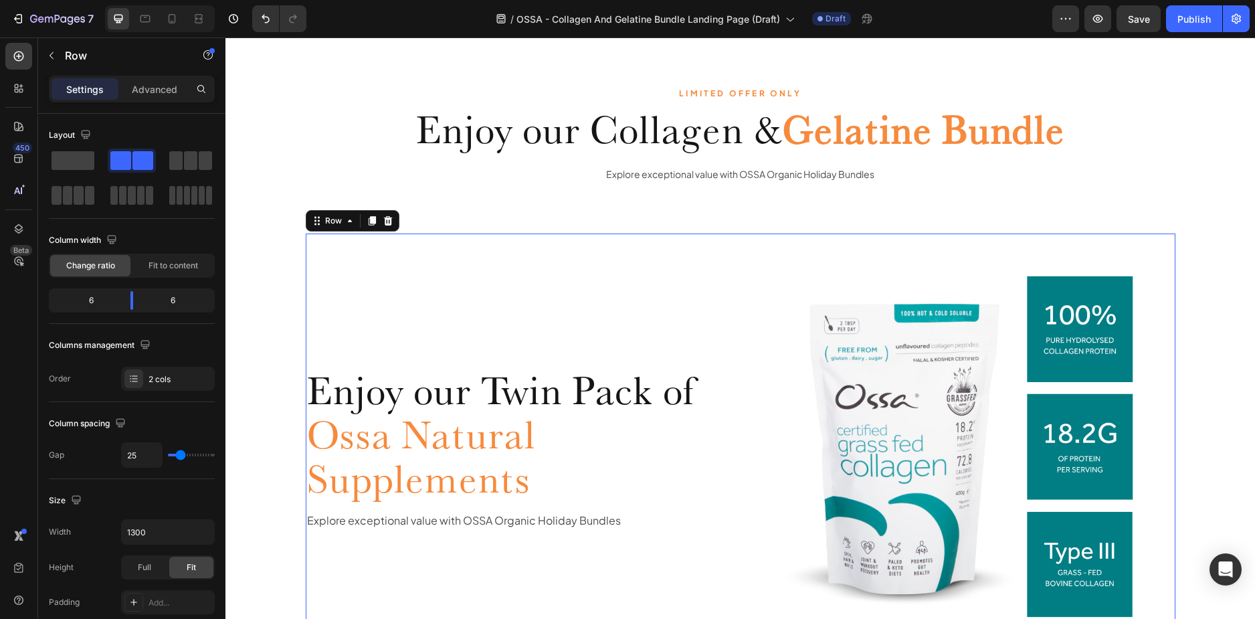
scroll to position [1929, 0]
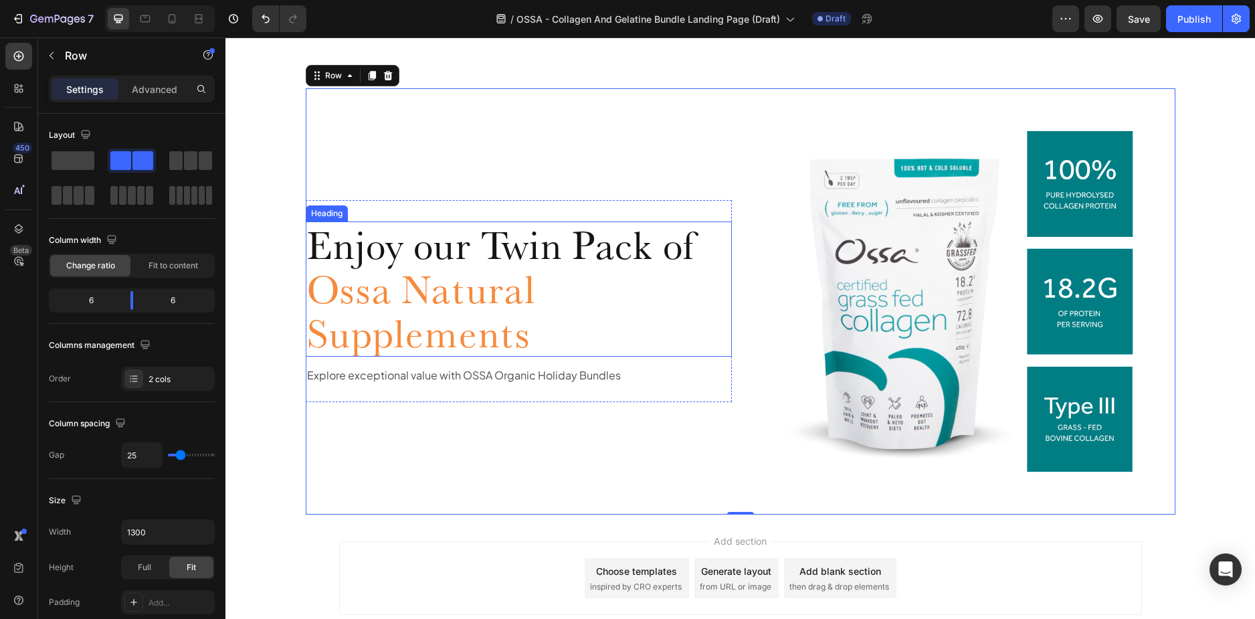
click at [681, 305] on h2 "Enjoy our Twin Pack of Ossa Natural Supplements" at bounding box center [519, 288] width 427 height 135
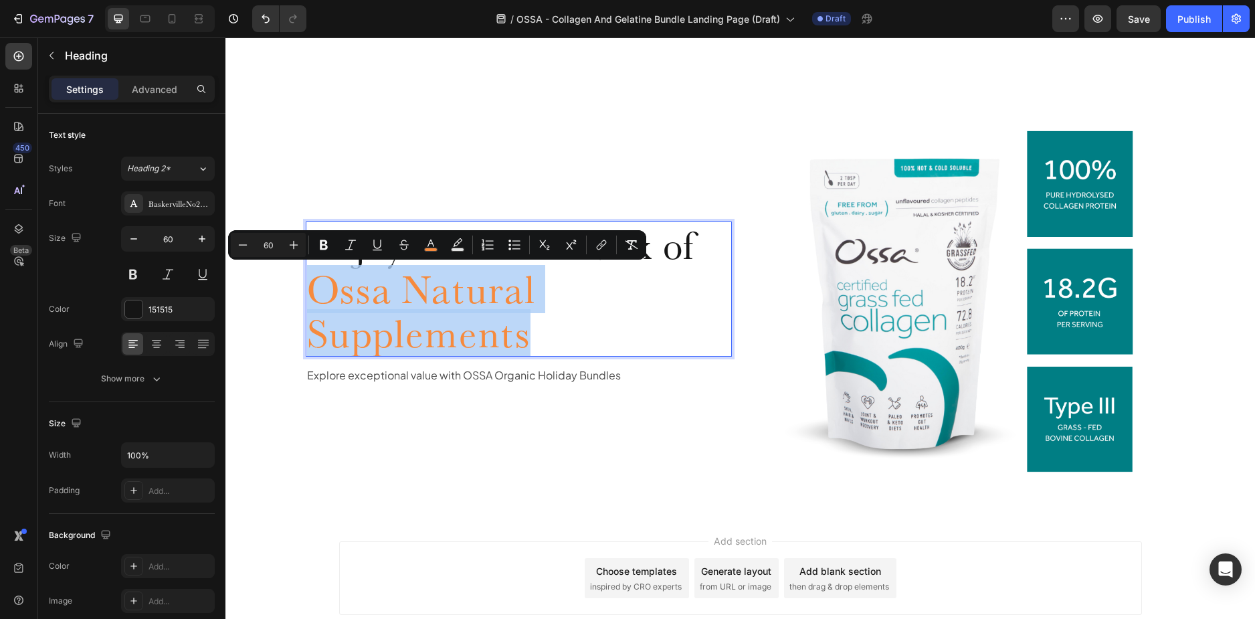
click at [575, 325] on p "Enjoy our Twin Pack of Ossa Natural Supplements" at bounding box center [519, 289] width 424 height 132
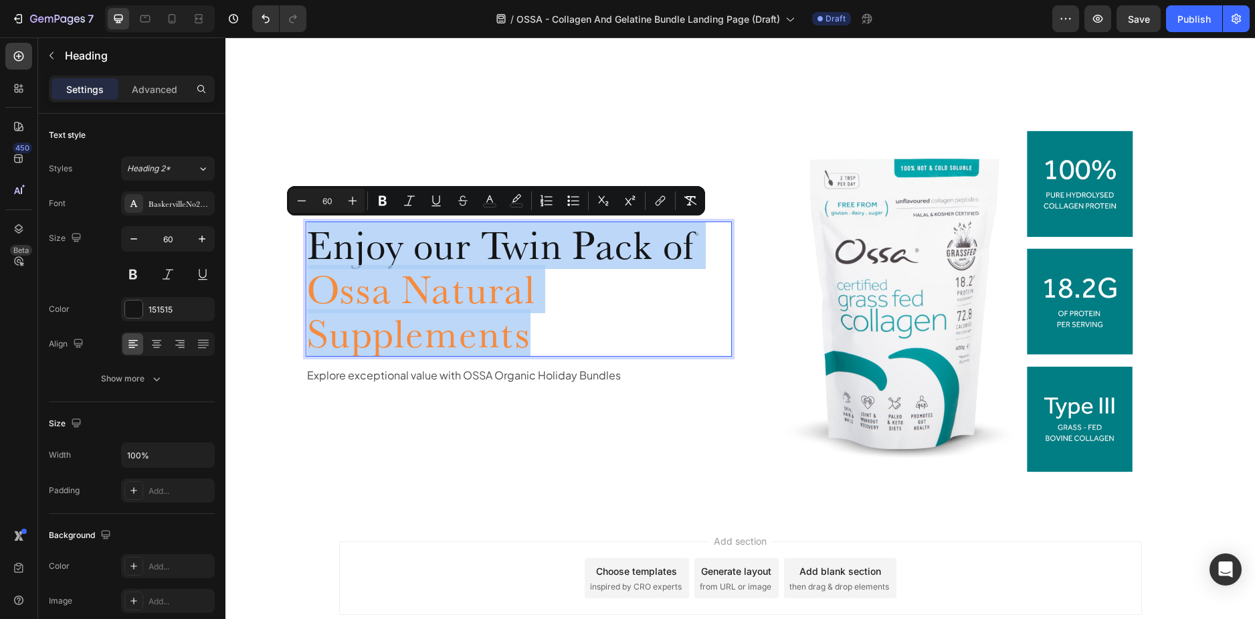
drag, startPoint x: 519, startPoint y: 329, endPoint x: 303, endPoint y: 250, distance: 229.7
click at [307, 250] on p "Enjoy our Twin Pack of Ossa Natural Supplements" at bounding box center [519, 289] width 424 height 132
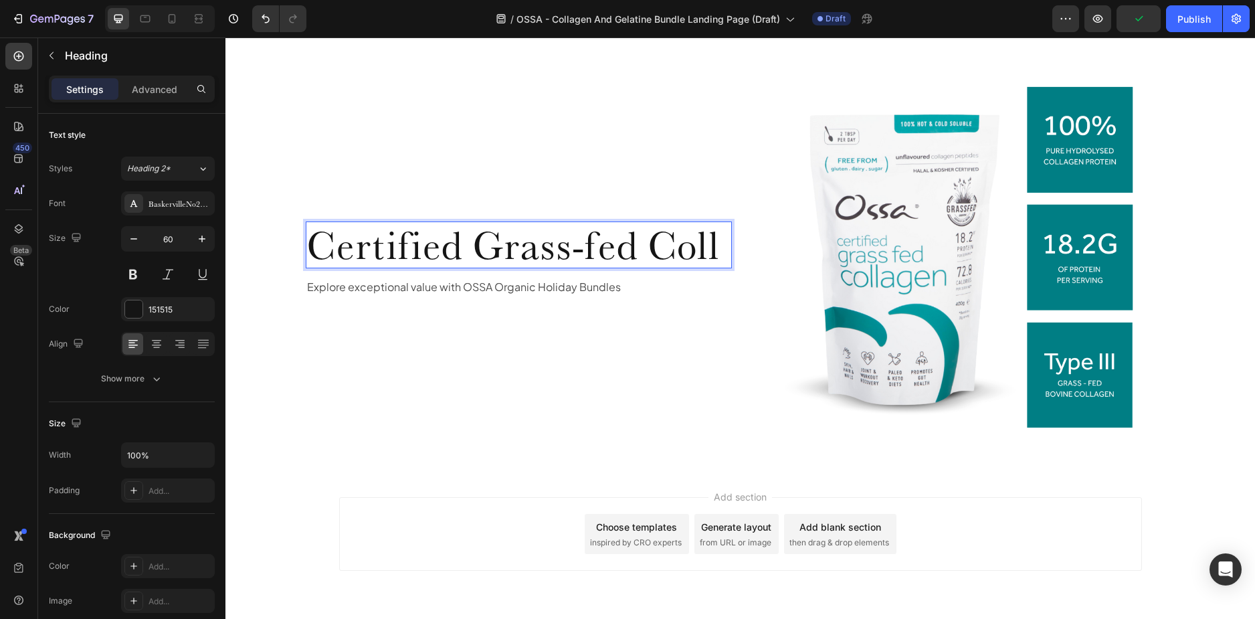
scroll to position [1951, 0]
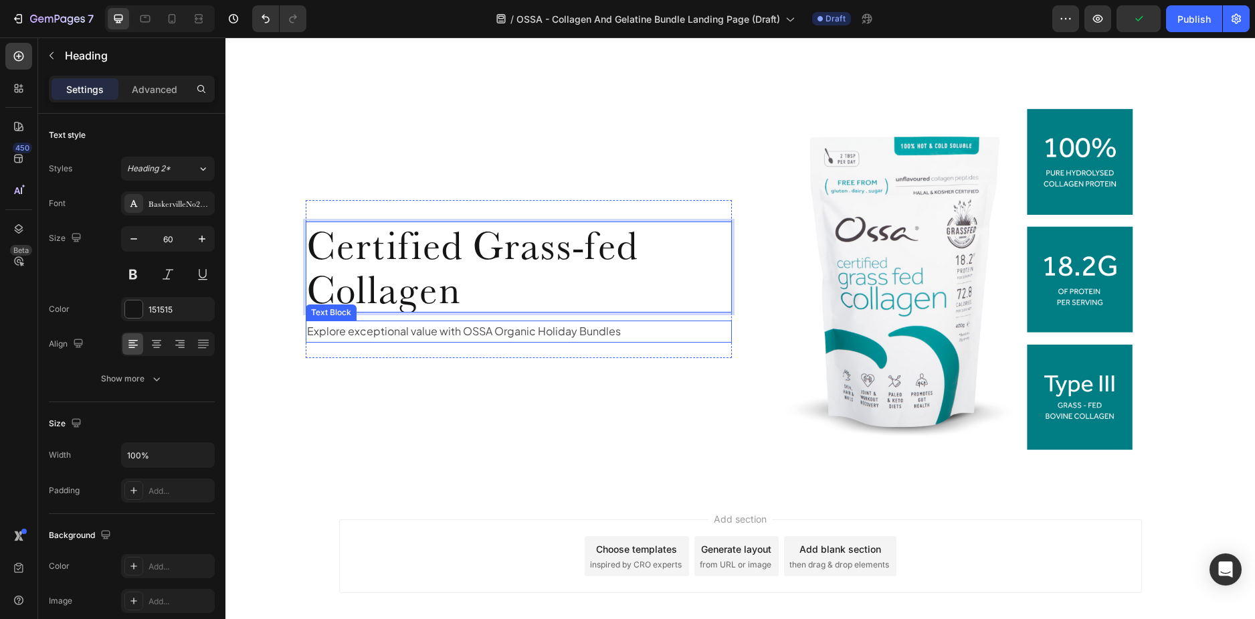
click at [644, 354] on div "Certified Grass-fed Collagen Heading 12 Explore exceptional value with OSSA Org…" at bounding box center [519, 289] width 427 height 136
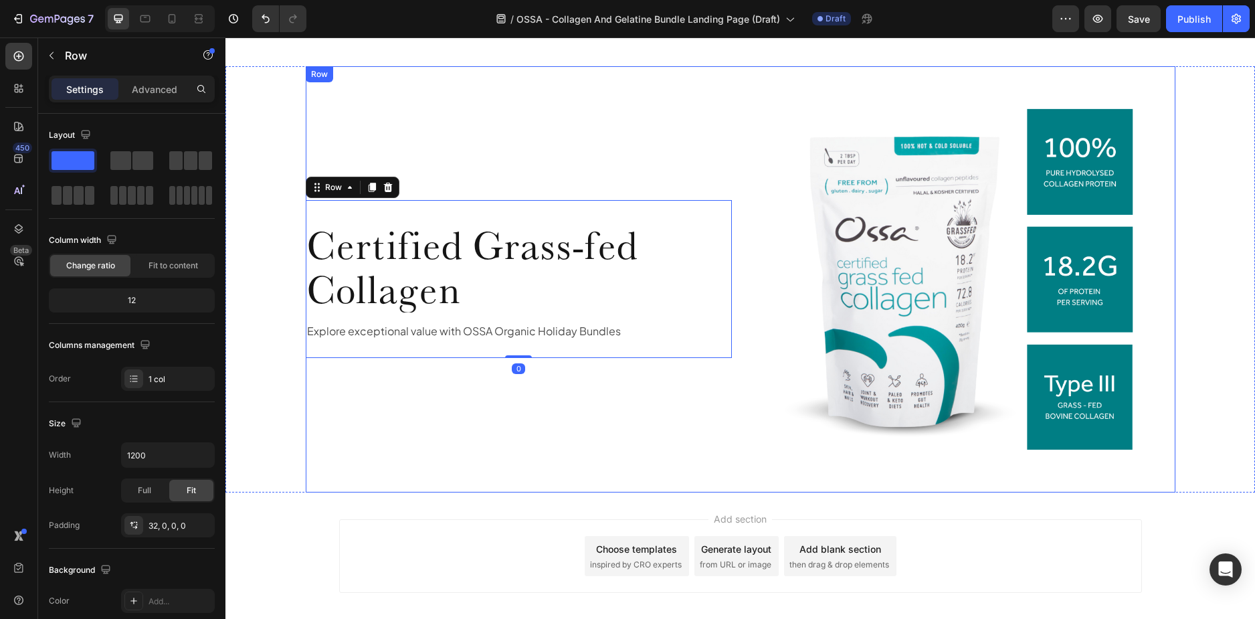
click at [769, 460] on img at bounding box center [962, 279] width 427 height 427
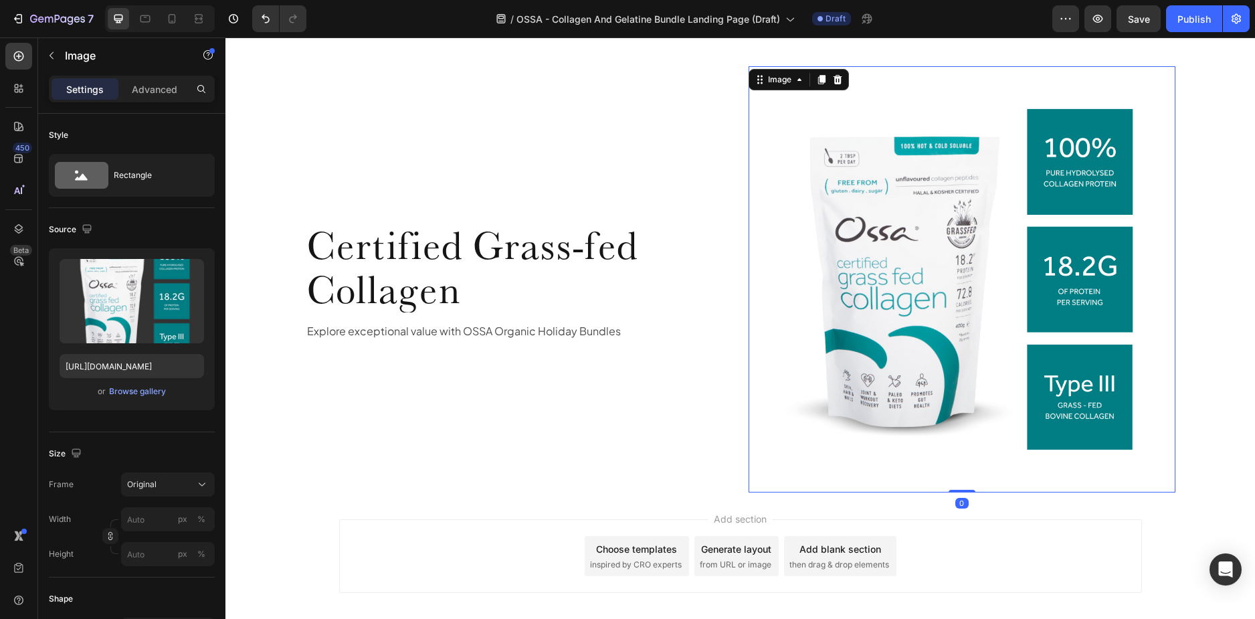
scroll to position [1884, 0]
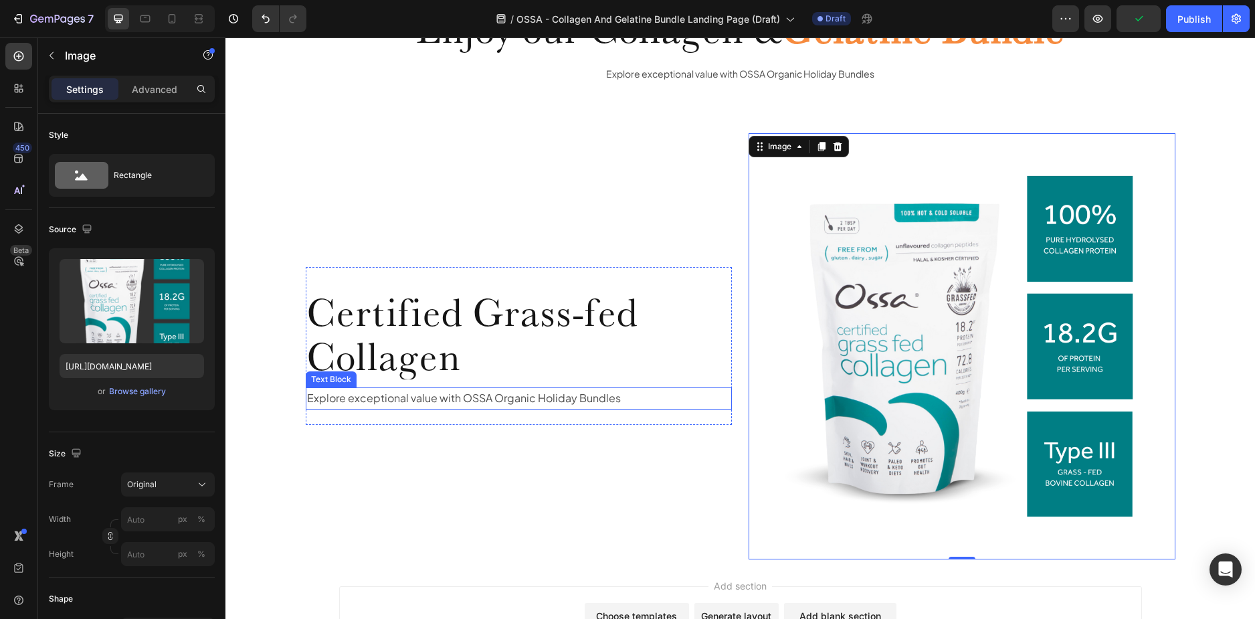
click at [401, 398] on p "Explore exceptional value with OSSA Organic Holiday Bundles" at bounding box center [519, 398] width 424 height 19
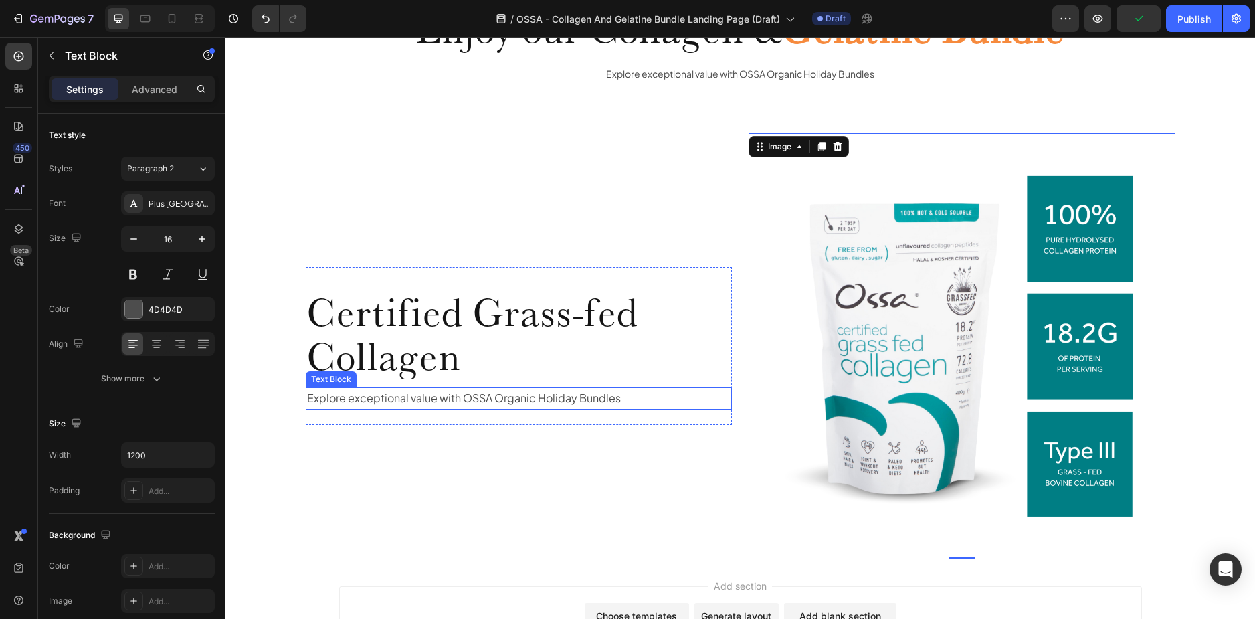
click at [401, 398] on p "Explore exceptional value with OSSA Organic Holiday Bundles" at bounding box center [519, 398] width 424 height 19
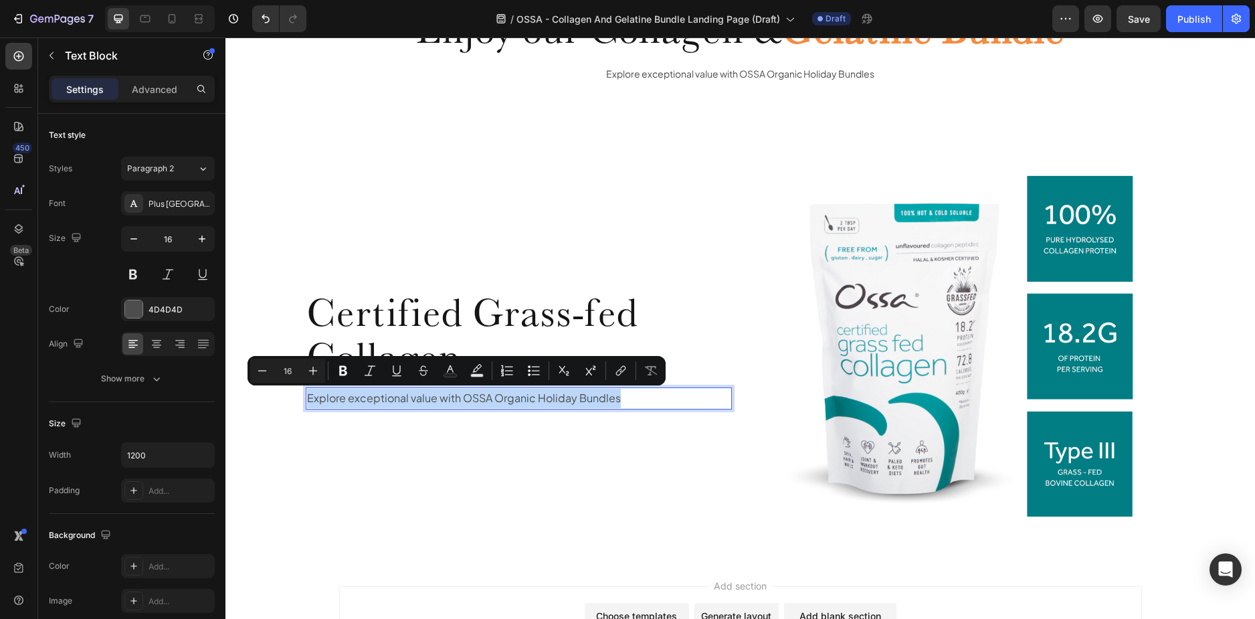
click at [401, 398] on p "Explore exceptional value with OSSA Organic Holiday Bundles" at bounding box center [519, 398] width 424 height 19
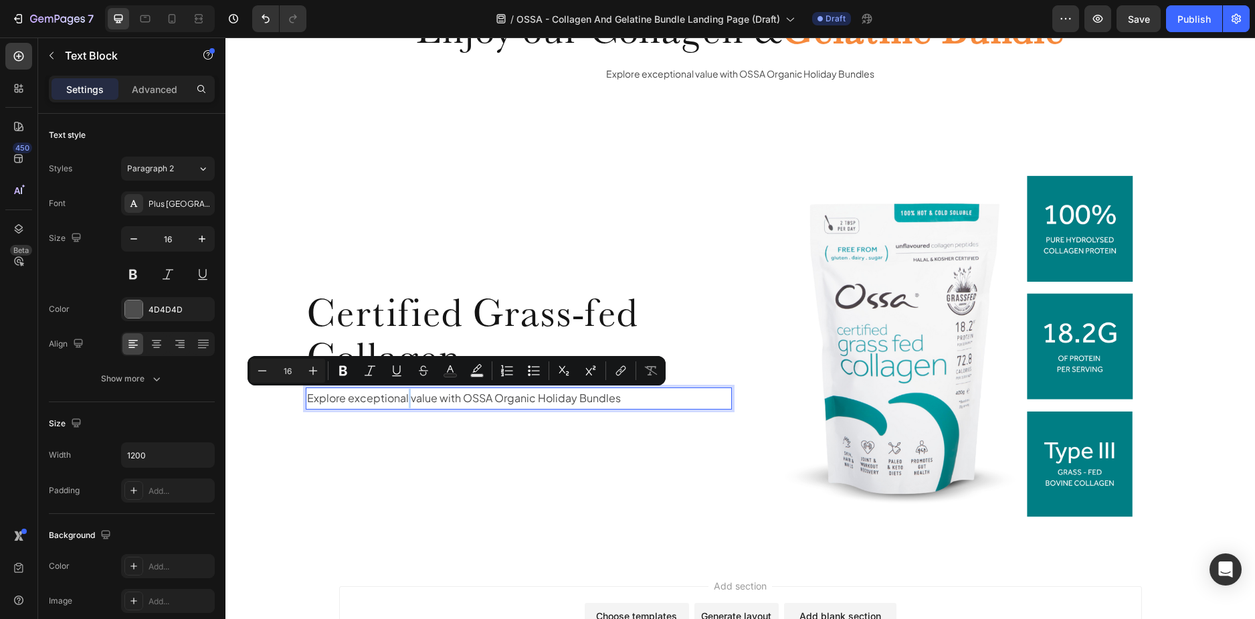
click at [401, 398] on p "Explore exceptional value with OSSA Organic Holiday Bundles" at bounding box center [519, 398] width 424 height 19
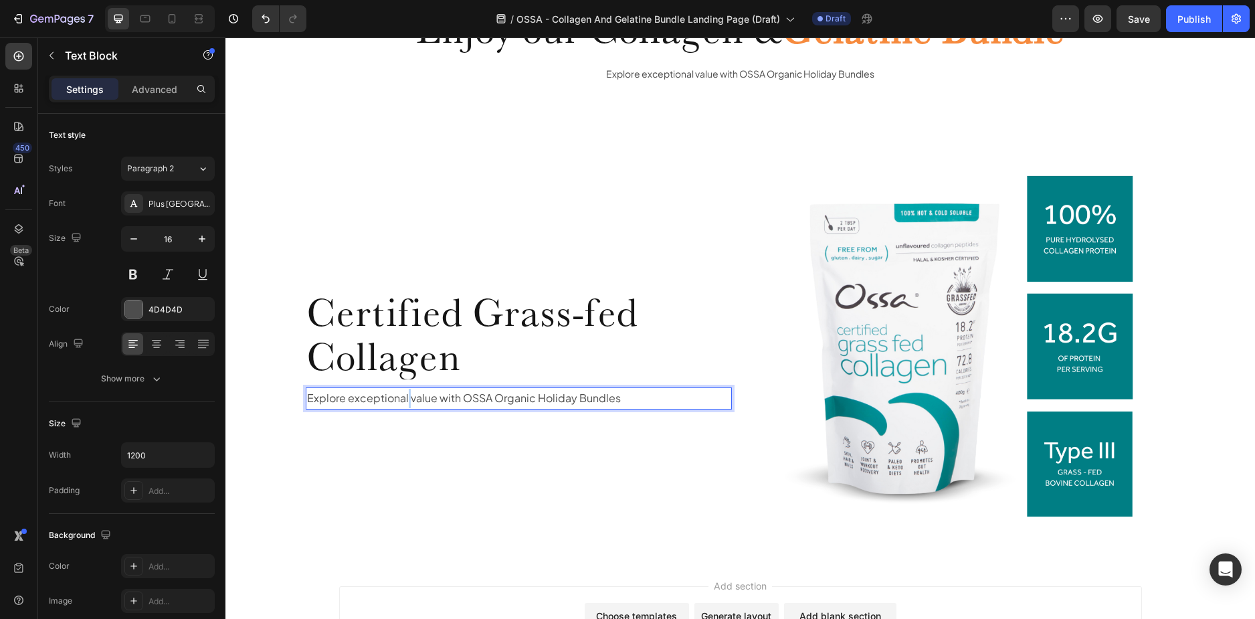
click at [401, 398] on p "Explore exceptional value with OSSA Organic Holiday Bundles" at bounding box center [519, 398] width 424 height 19
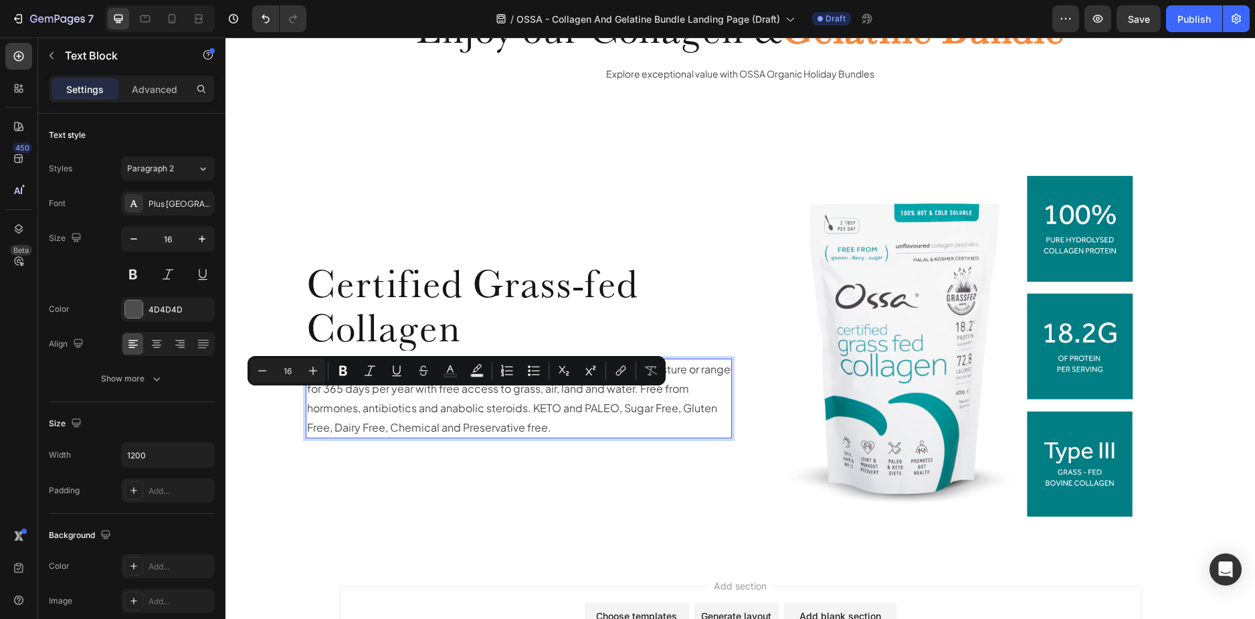
scroll to position [1855, 0]
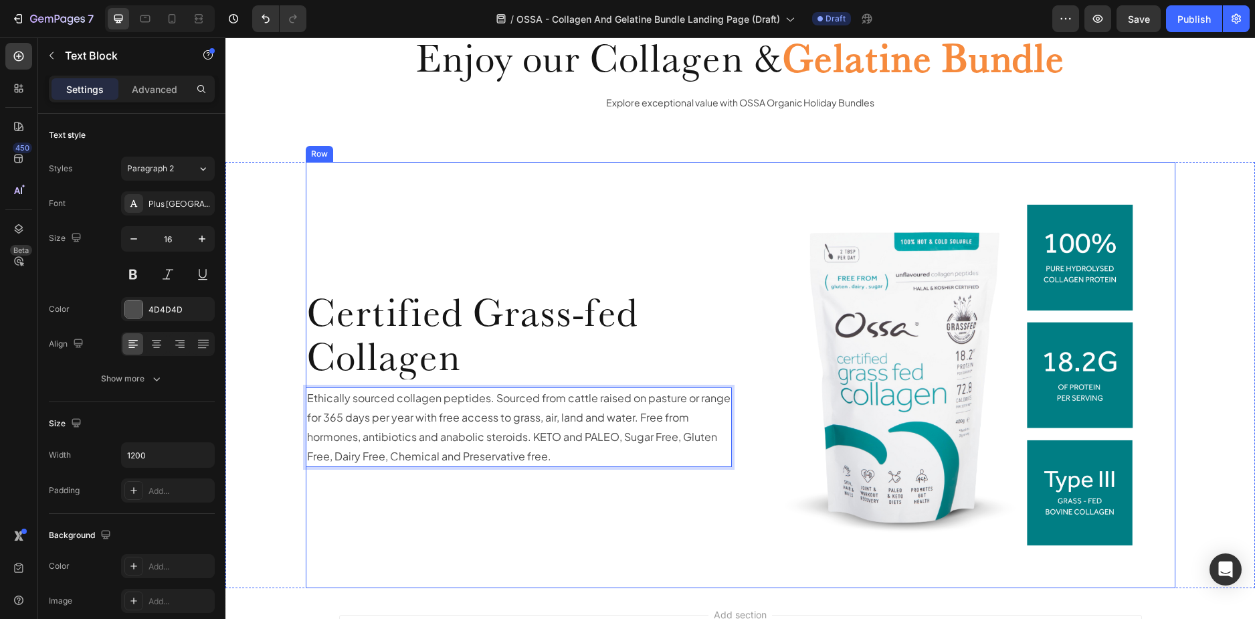
click at [375, 190] on div "⁠⁠⁠⁠⁠⁠⁠ Certified Grass-fed Collagen Heading Ethically sourced collagen peptide…" at bounding box center [519, 375] width 427 height 427
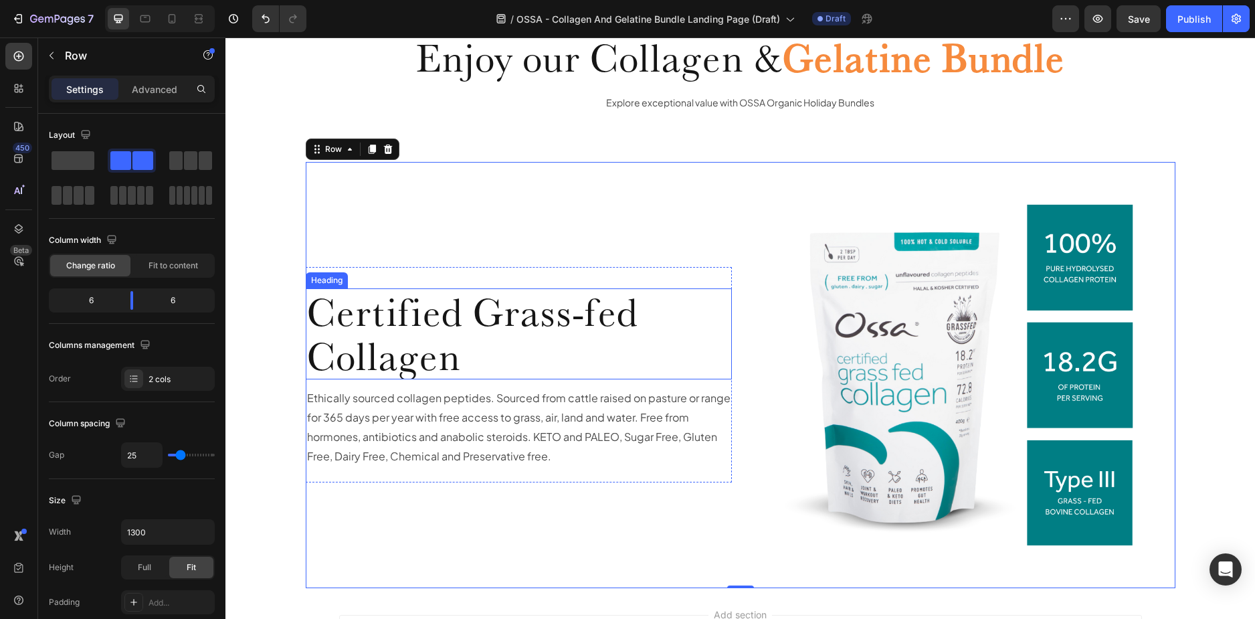
click at [480, 369] on p "⁠⁠⁠⁠⁠⁠⁠ Certified Grass-fed Collagen" at bounding box center [519, 334] width 424 height 88
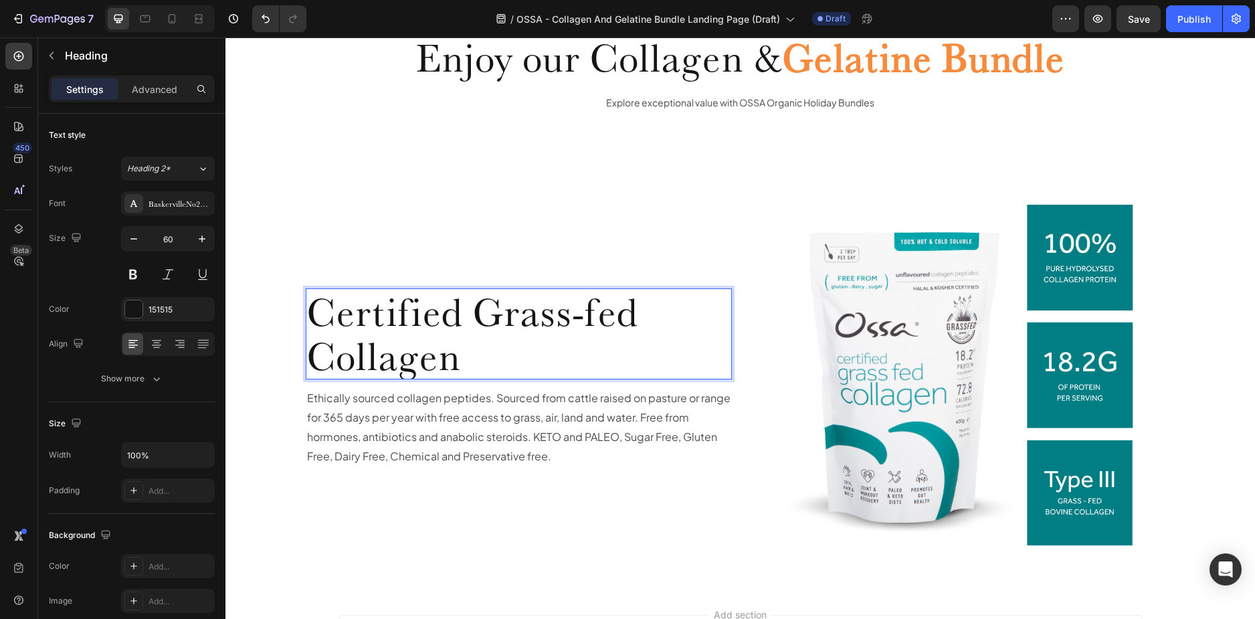
click at [480, 356] on p "Certified Grass-fed Collagen" at bounding box center [519, 334] width 424 height 88
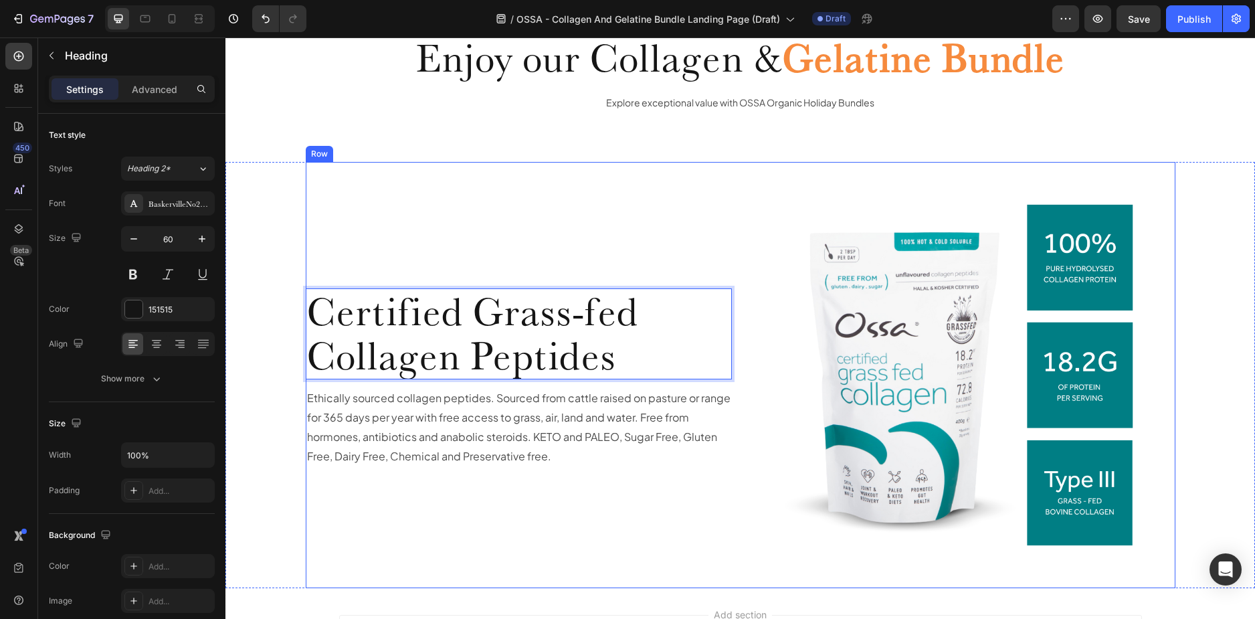
click at [343, 214] on div "Certified Grass-fed Collagen Peptides Heading 12 Ethically sourced collagen pep…" at bounding box center [519, 375] width 427 height 427
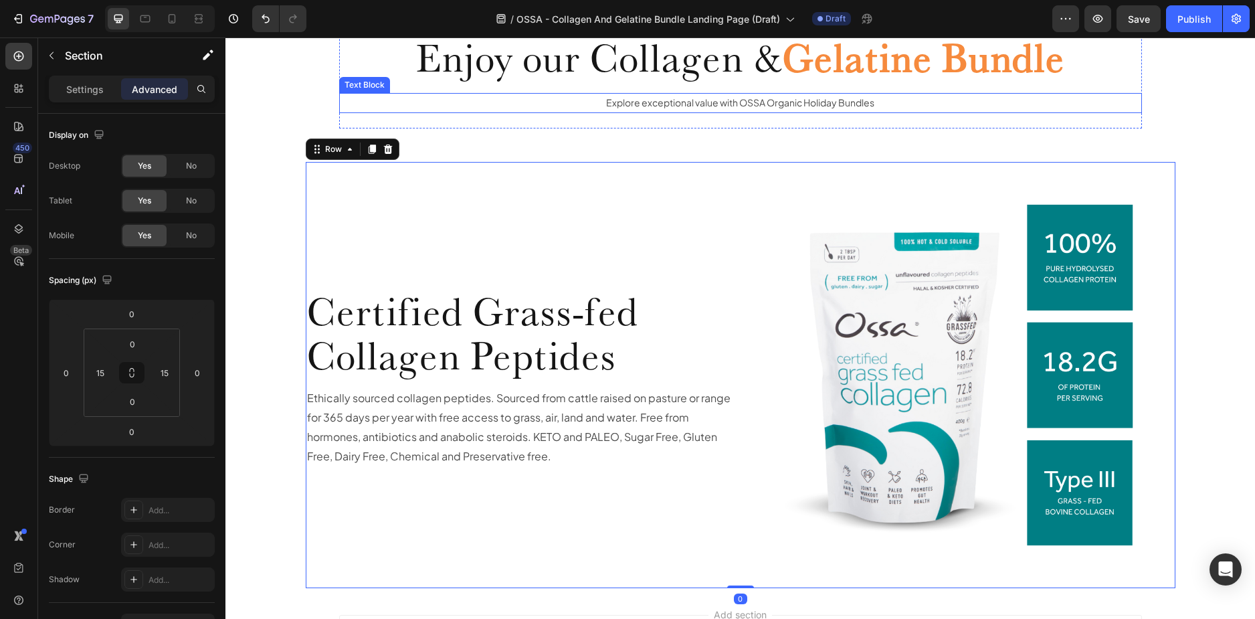
click at [250, 331] on div "⁠⁠⁠⁠⁠⁠⁠ Certified Grass-fed Collagen Peptides Heading Ethically sourced collage…" at bounding box center [741, 375] width 1010 height 427
click at [1185, 293] on div "⁠⁠⁠⁠⁠⁠⁠ Certified Grass-fed Collagen Peptides Heading Ethically sourced collage…" at bounding box center [741, 375] width 1010 height 427
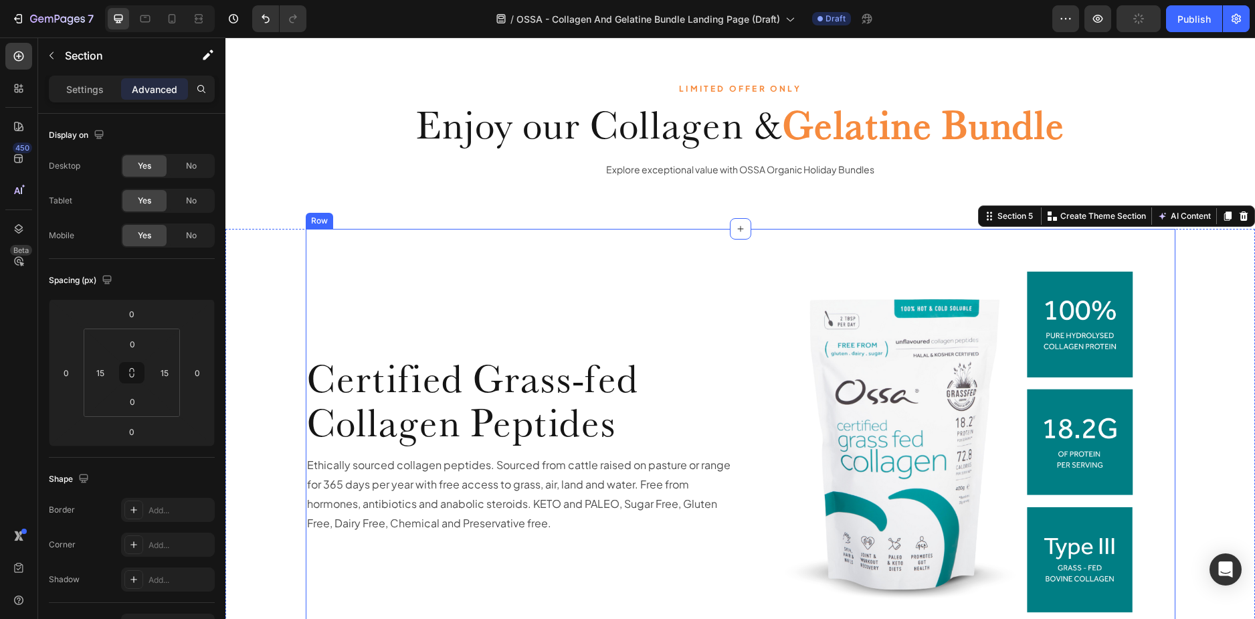
scroll to position [1855, 0]
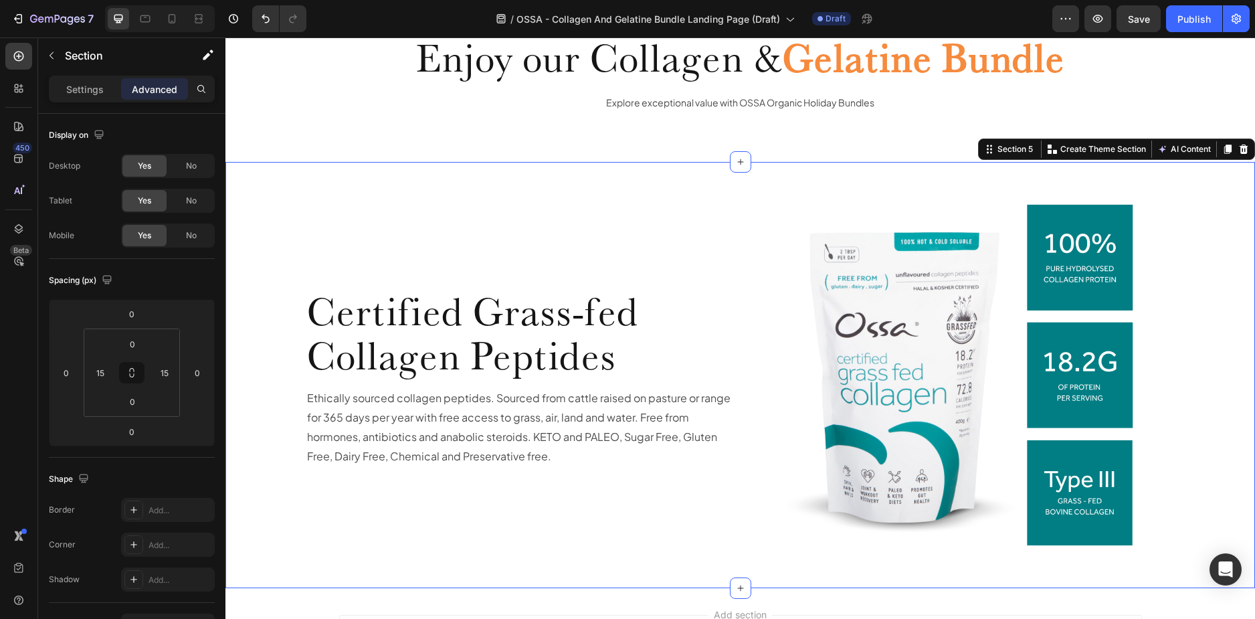
click at [254, 228] on div "⁠⁠⁠⁠⁠⁠⁠ Certified Grass-fed Collagen Peptides Heading Ethically sourced collage…" at bounding box center [741, 375] width 1010 height 427
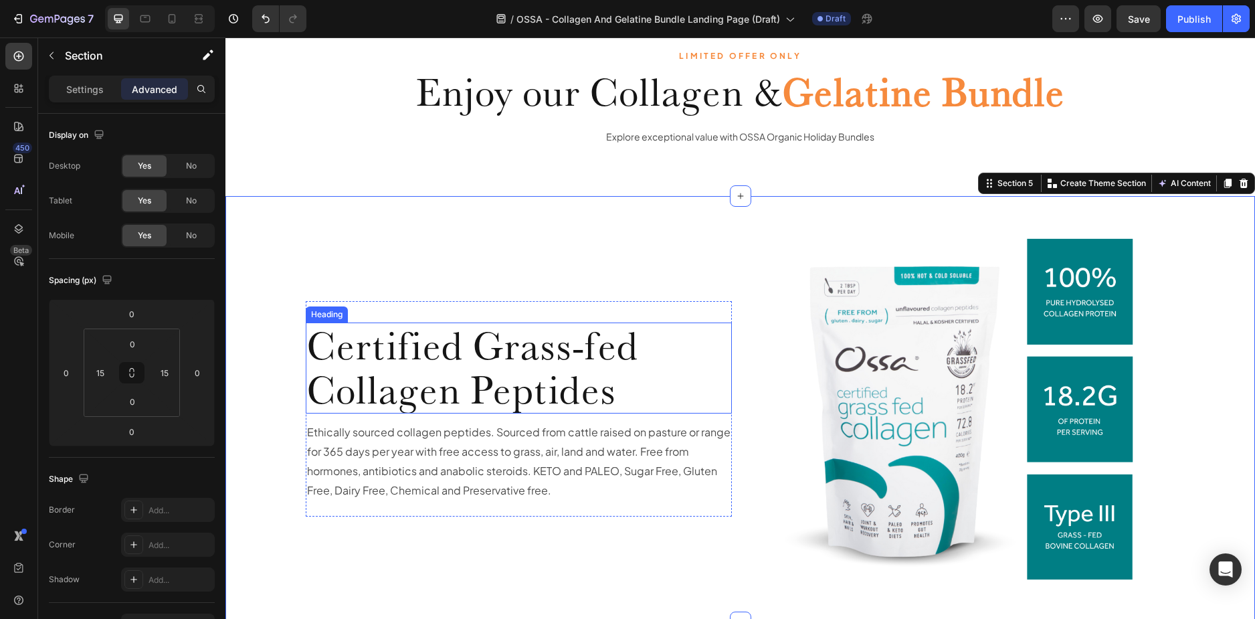
click at [1140, 23] on span "Save" at bounding box center [1139, 18] width 22 height 11
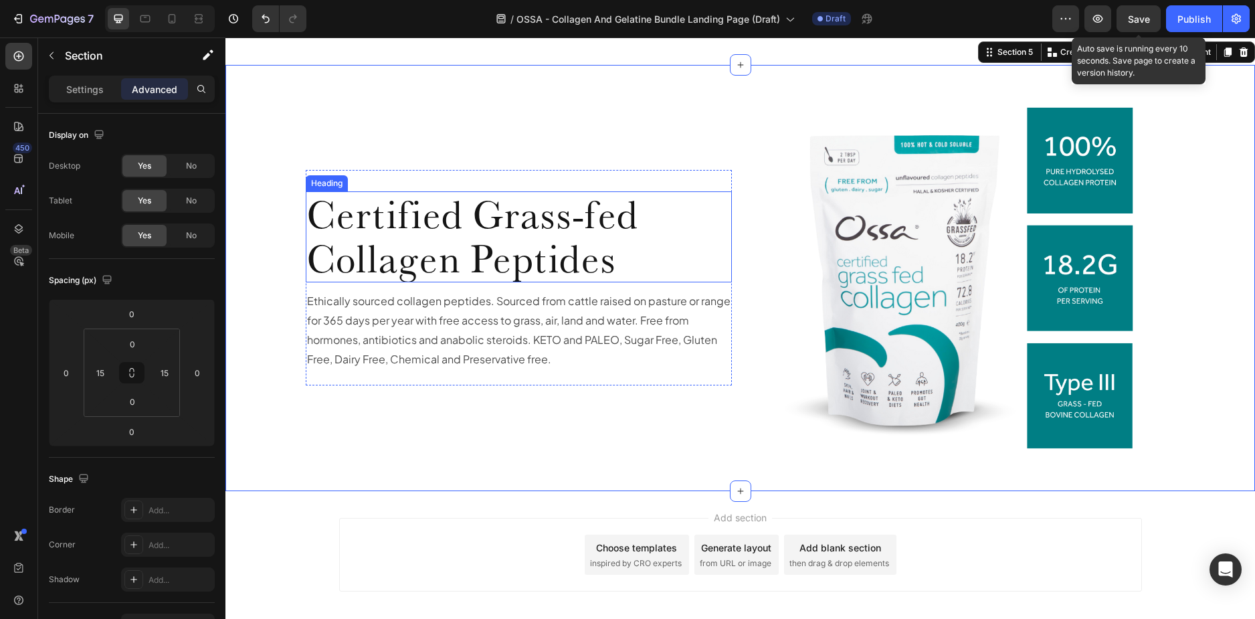
scroll to position [1855, 0]
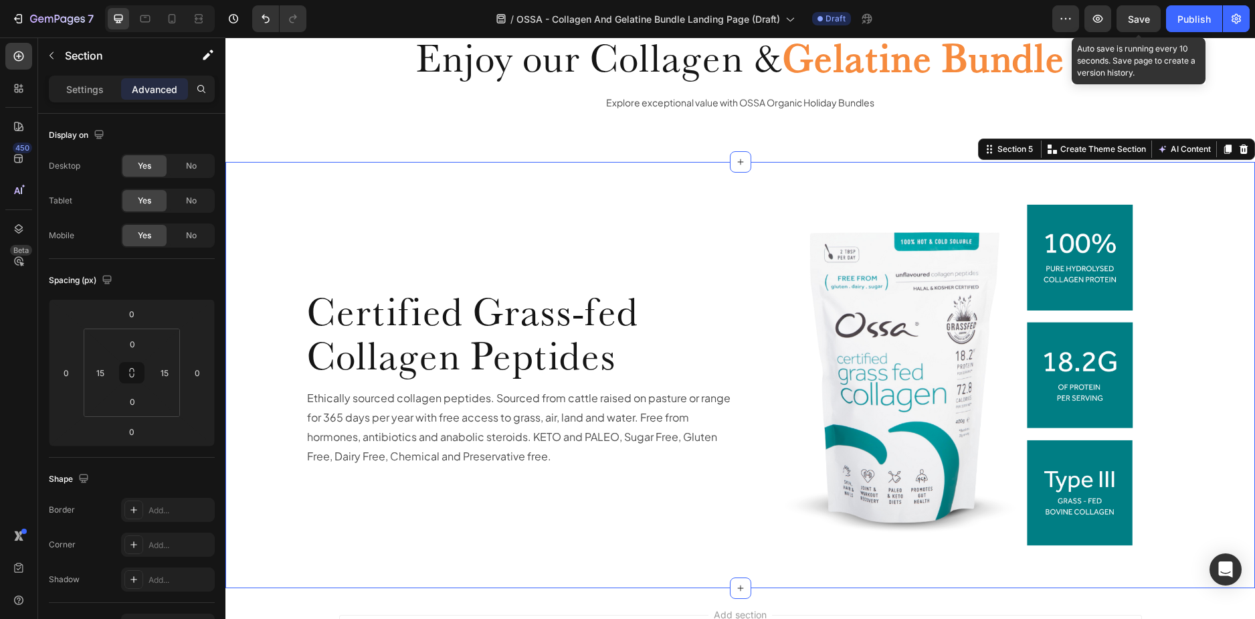
click at [263, 180] on div "⁠⁠⁠⁠⁠⁠⁠ Certified Grass-fed Collagen Peptides Heading Ethically sourced collage…" at bounding box center [741, 375] width 1010 height 427
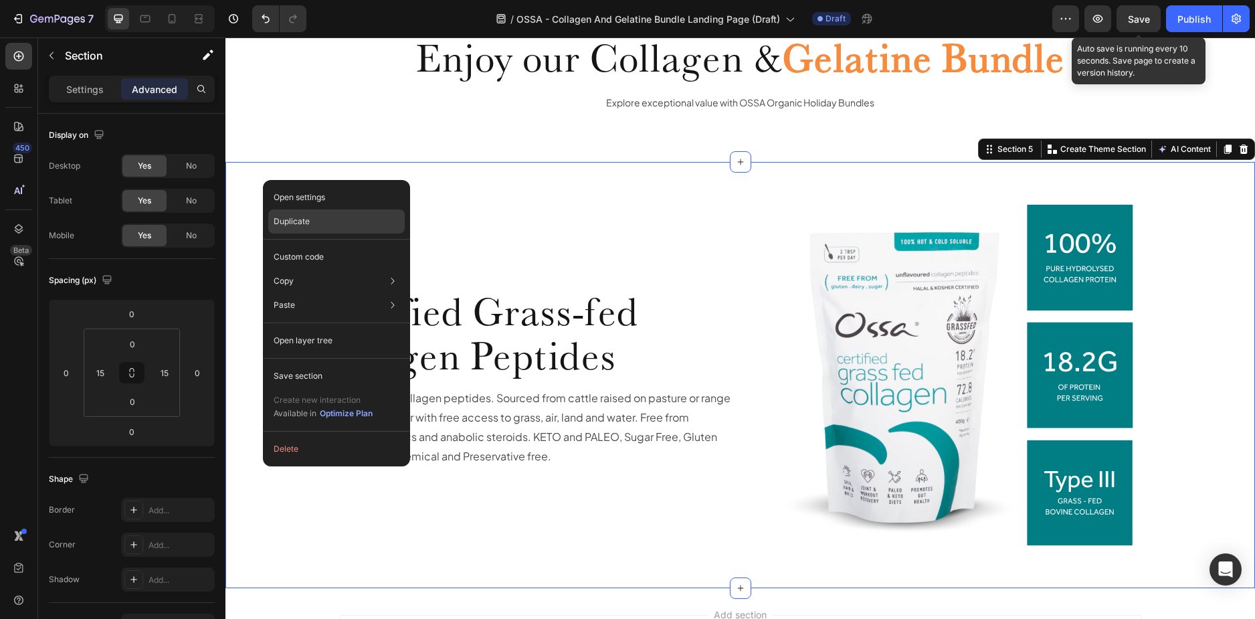
click at [281, 215] on p "Duplicate" at bounding box center [292, 221] width 36 height 12
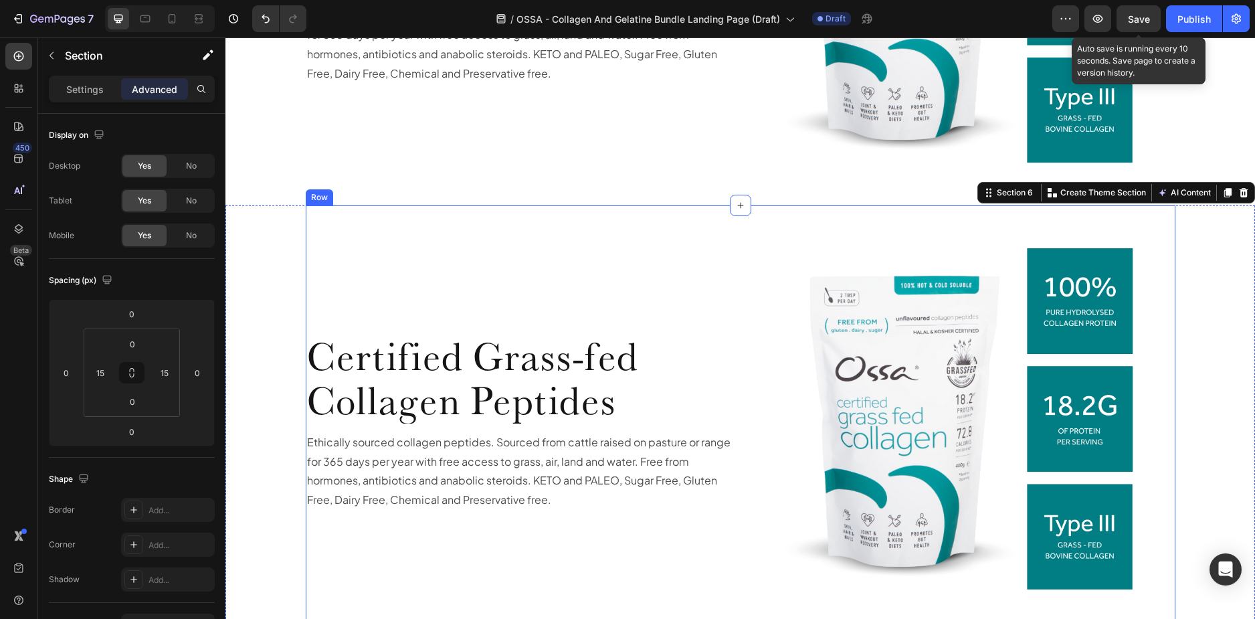
scroll to position [2225, 0]
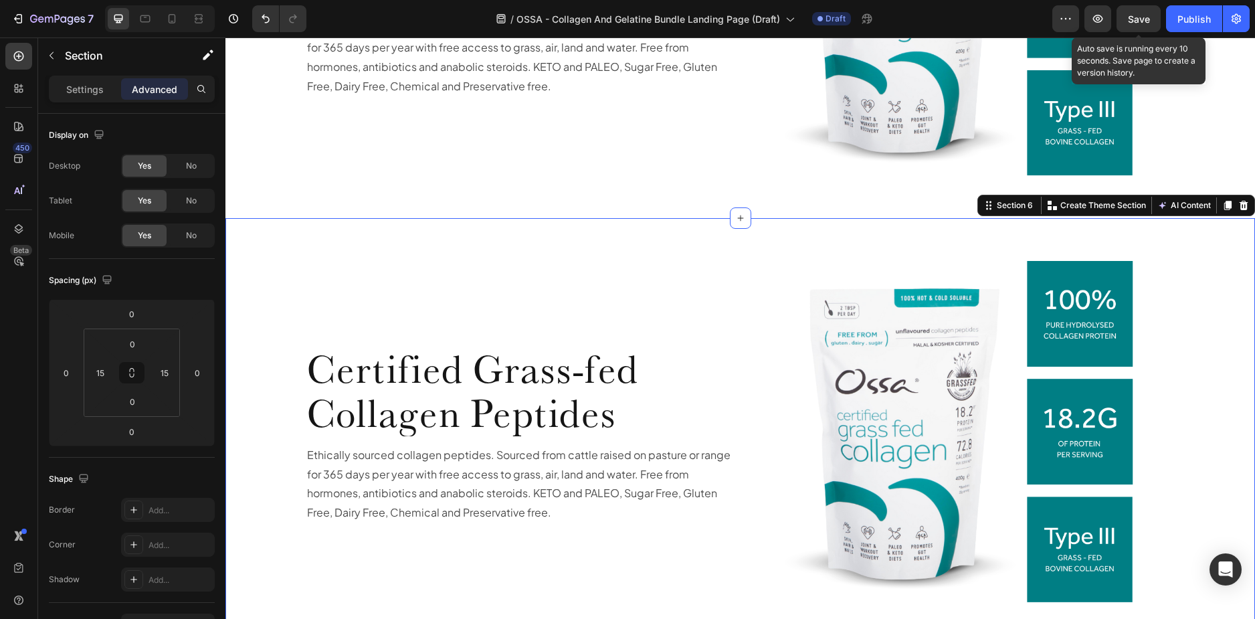
click at [260, 240] on div "Certified Grass-fed Collagen Peptides Heading Ethically sourced collagen peptid…" at bounding box center [741, 431] width 1010 height 427
click at [83, 97] on div "Settings" at bounding box center [85, 88] width 67 height 21
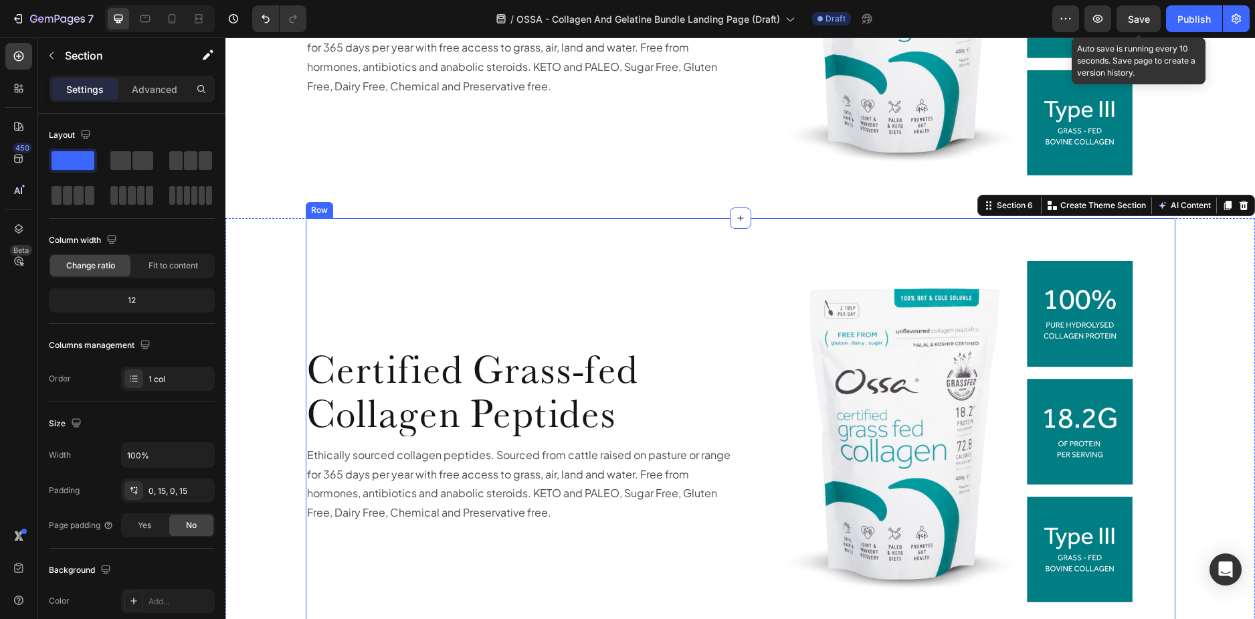
click at [310, 258] on div "Certified Grass-fed Collagen Peptides Heading Ethically sourced collagen peptid…" at bounding box center [519, 431] width 427 height 427
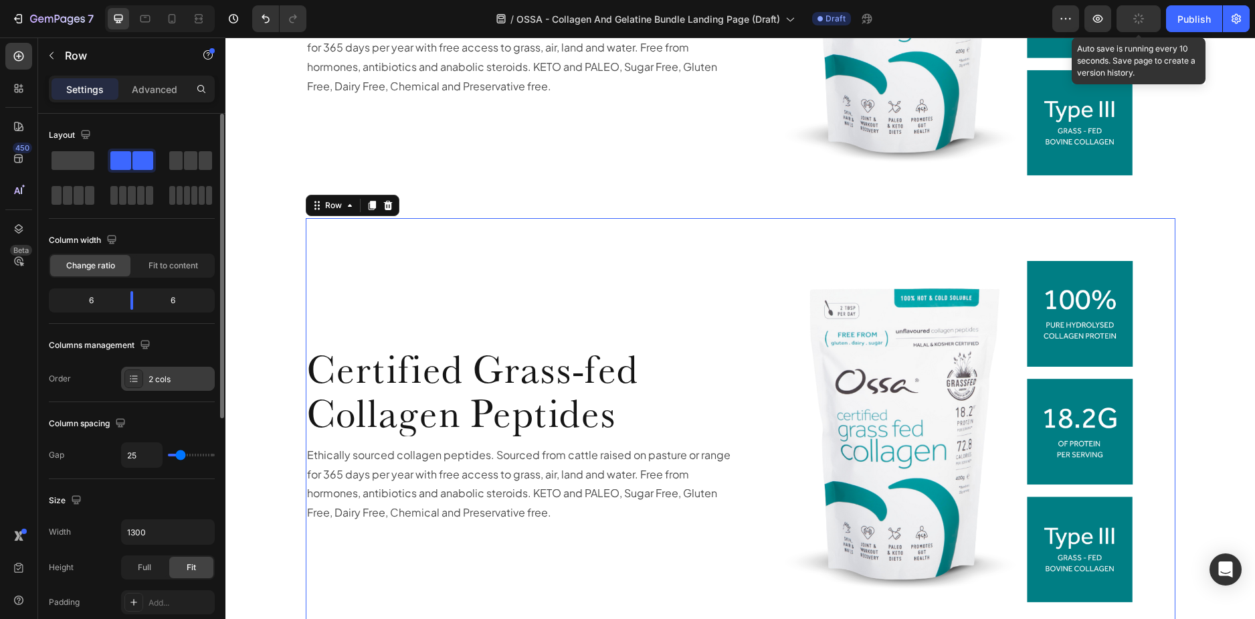
click at [159, 377] on div "2 cols" at bounding box center [180, 379] width 63 height 12
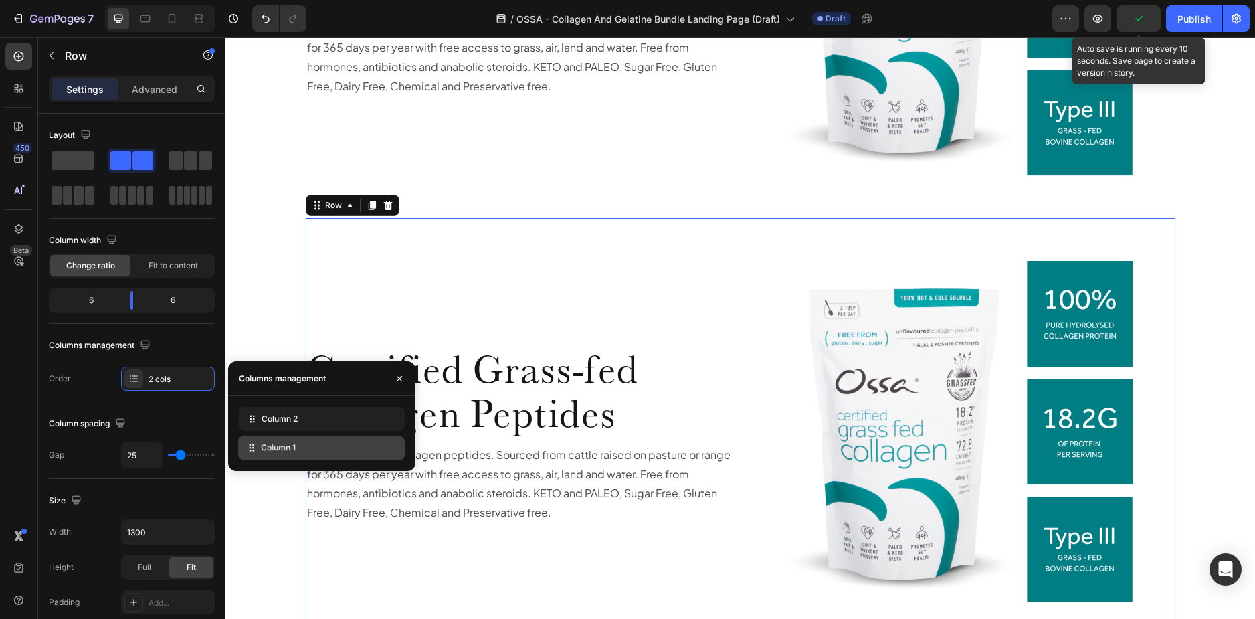
drag, startPoint x: 310, startPoint y: 416, endPoint x: 309, endPoint y: 445, distance: 28.8
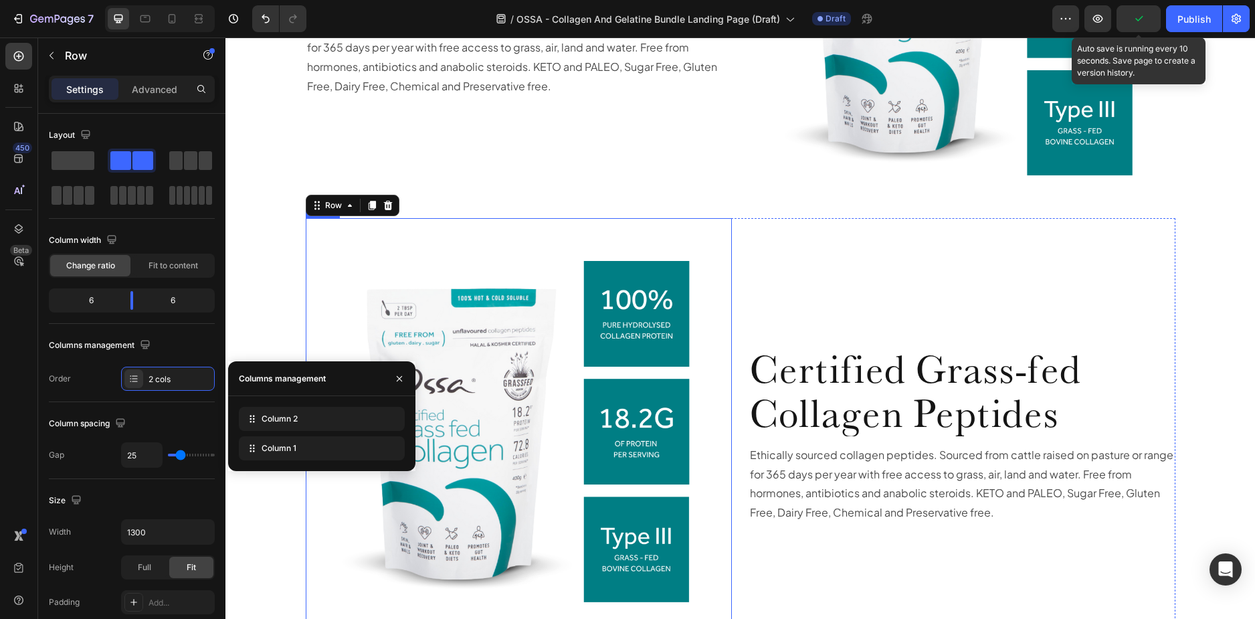
click at [384, 222] on img at bounding box center [519, 431] width 427 height 427
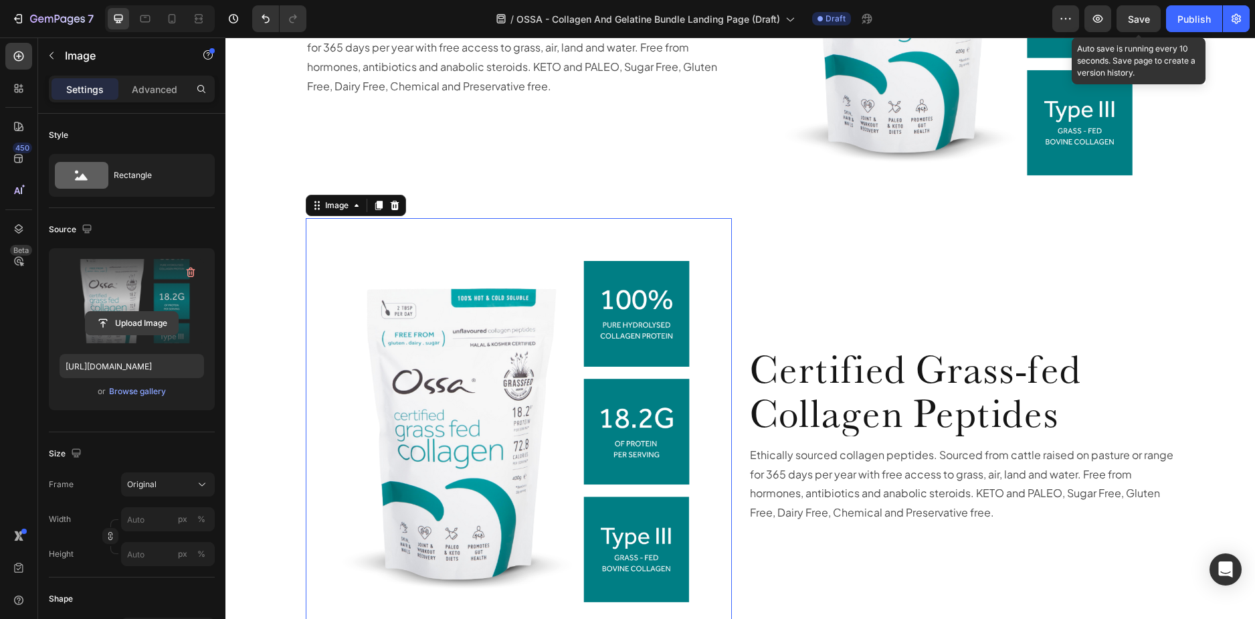
click at [121, 325] on input "file" at bounding box center [132, 323] width 92 height 23
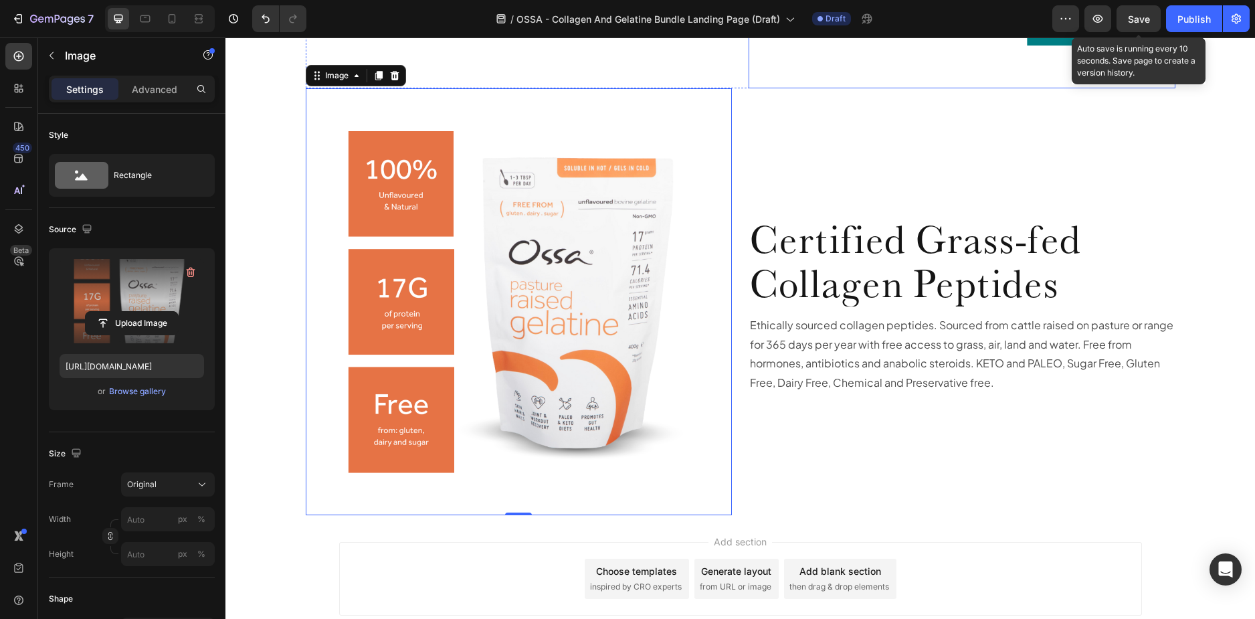
scroll to position [2359, 0]
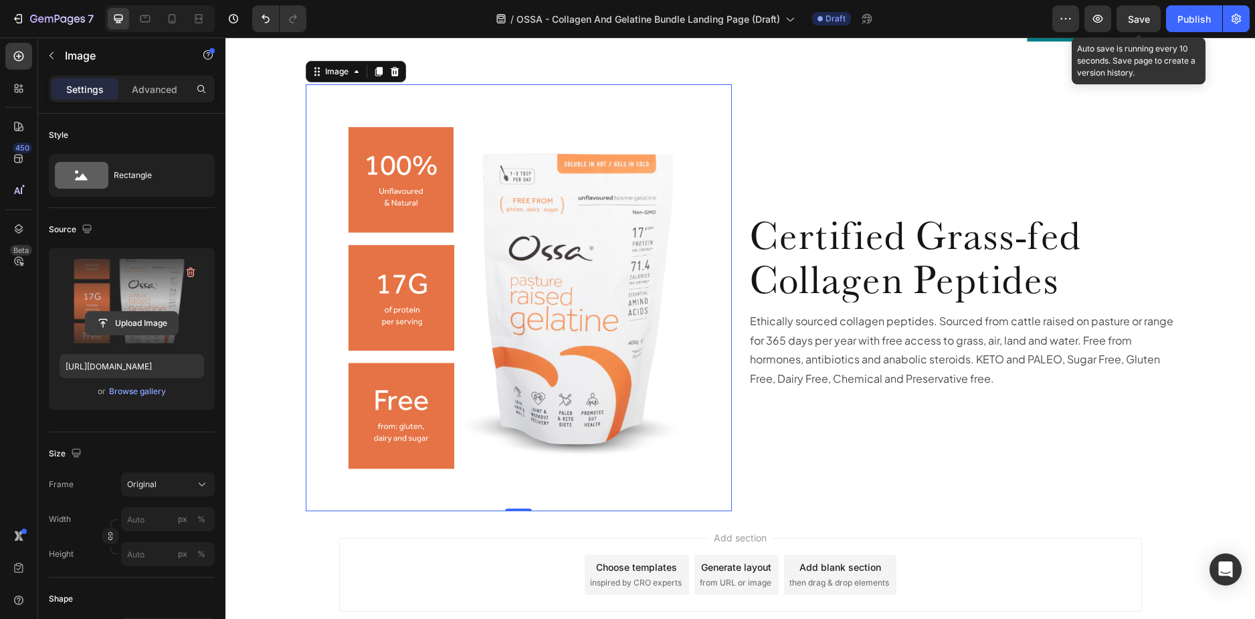
click at [112, 322] on input "file" at bounding box center [132, 323] width 92 height 23
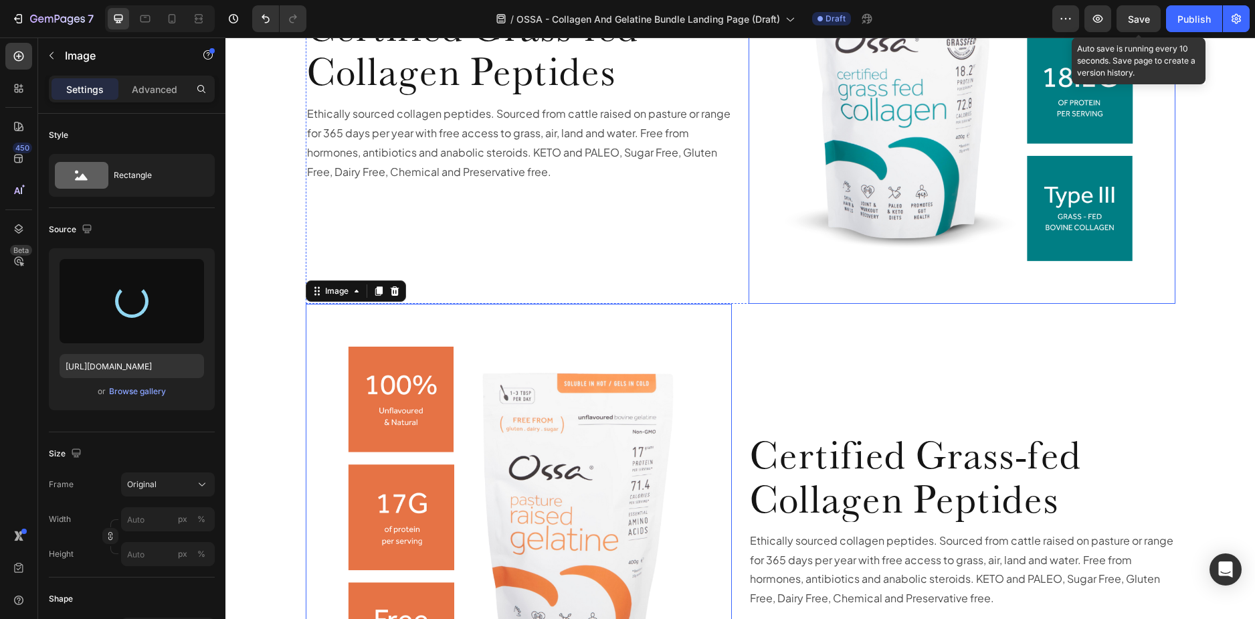
scroll to position [2159, 0]
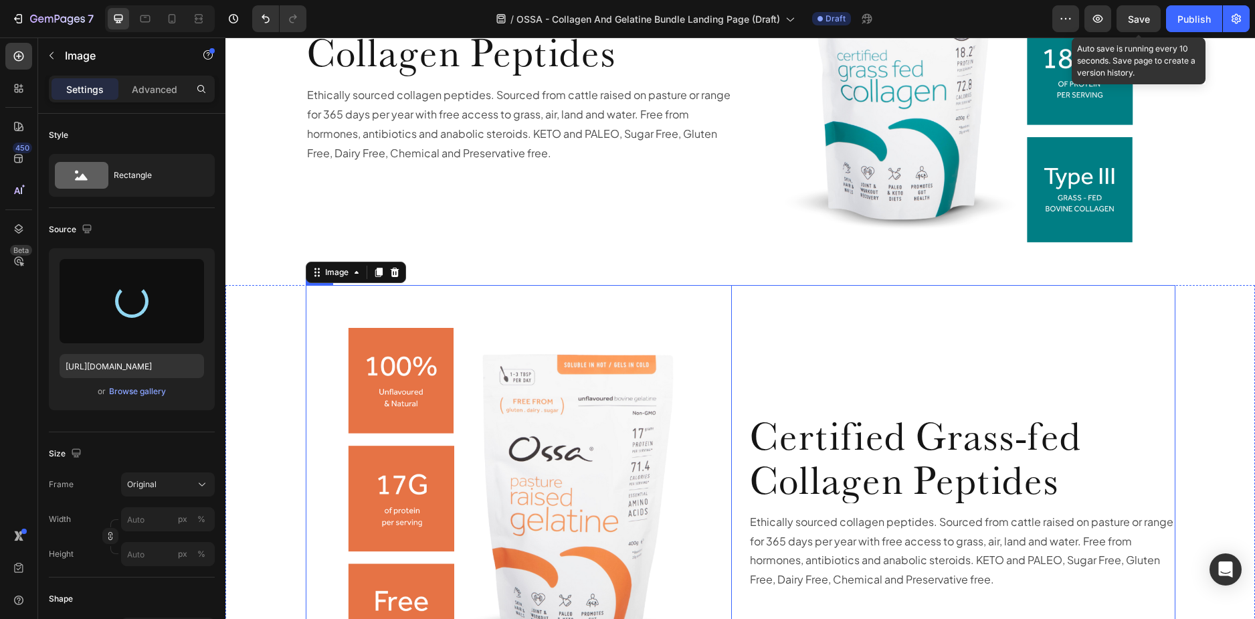
type input "[URL][DOMAIN_NAME]"
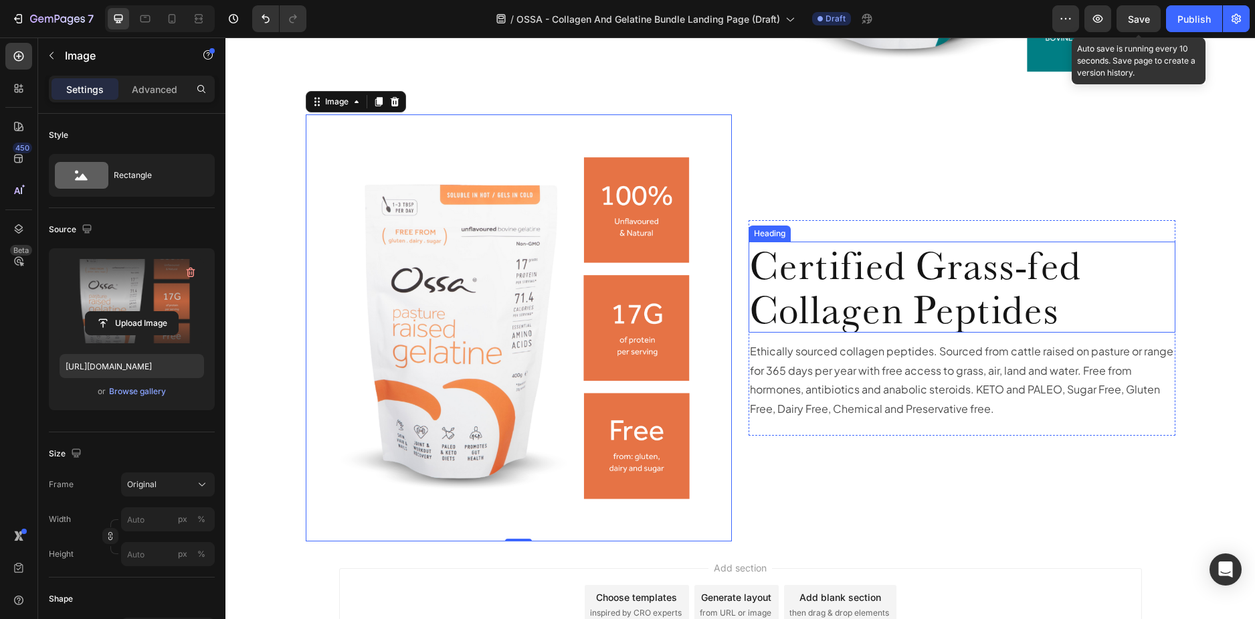
scroll to position [2292, 0]
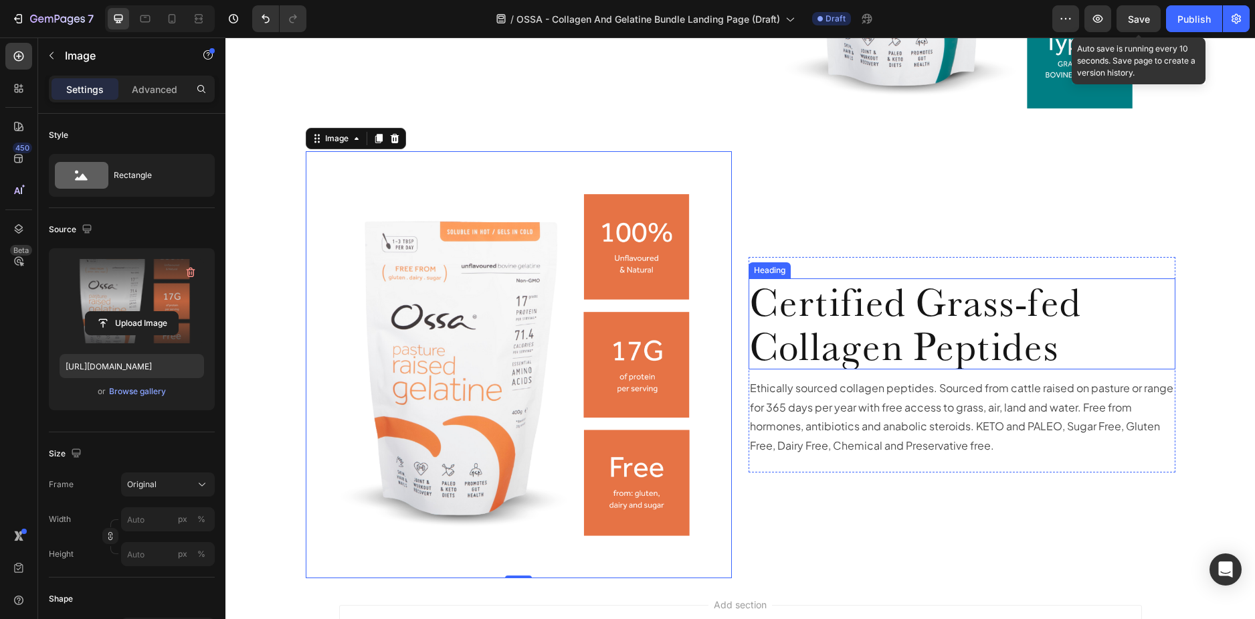
click at [858, 332] on span "Certified Grass-fed Collagen Peptides" at bounding box center [915, 324] width 331 height 92
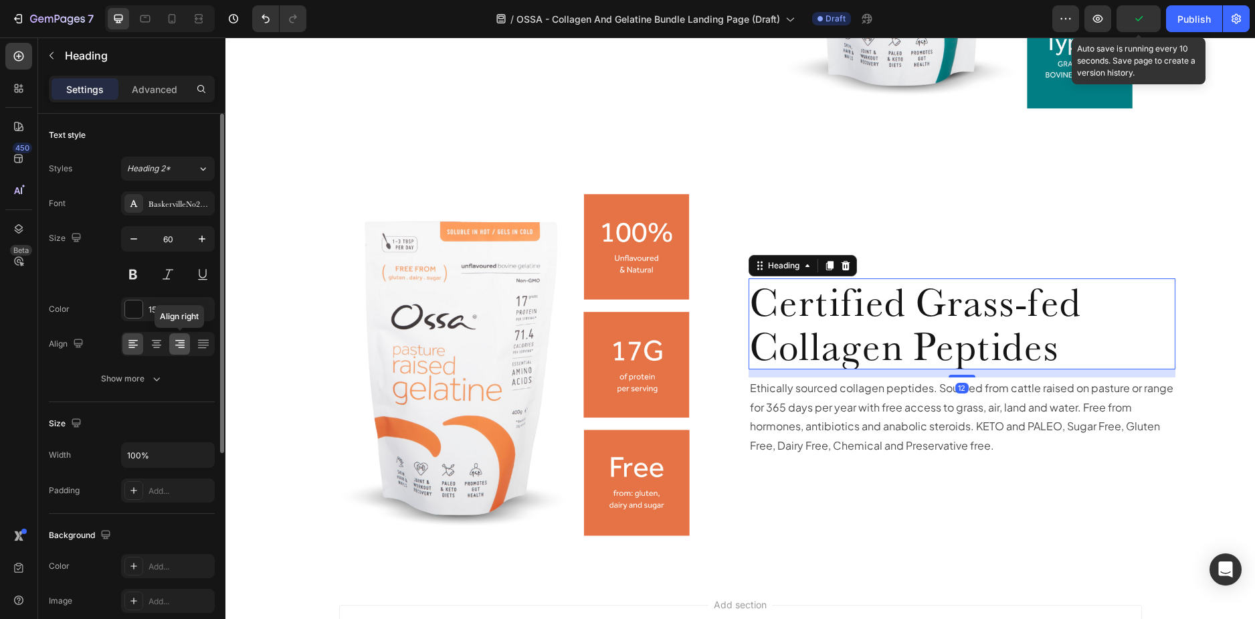
click at [185, 343] on icon at bounding box center [179, 343] width 13 height 13
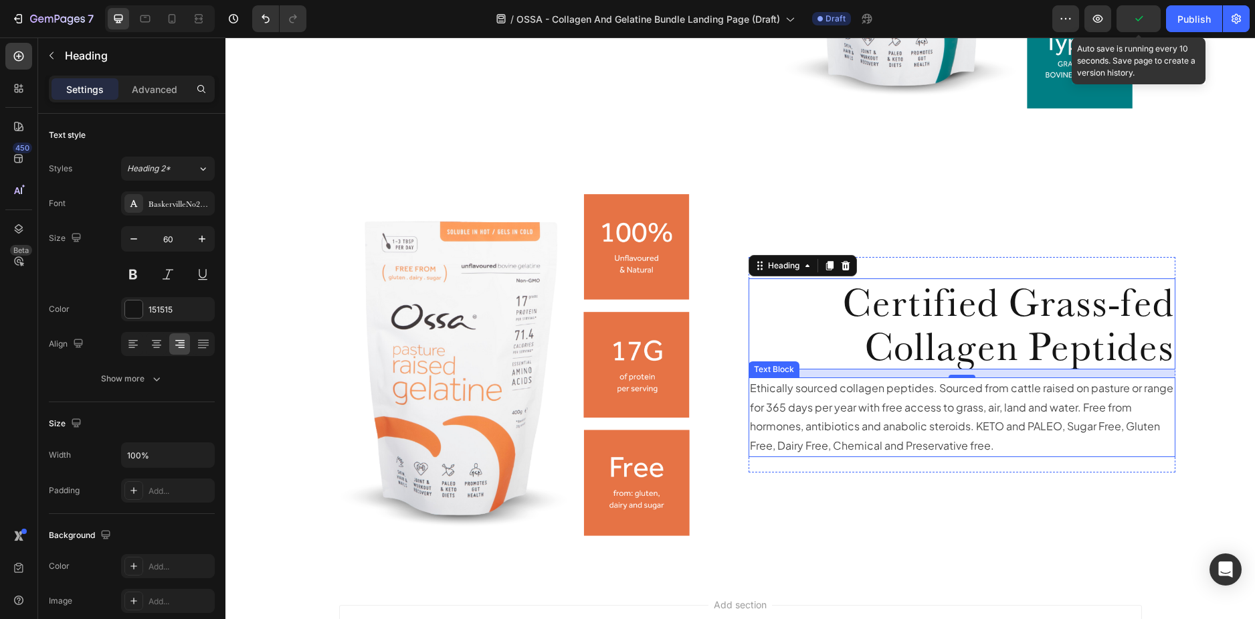
click at [913, 414] on p "Ethically sourced collagen peptides. Sourced from cattle raised on pasture or r…" at bounding box center [962, 417] width 424 height 77
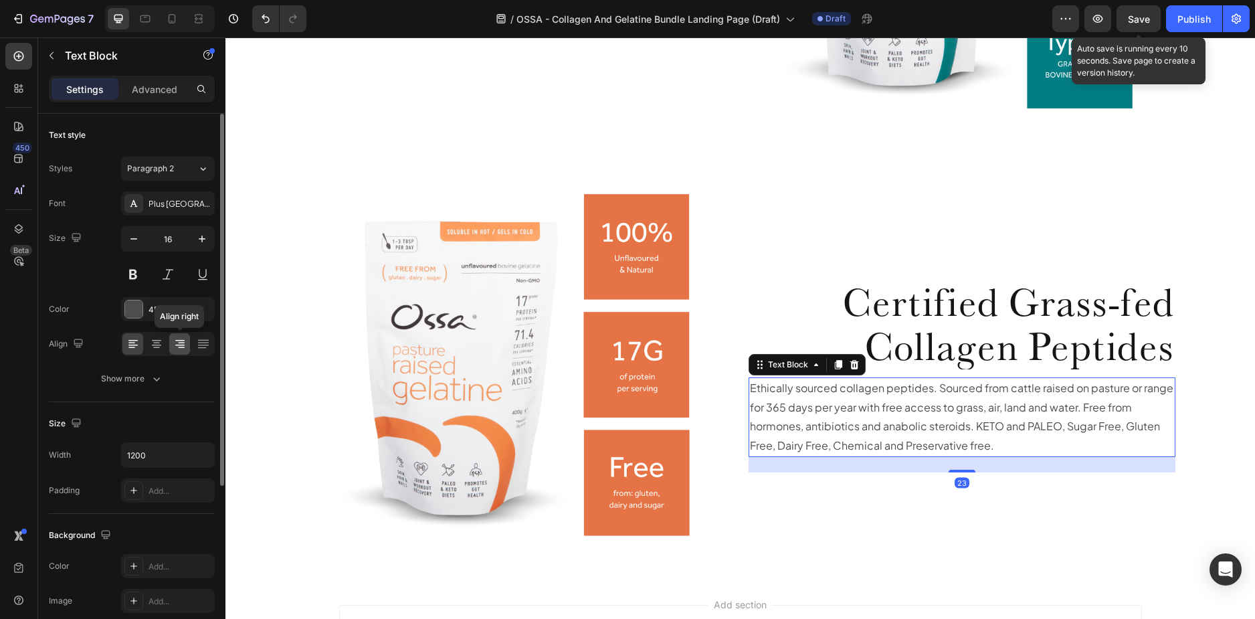
click at [173, 346] on icon at bounding box center [179, 343] width 13 height 13
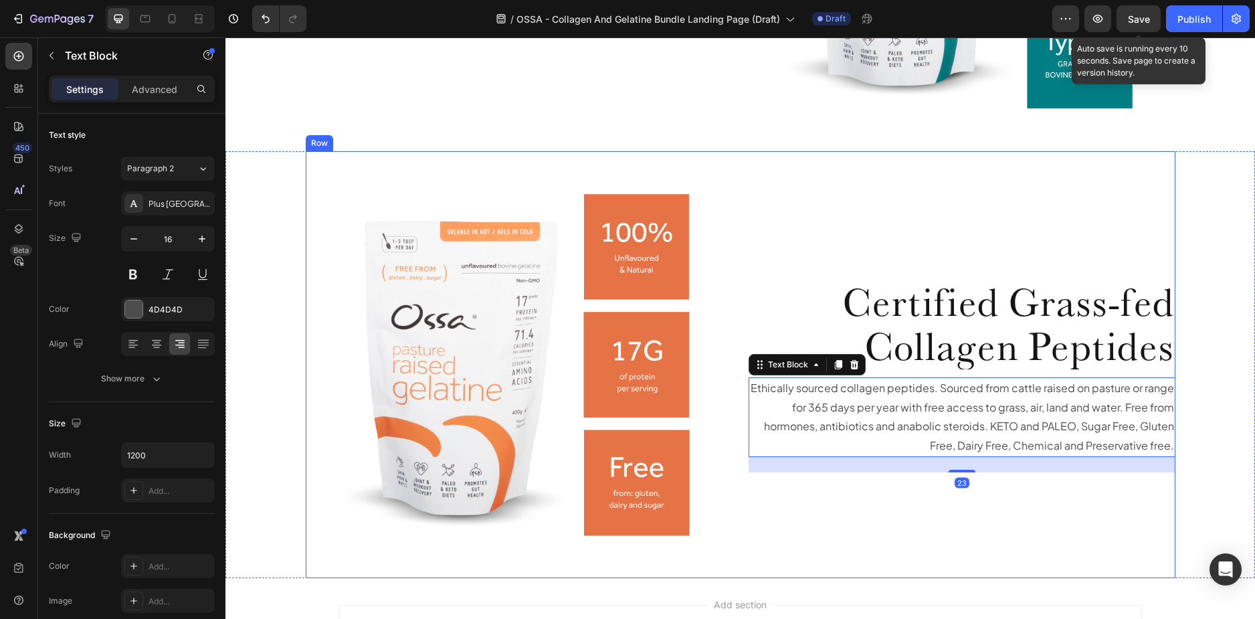
click at [785, 196] on div "Certified Grass-fed Collagen Peptides Heading Ethically sourced collagen peptid…" at bounding box center [962, 364] width 427 height 427
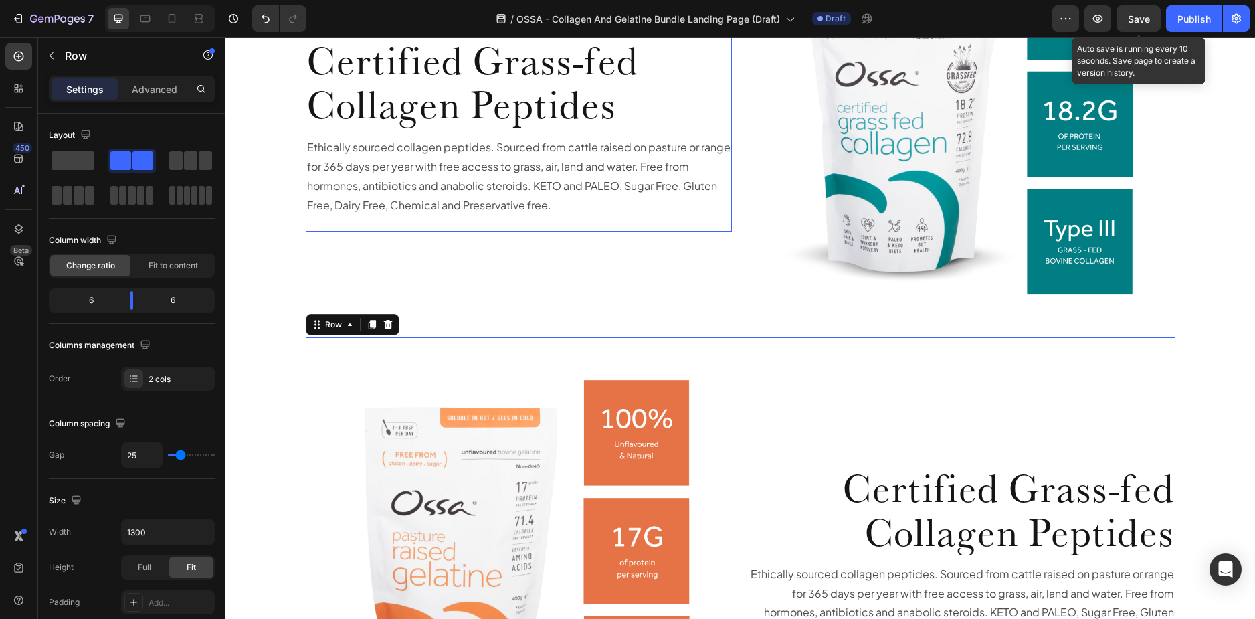
scroll to position [2092, 0]
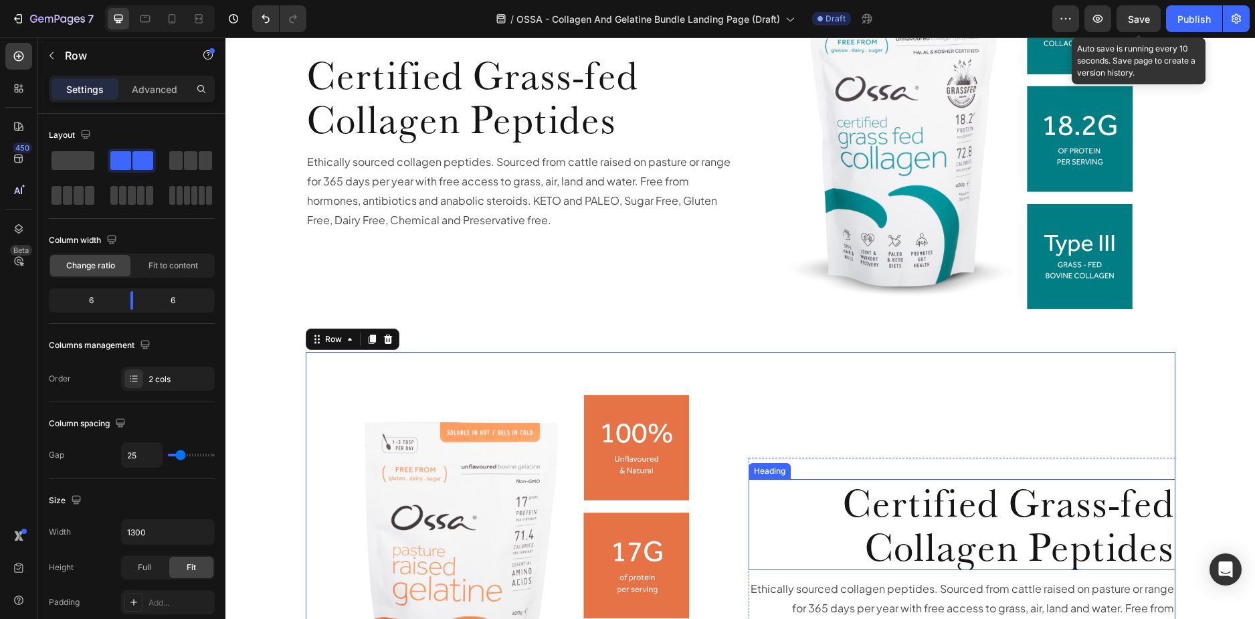
click at [881, 510] on span "Certified Grass-fed Collagen Peptides" at bounding box center [1008, 524] width 331 height 92
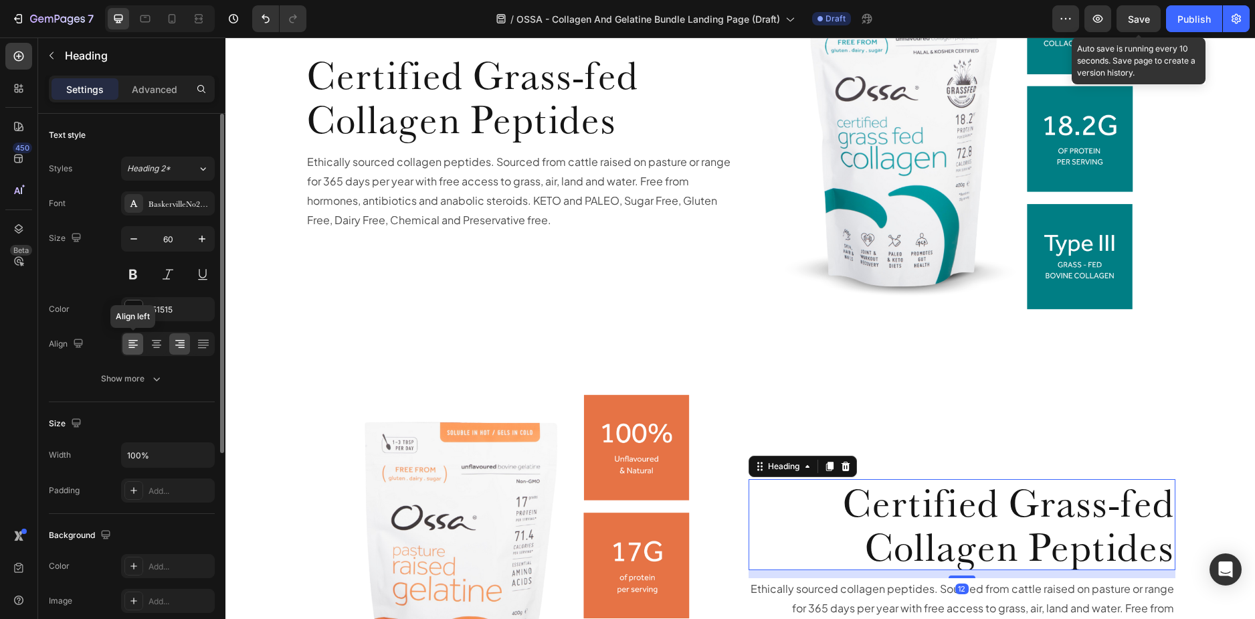
click at [126, 344] on icon at bounding box center [132, 343] width 13 height 13
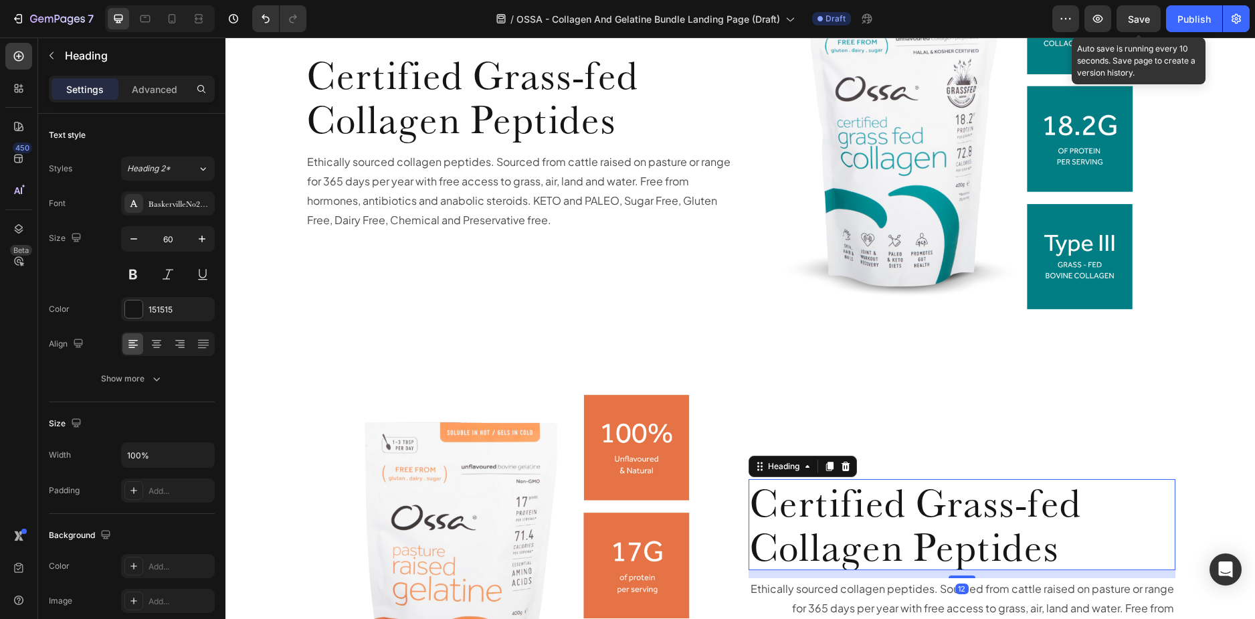
scroll to position [2225, 0]
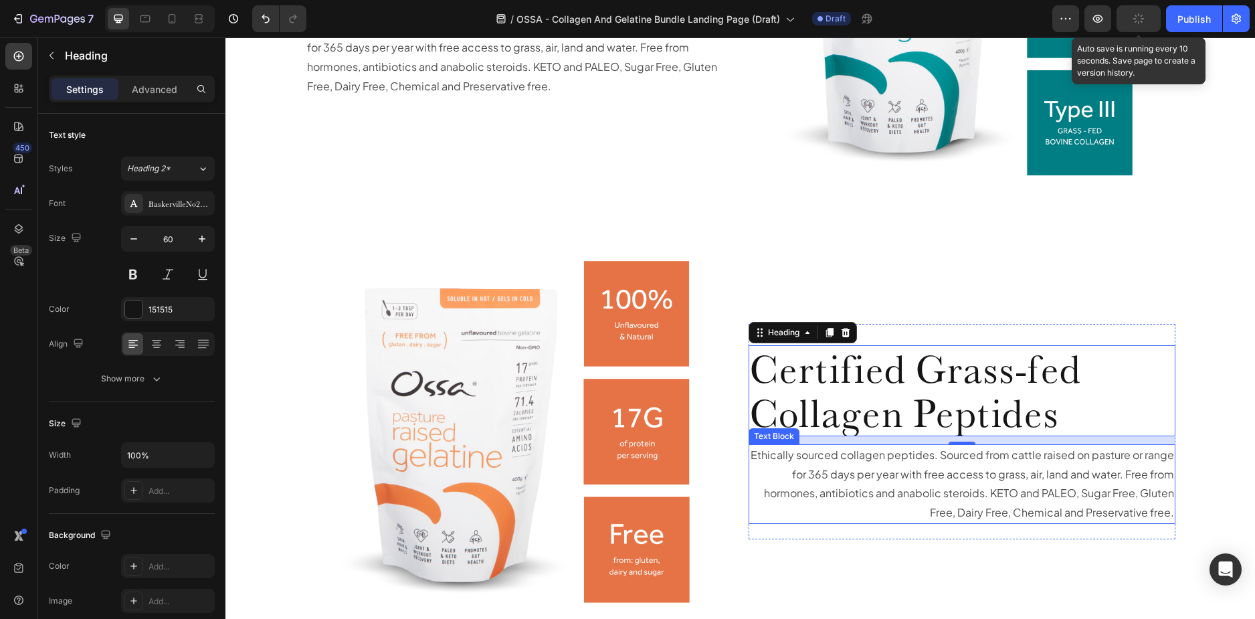
click at [848, 478] on p "Ethically sourced collagen peptides. Sourced from cattle raised on pasture or r…" at bounding box center [962, 484] width 424 height 77
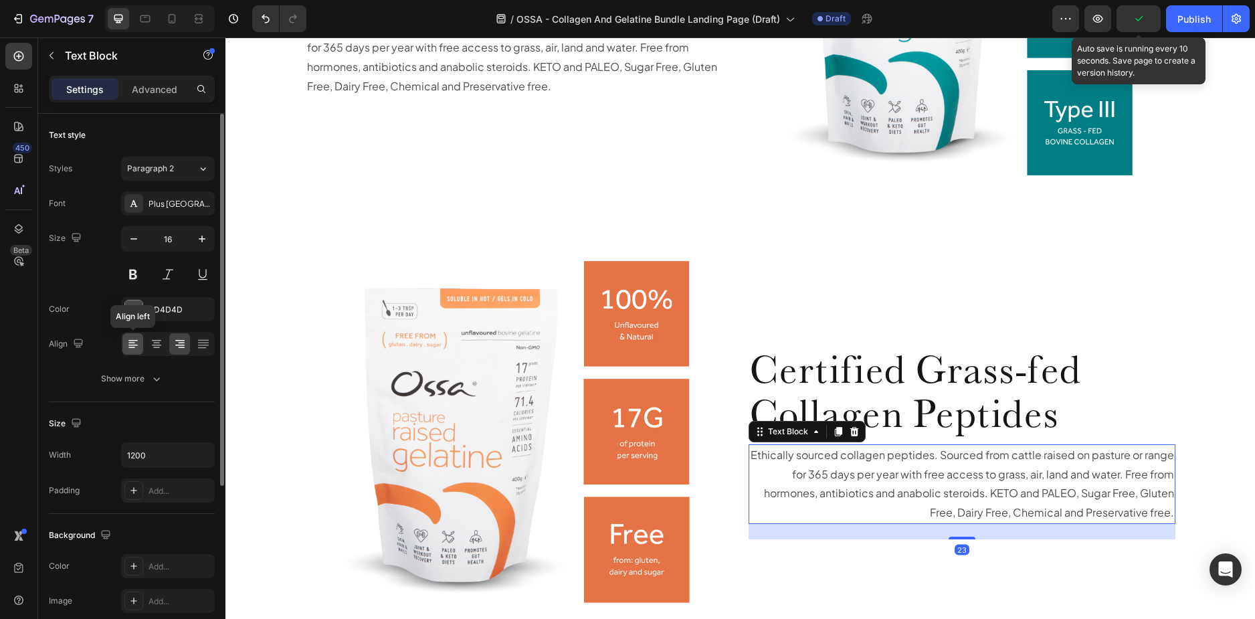
click at [124, 345] on div at bounding box center [132, 343] width 21 height 21
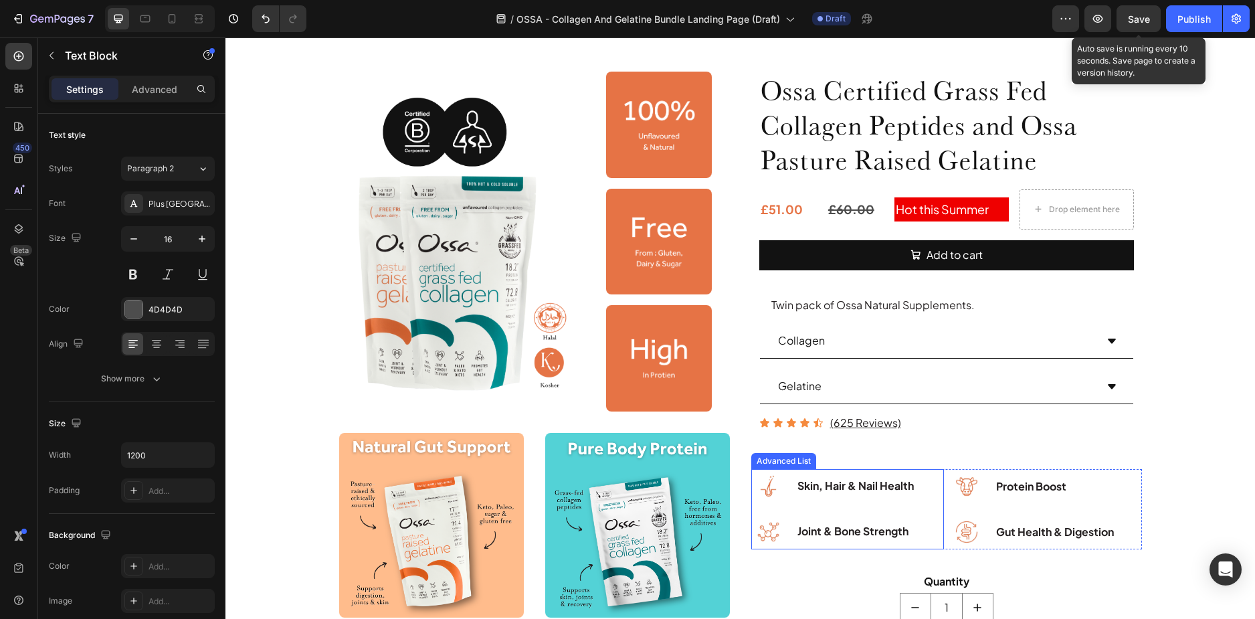
scroll to position [620, 0]
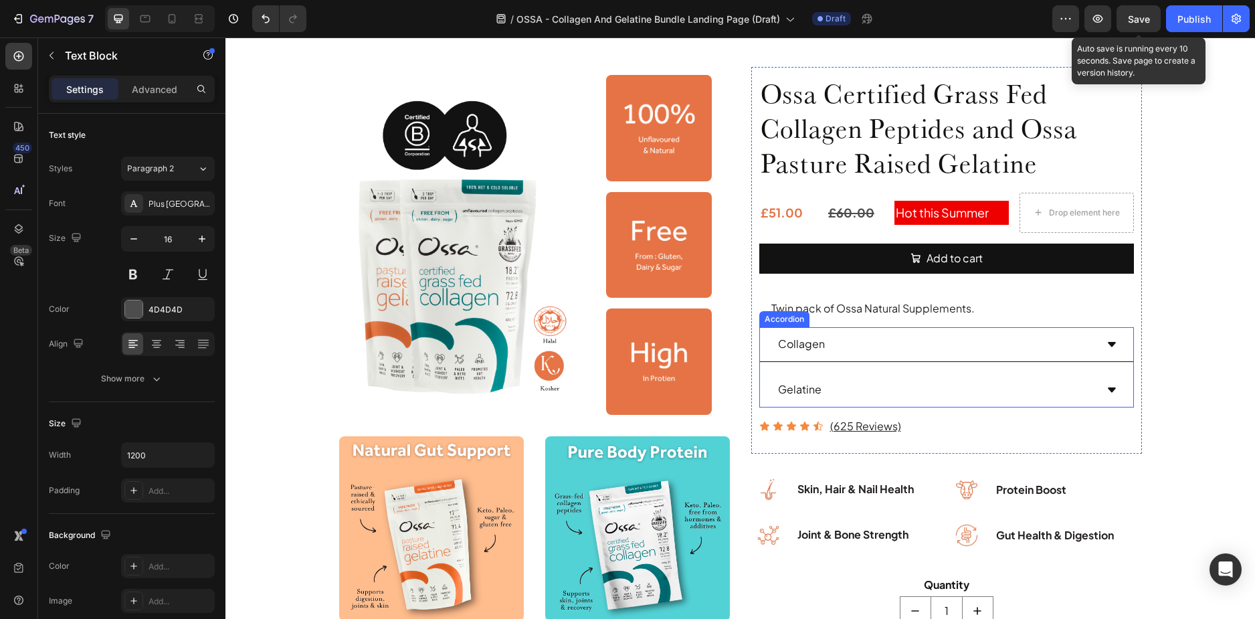
click at [760, 337] on div "Collagen" at bounding box center [946, 344] width 373 height 35
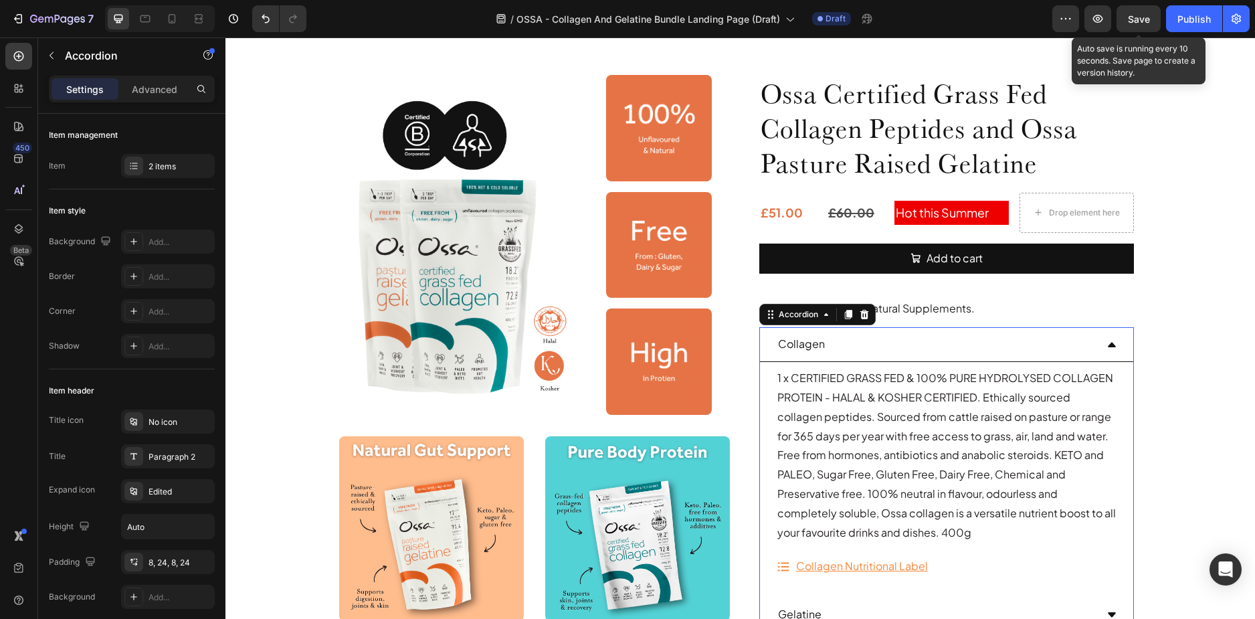
click at [853, 341] on div "Collagen" at bounding box center [936, 344] width 320 height 23
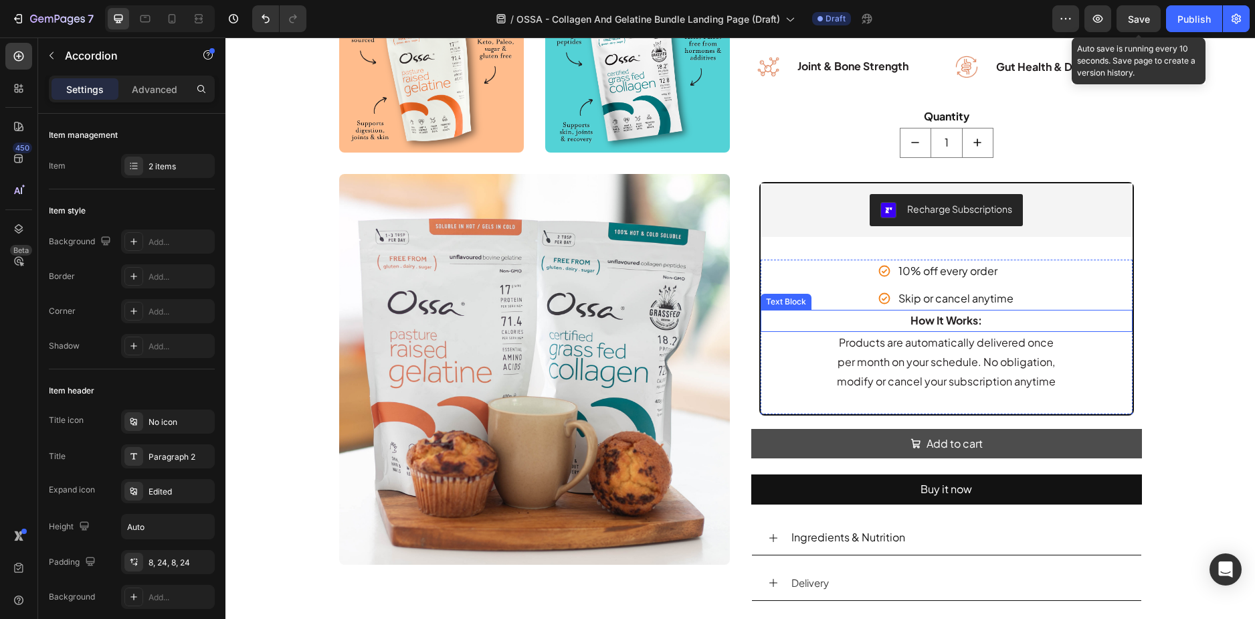
scroll to position [1222, 0]
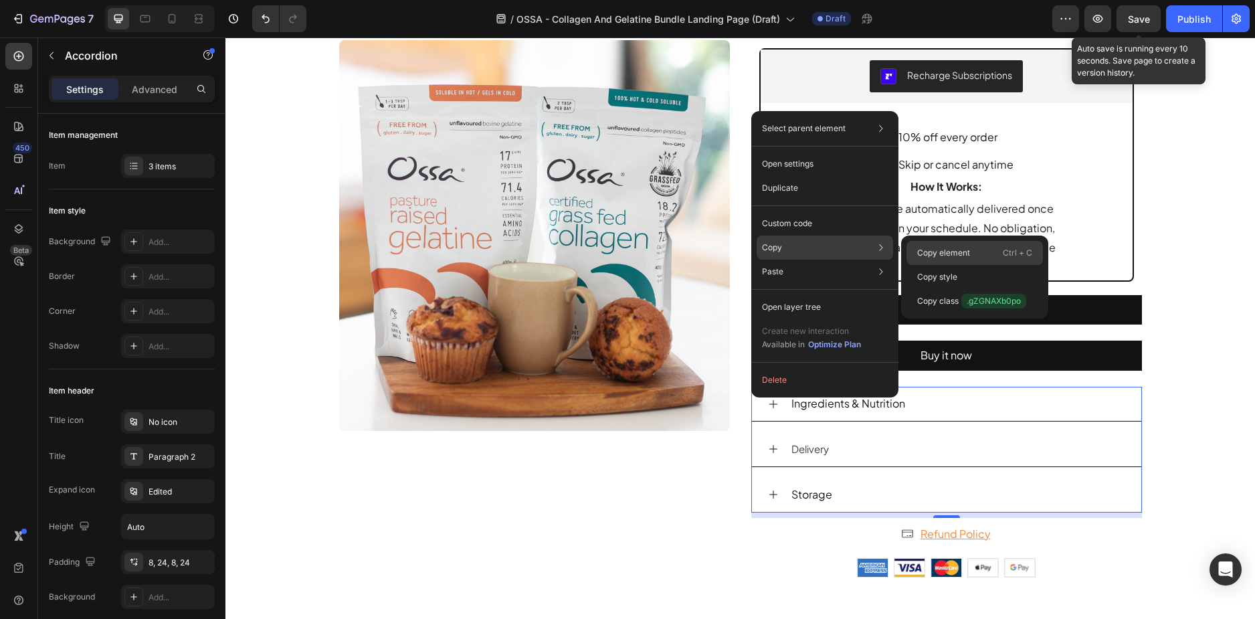
click at [939, 248] on p "Copy element" at bounding box center [943, 253] width 53 height 12
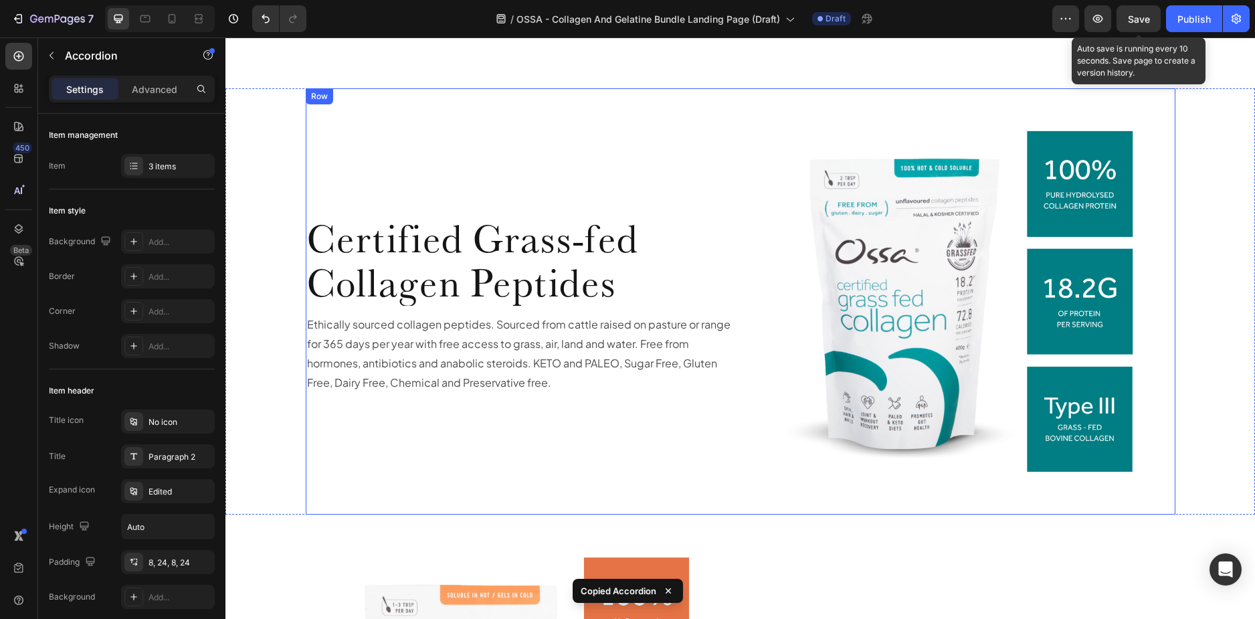
scroll to position [2025, 0]
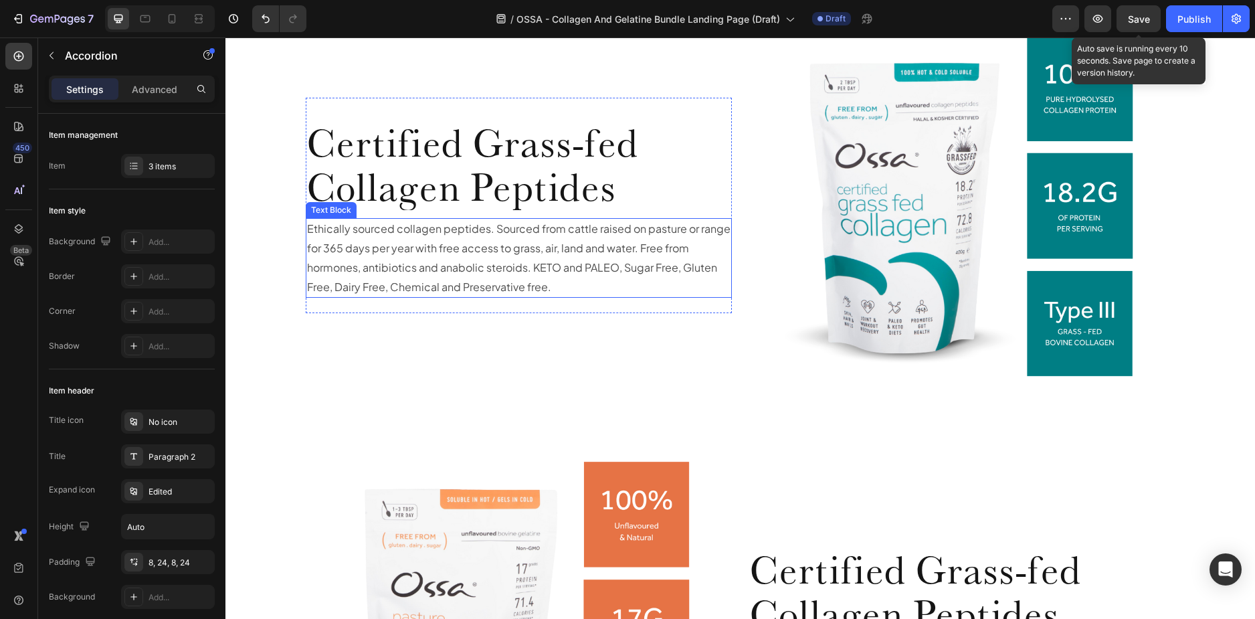
click at [316, 280] on p "Ethically sourced collagen peptides. Sourced from cattle raised on pasture or r…" at bounding box center [519, 257] width 424 height 77
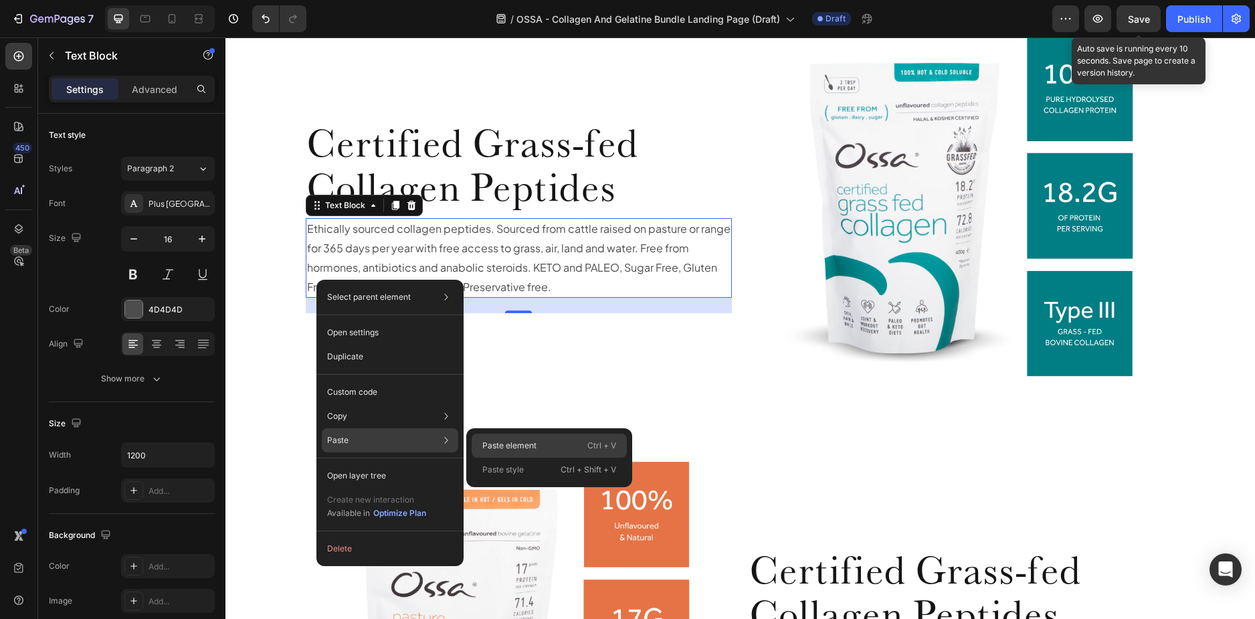
click at [486, 458] on div "Paste element Ctrl + V" at bounding box center [549, 470] width 155 height 24
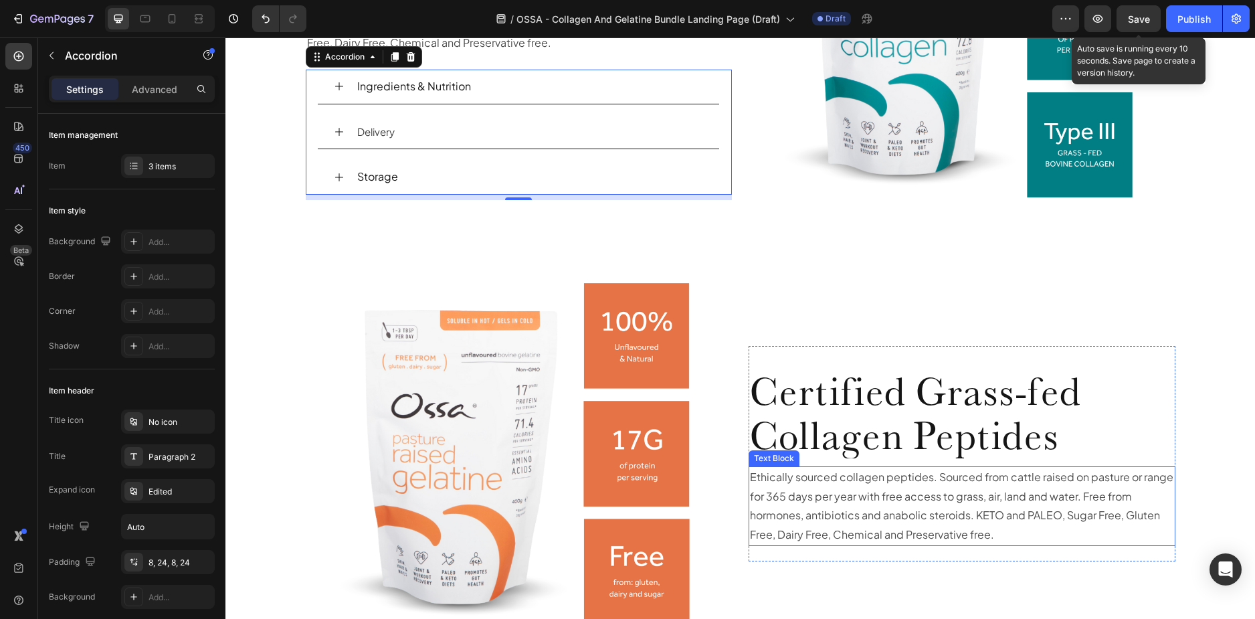
scroll to position [2294, 0]
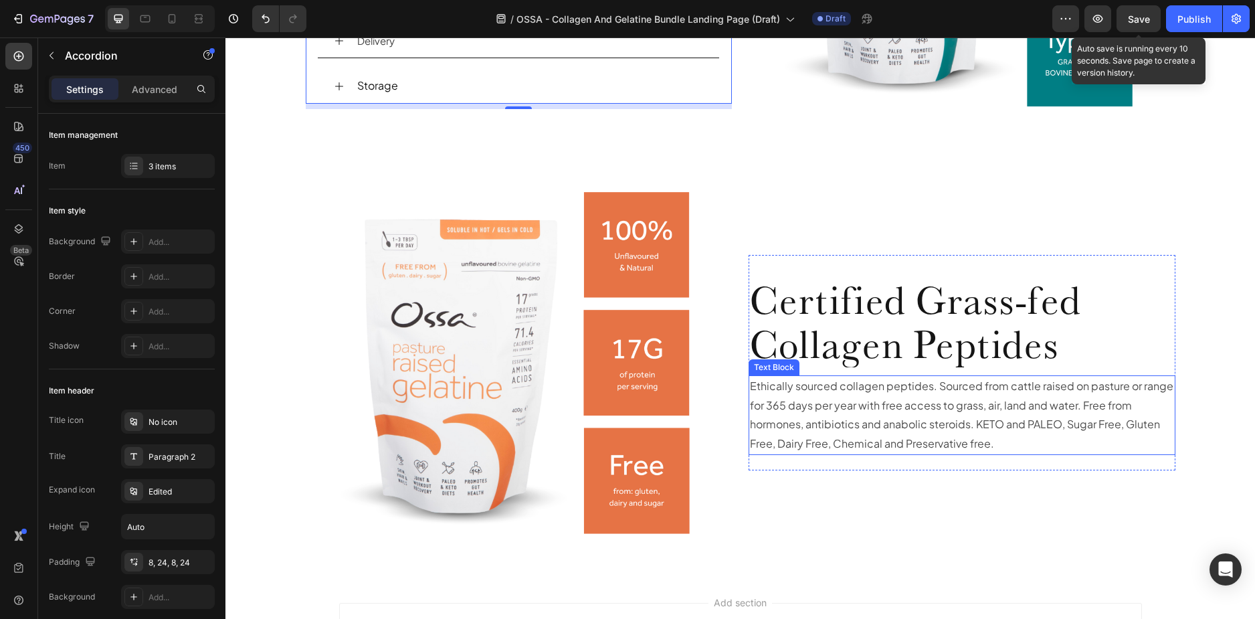
click at [824, 423] on p "Ethically sourced collagen peptides. Sourced from cattle raised on pasture or r…" at bounding box center [962, 415] width 424 height 77
click at [824, 402] on p "Ethically sourced collagen peptides. Sourced from cattle raised on pasture or r…" at bounding box center [962, 415] width 424 height 77
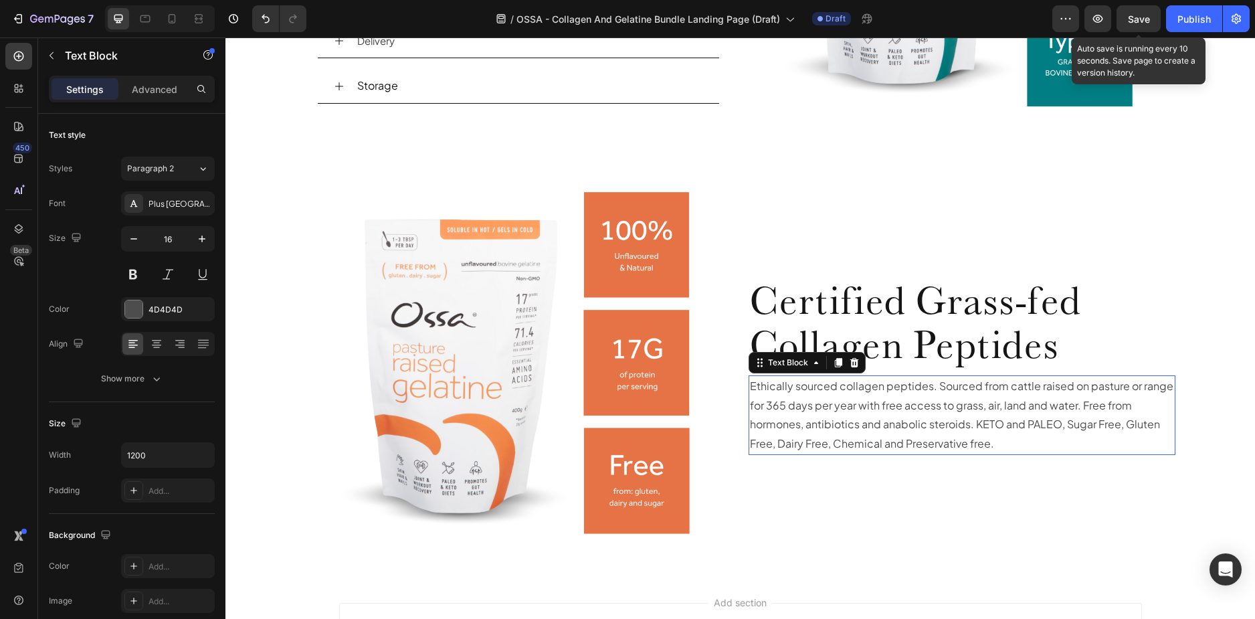
click at [824, 402] on p "Ethically sourced collagen peptides. Sourced from cattle raised on pasture or r…" at bounding box center [962, 415] width 424 height 77
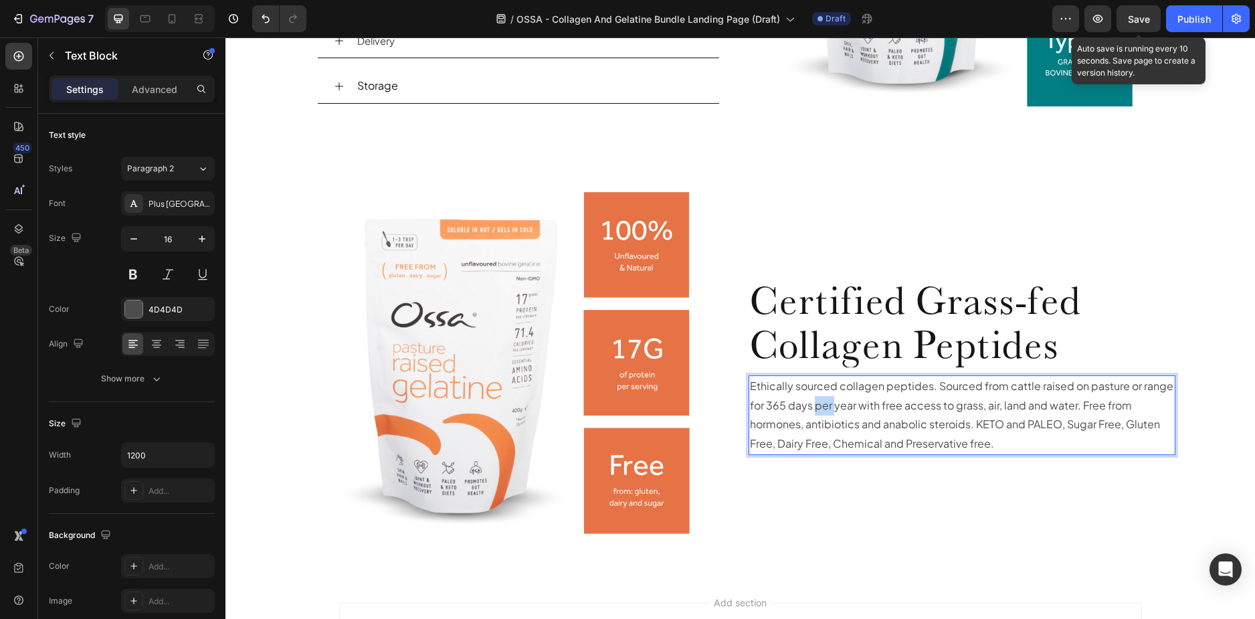
click at [824, 402] on p "Ethically sourced collagen peptides. Sourced from cattle raised on pasture or r…" at bounding box center [962, 415] width 424 height 77
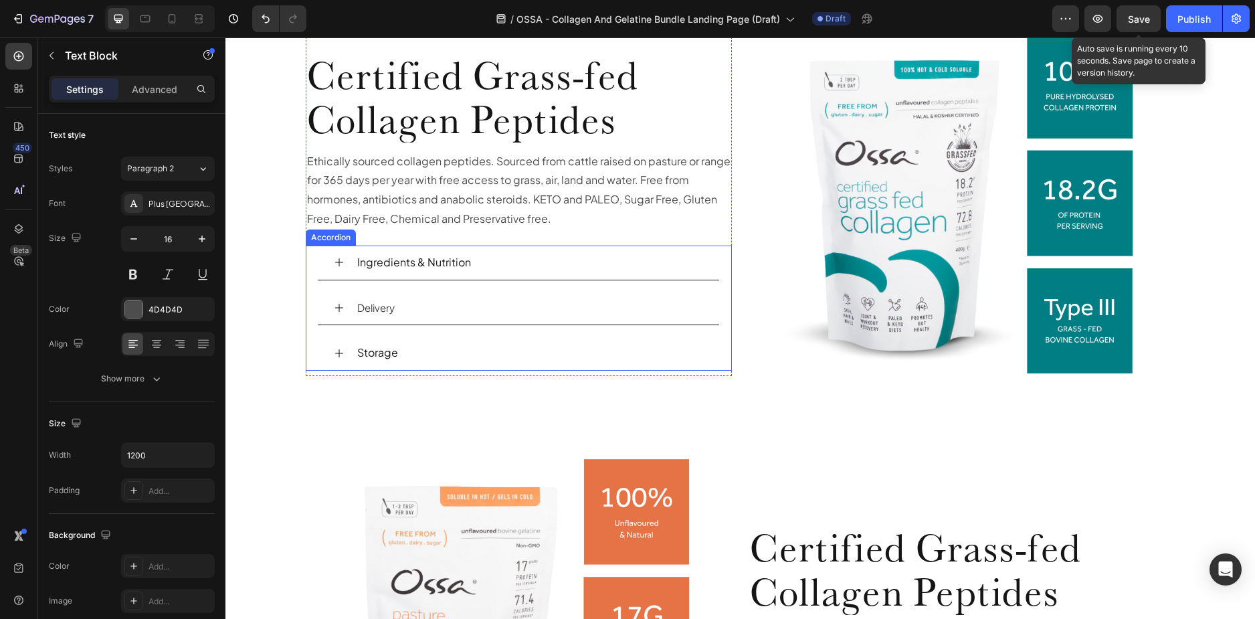
scroll to position [2017, 0]
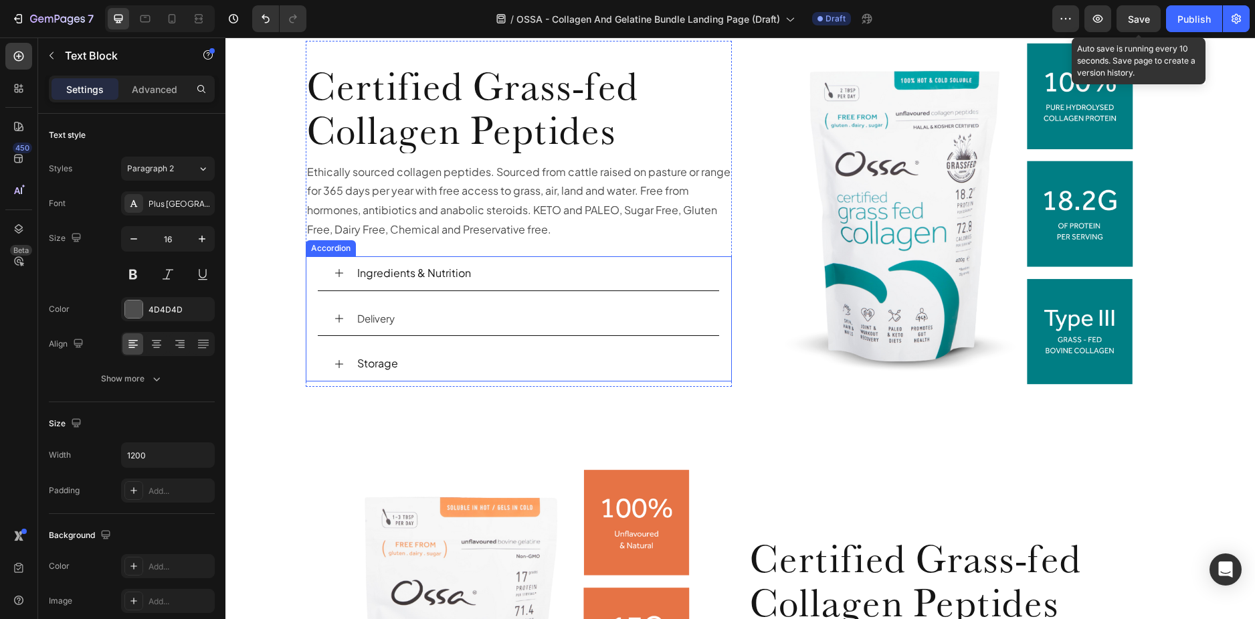
click at [335, 266] on div "Ingredients & Nutrition" at bounding box center [518, 273] width 401 height 35
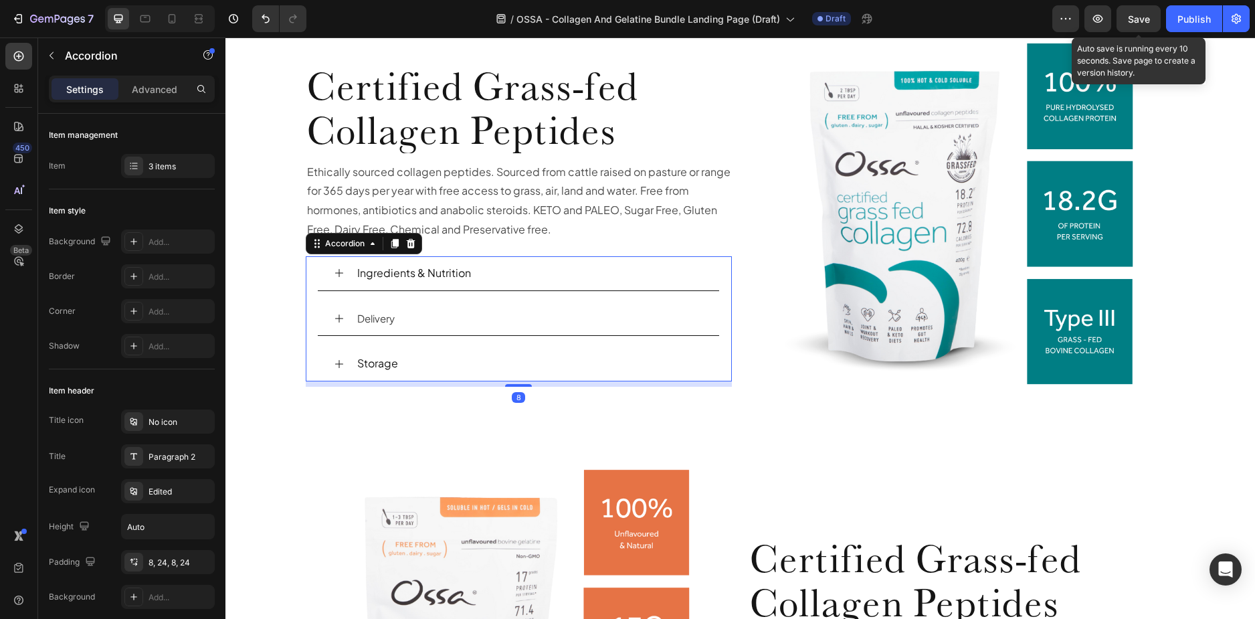
click at [336, 274] on icon at bounding box center [339, 273] width 11 height 11
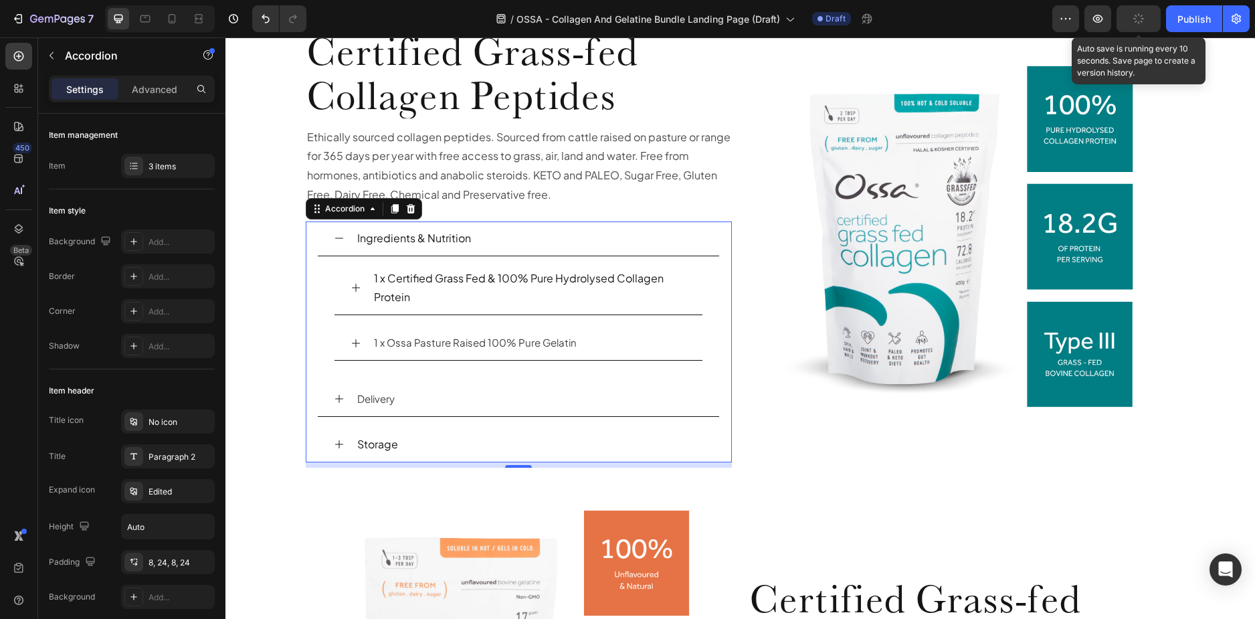
scroll to position [1977, 0]
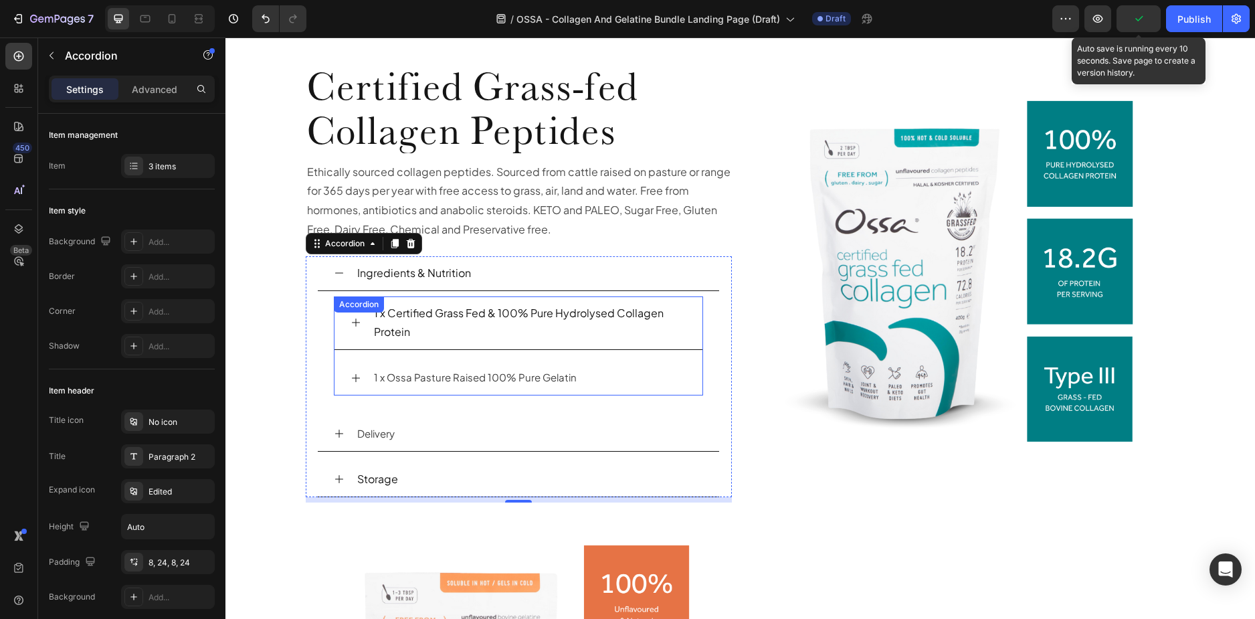
click at [352, 323] on icon at bounding box center [356, 322] width 8 height 8
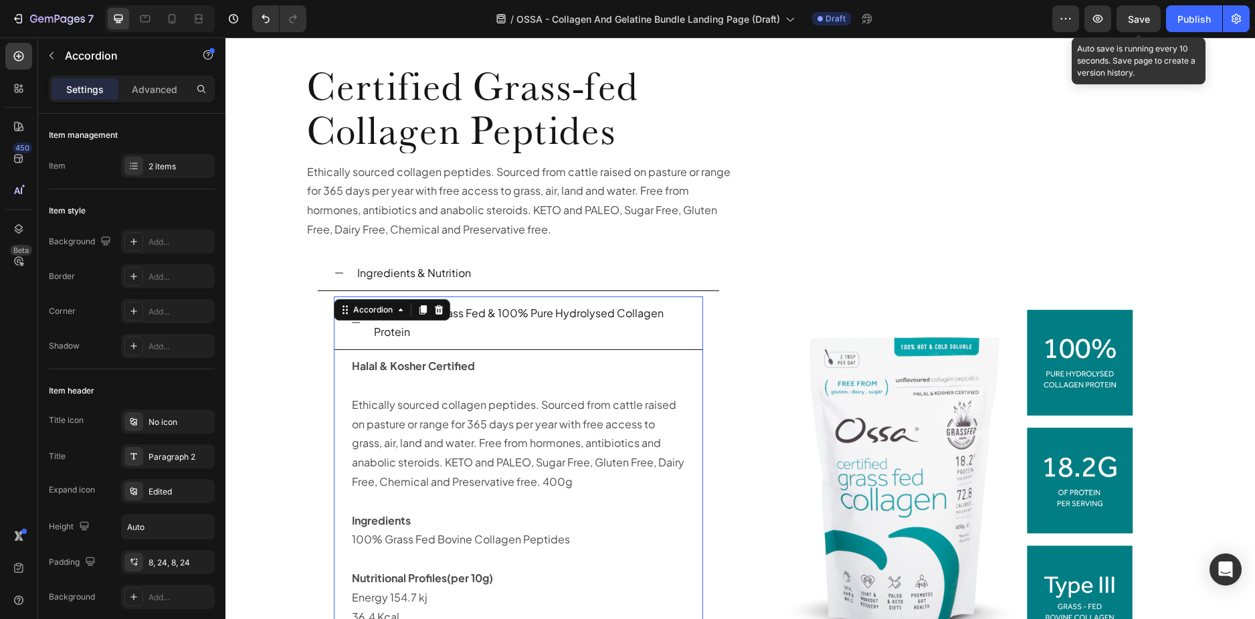
click at [351, 327] on icon at bounding box center [356, 322] width 11 height 11
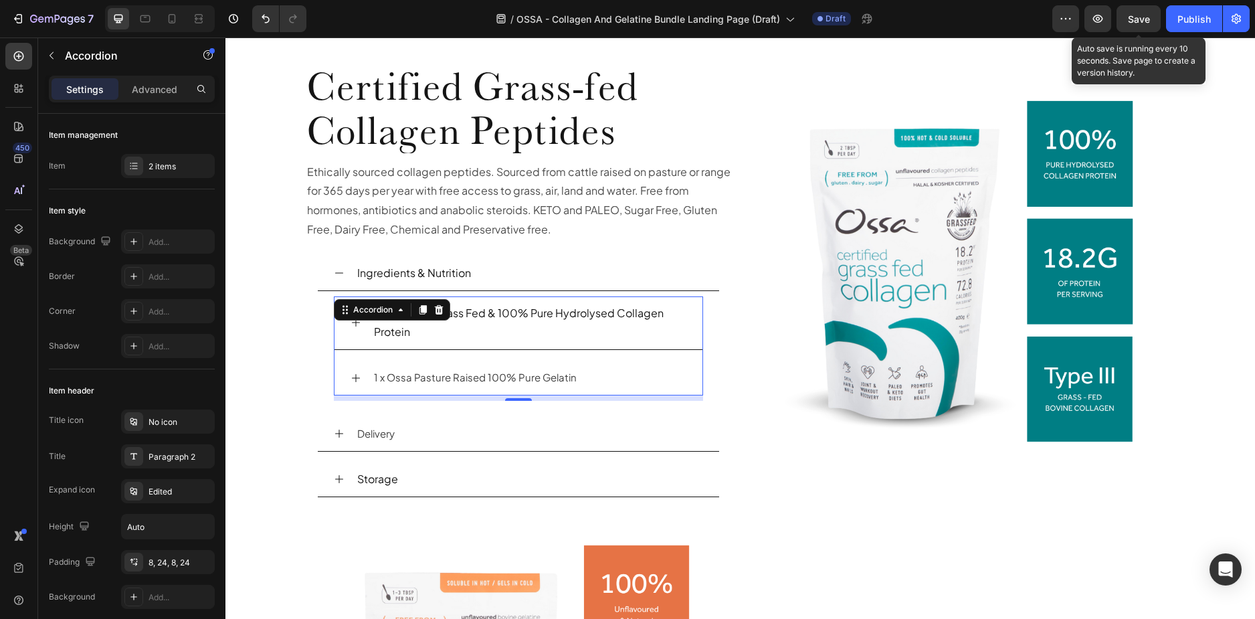
click at [351, 377] on icon at bounding box center [356, 378] width 11 height 11
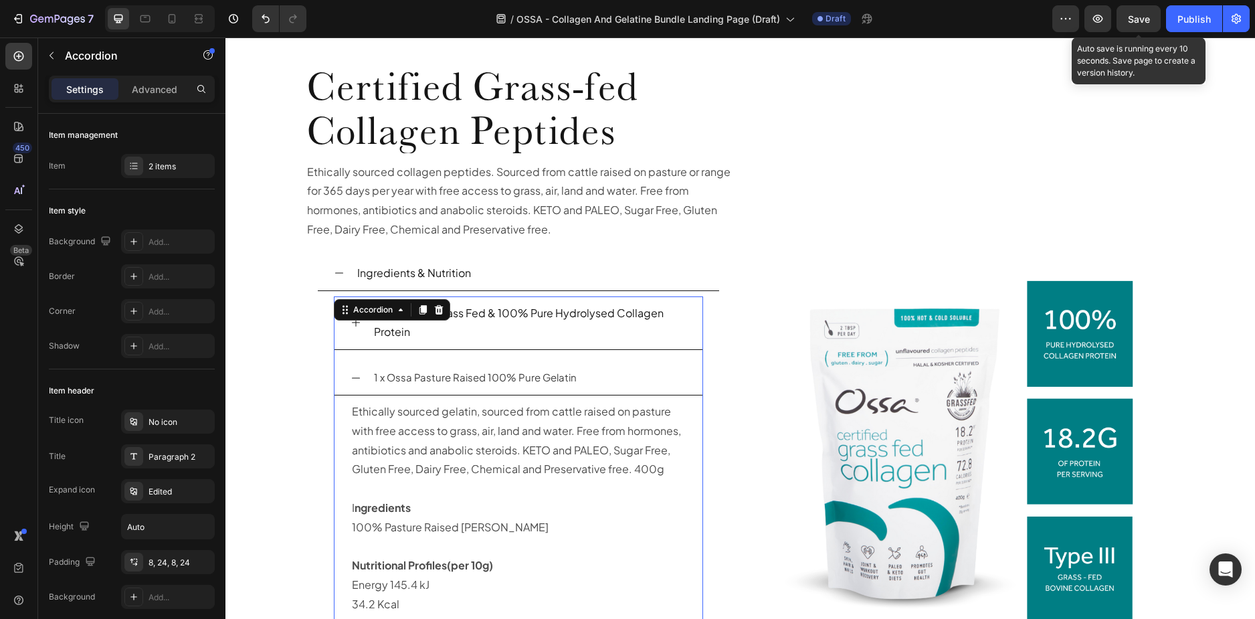
click at [355, 380] on icon at bounding box center [356, 378] width 11 height 11
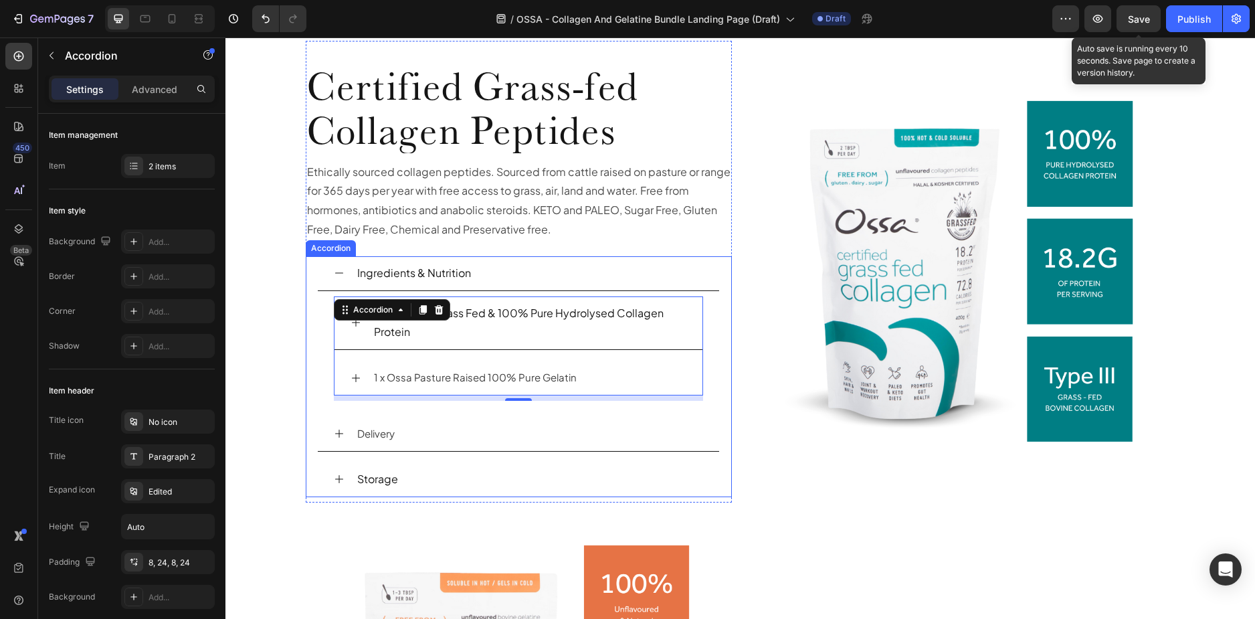
click at [334, 276] on icon at bounding box center [339, 273] width 11 height 11
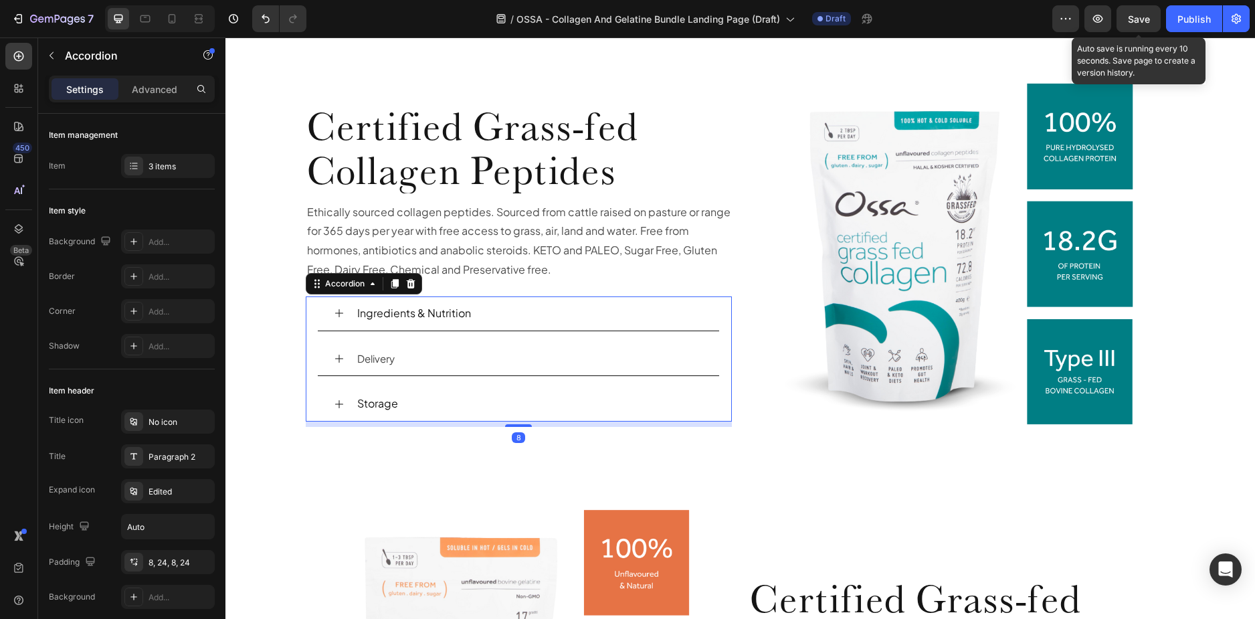
click at [379, 359] on span "Delivery" at bounding box center [375, 358] width 37 height 13
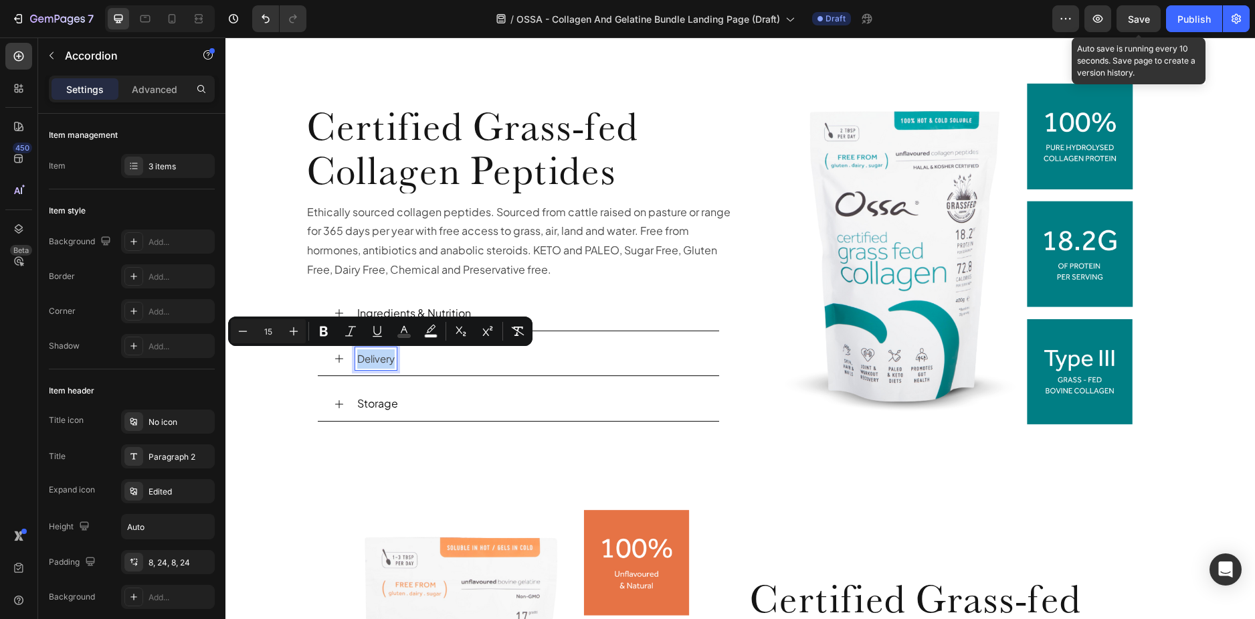
click at [377, 355] on span "Delivery" at bounding box center [375, 358] width 37 height 13
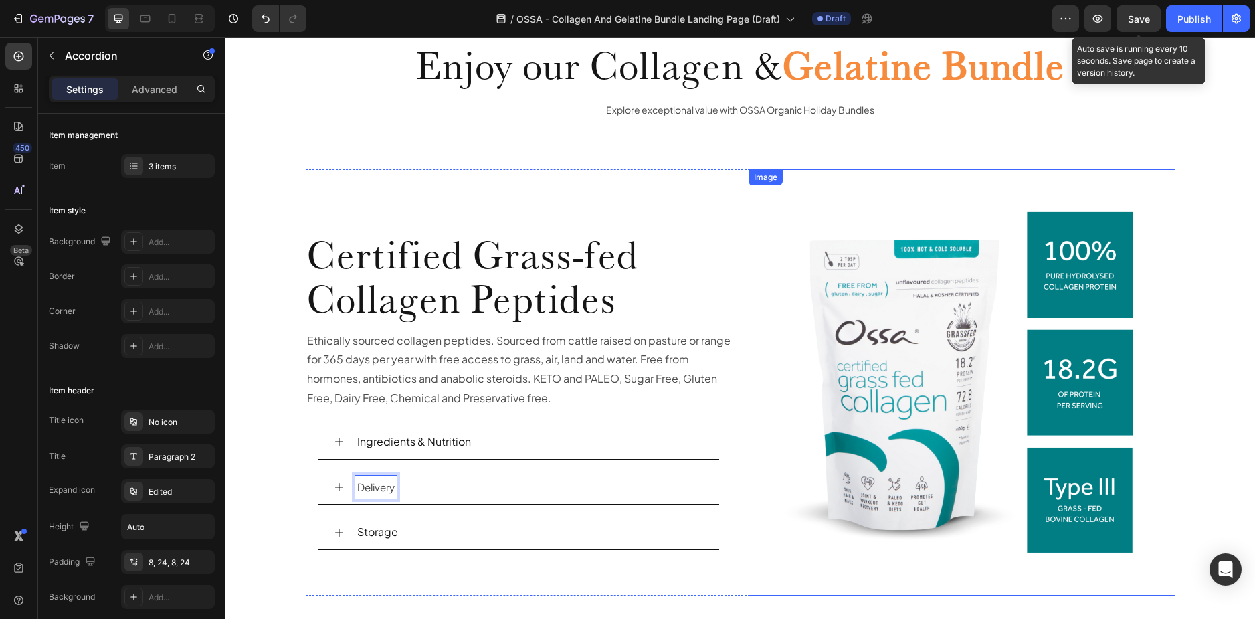
scroll to position [1843, 0]
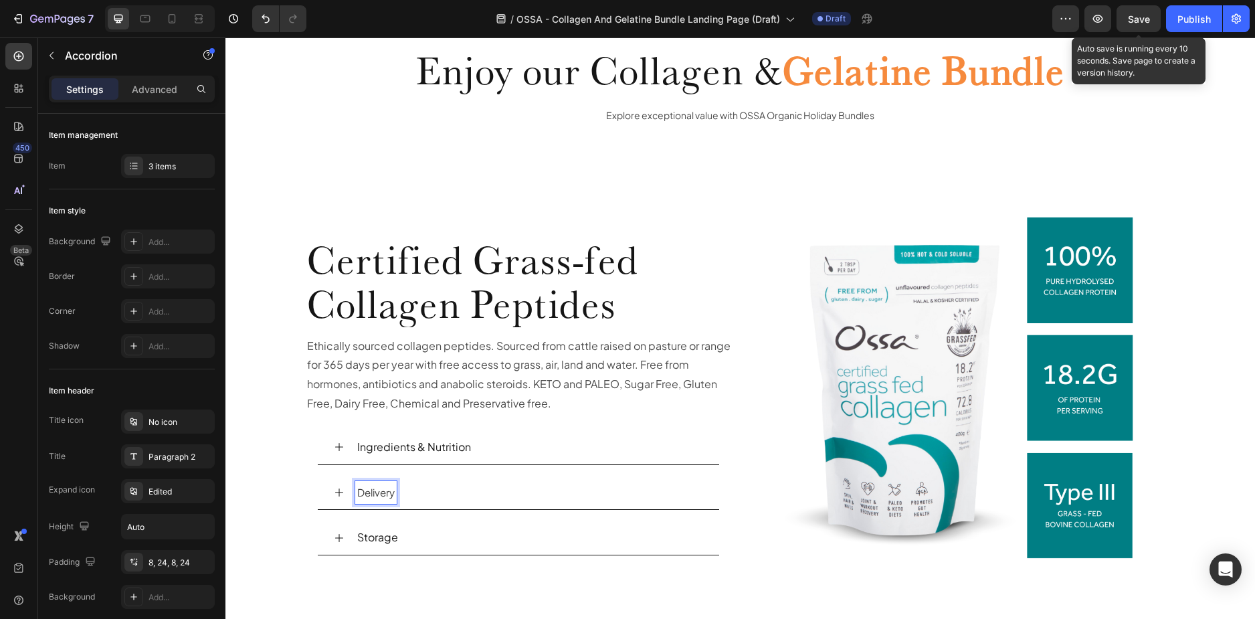
click at [374, 488] on span "Delivery" at bounding box center [375, 492] width 37 height 13
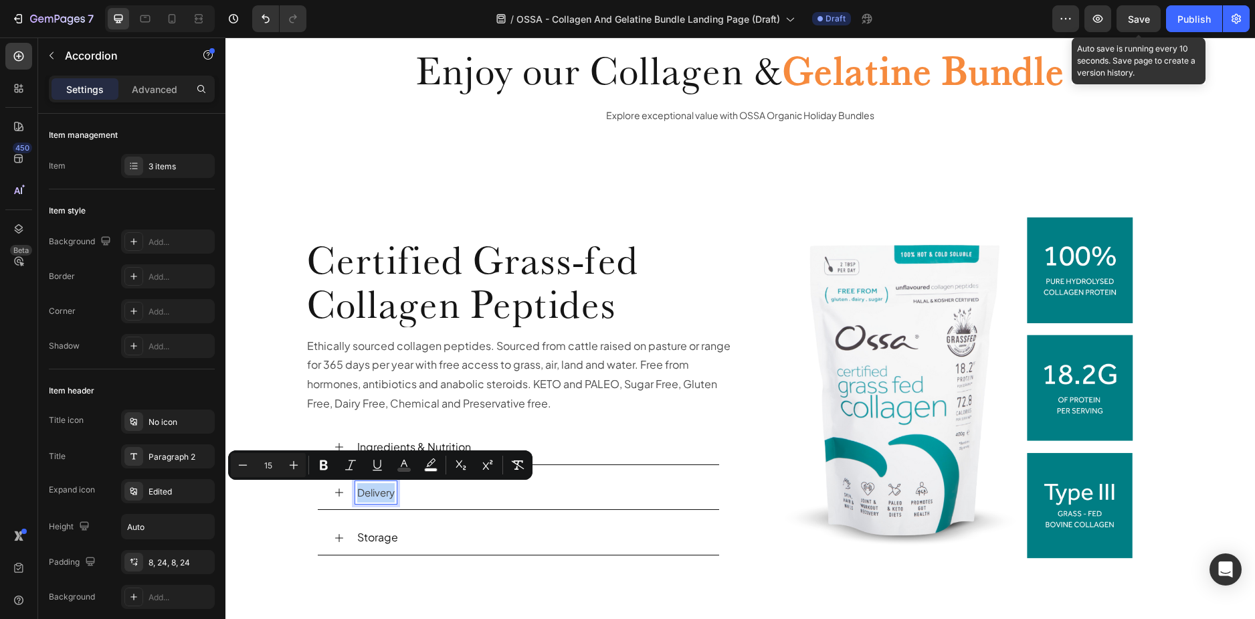
click at [383, 492] on span "Delivery" at bounding box center [375, 492] width 37 height 13
